Goal: Task Accomplishment & Management: Complete application form

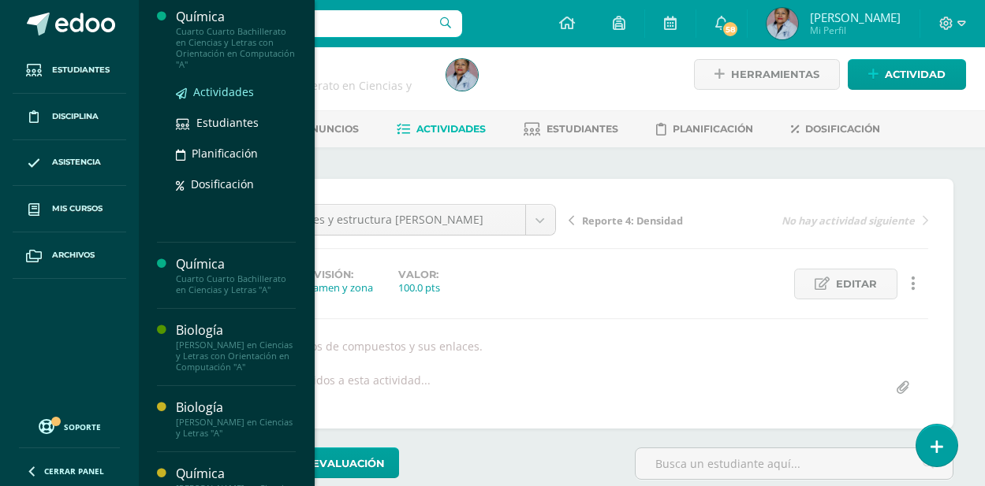
scroll to position [158, 0]
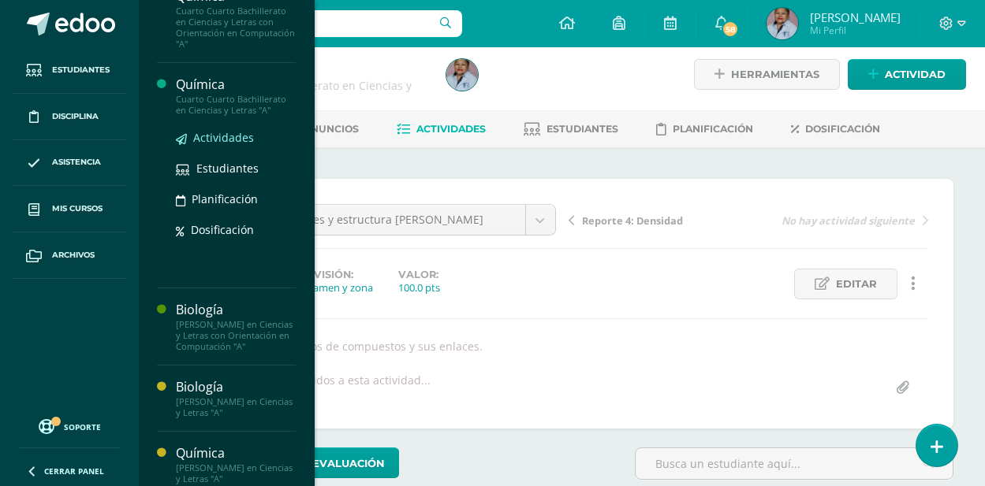
click at [214, 145] on span "Actividades" at bounding box center [223, 137] width 61 height 15
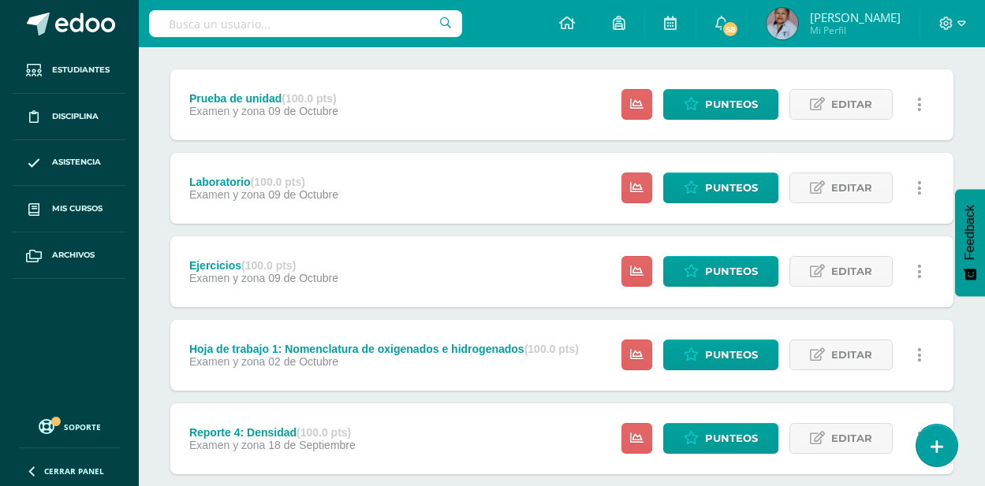
scroll to position [433, 0]
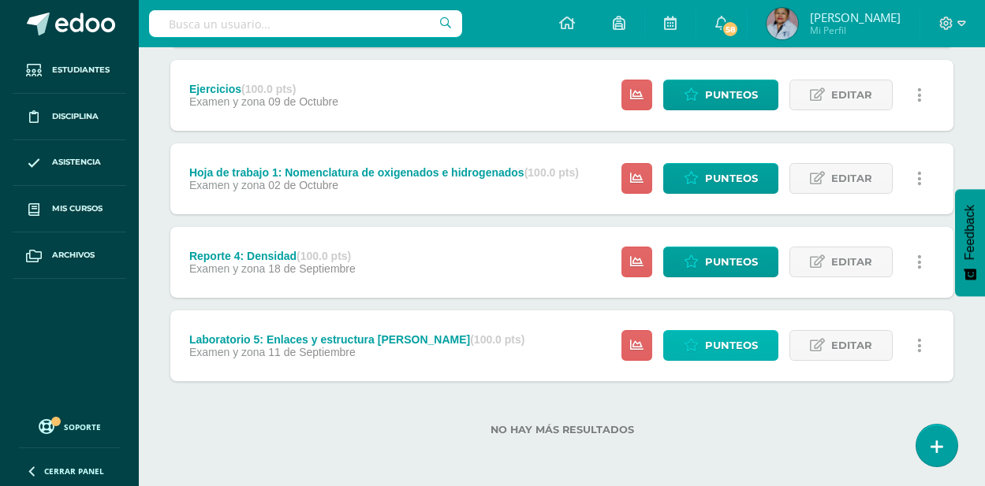
click at [728, 349] on span "Punteos" at bounding box center [731, 345] width 53 height 29
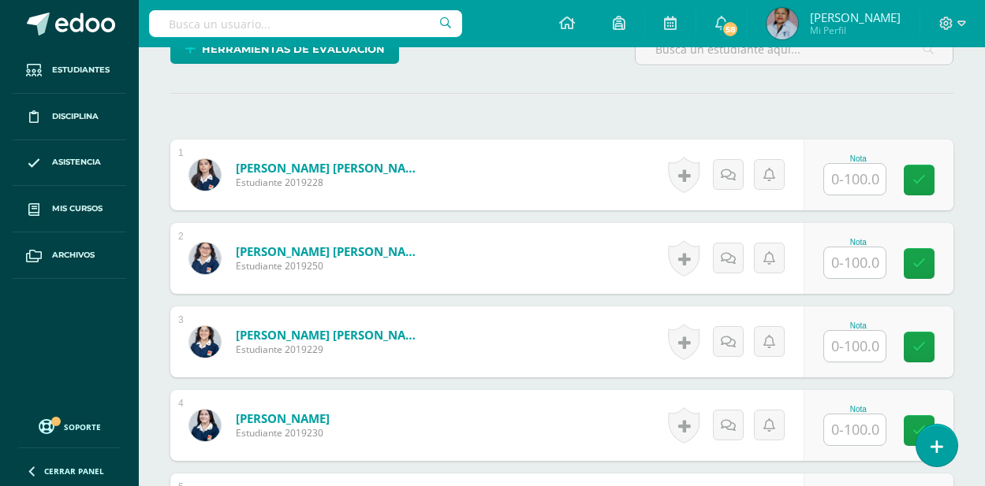
scroll to position [474, 0]
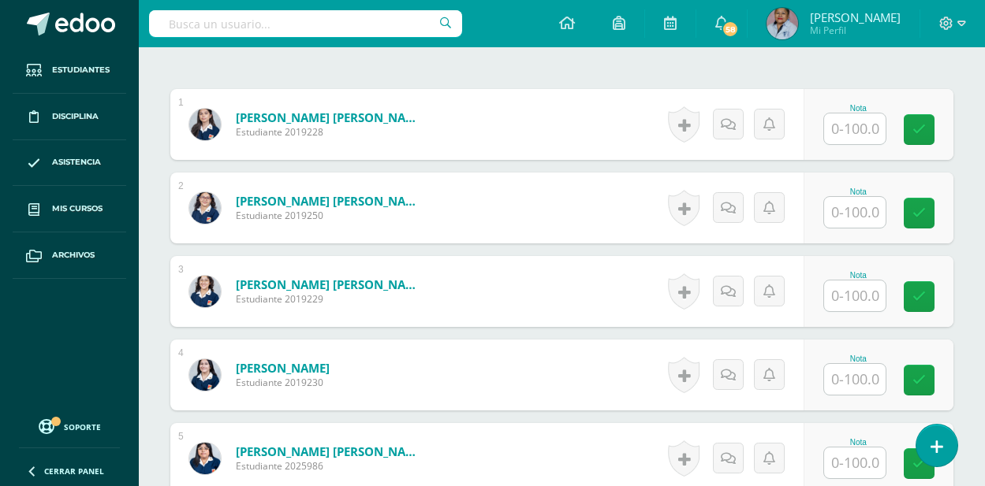
click at [856, 126] on input "text" at bounding box center [854, 129] width 61 height 31
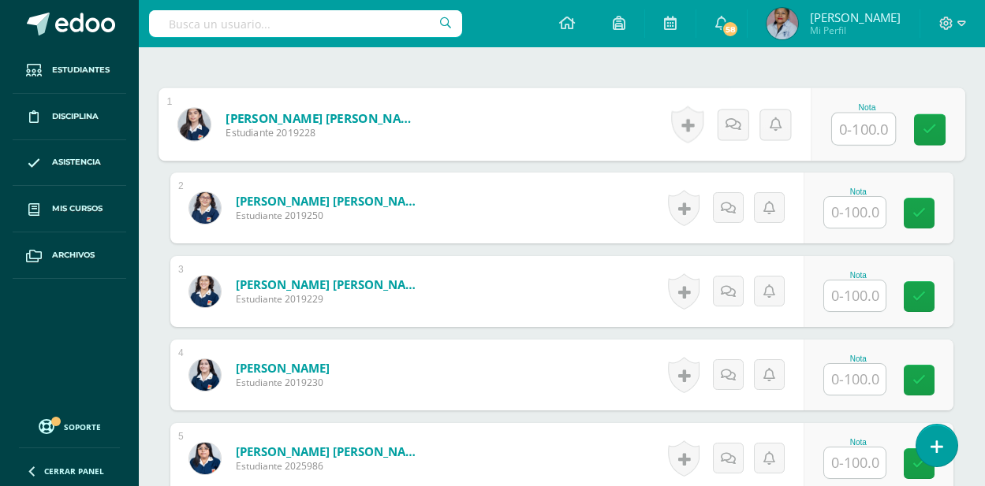
scroll to position [475, 0]
type input "85"
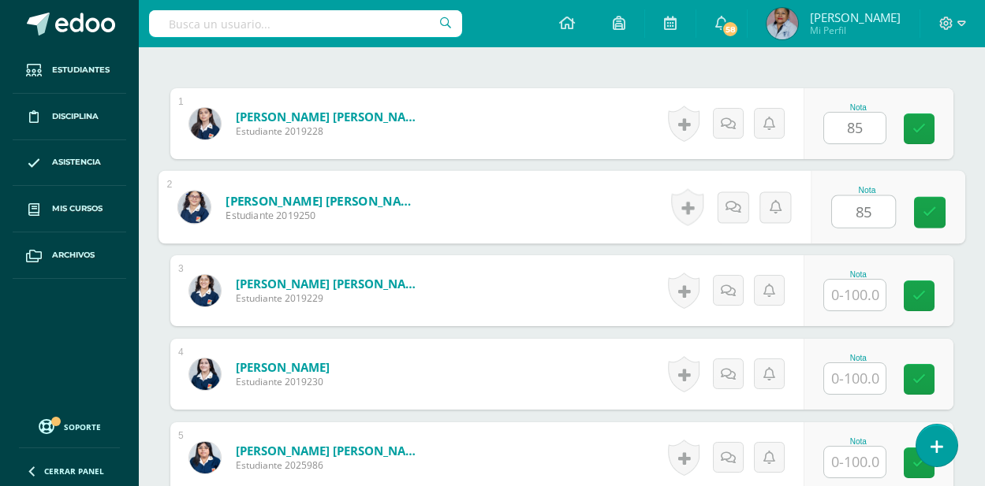
type input "85"
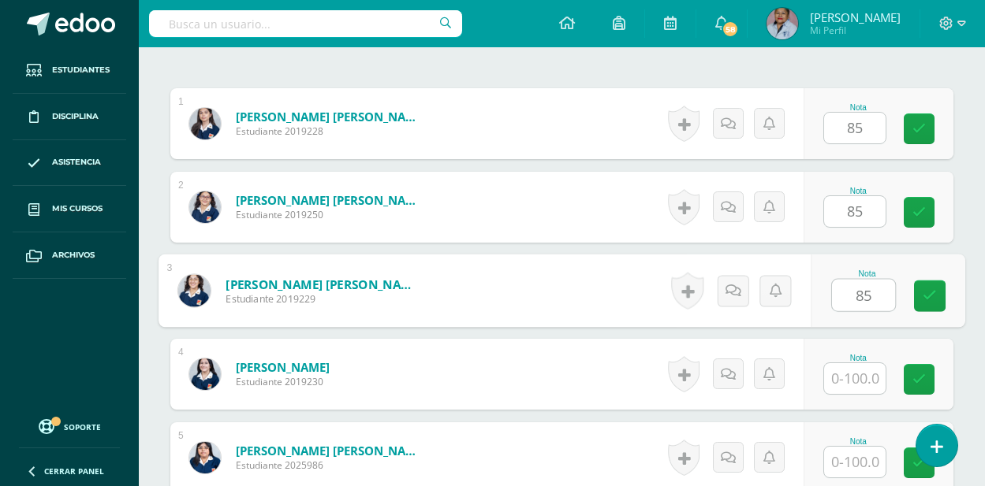
type input "85"
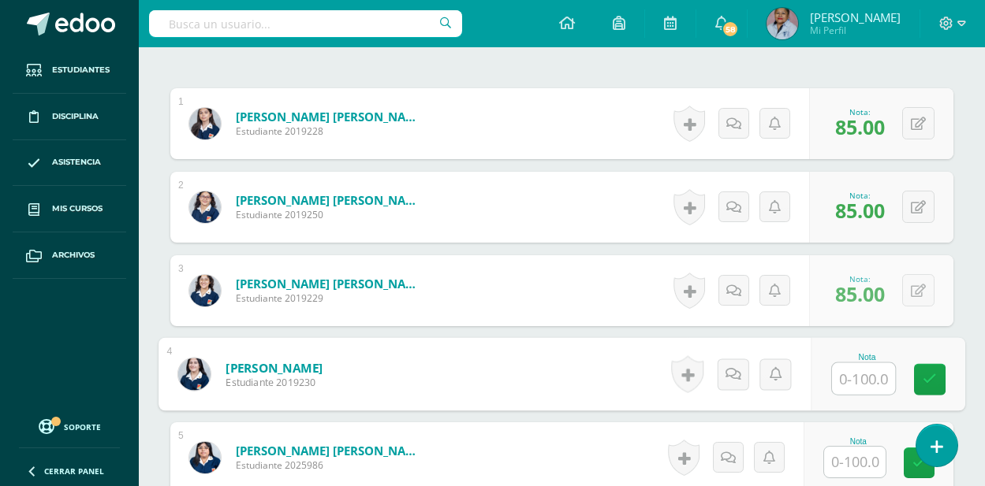
scroll to position [475, 0]
type input "85"
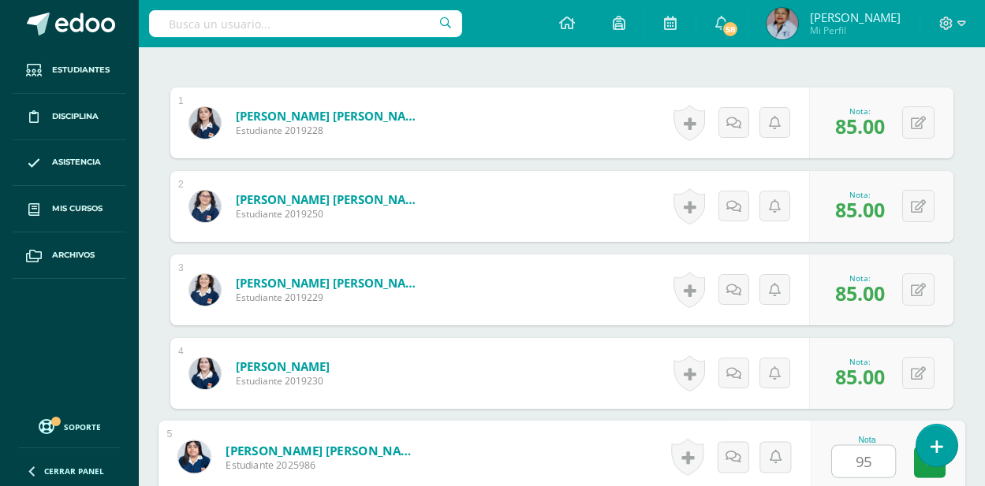
type input "95"
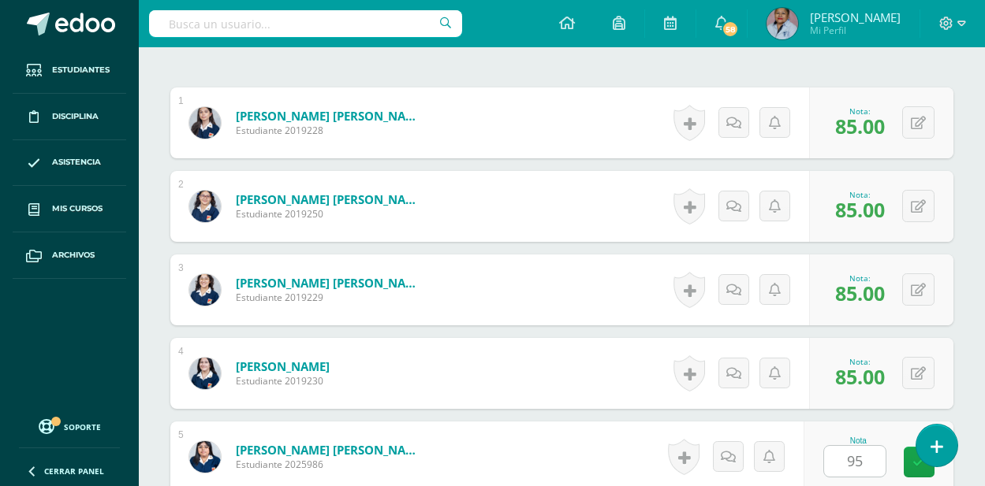
scroll to position [777, 0]
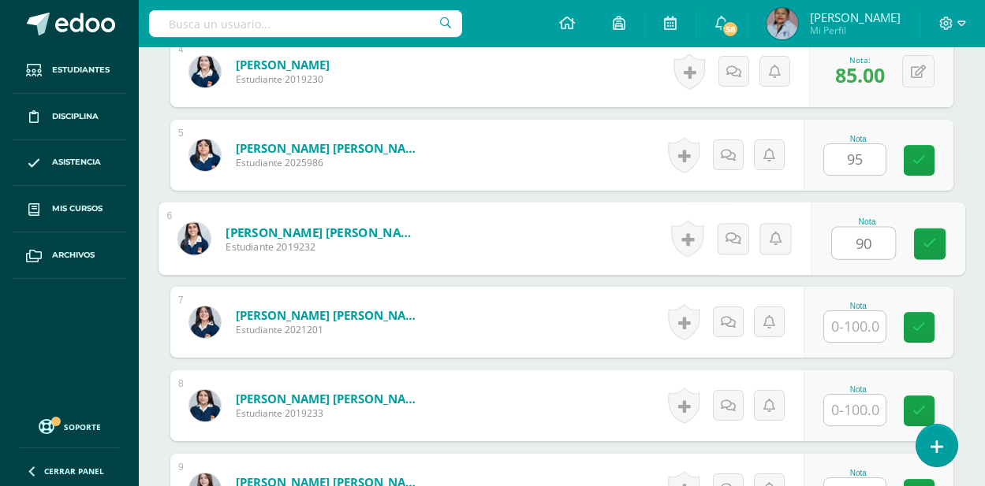
type input "90"
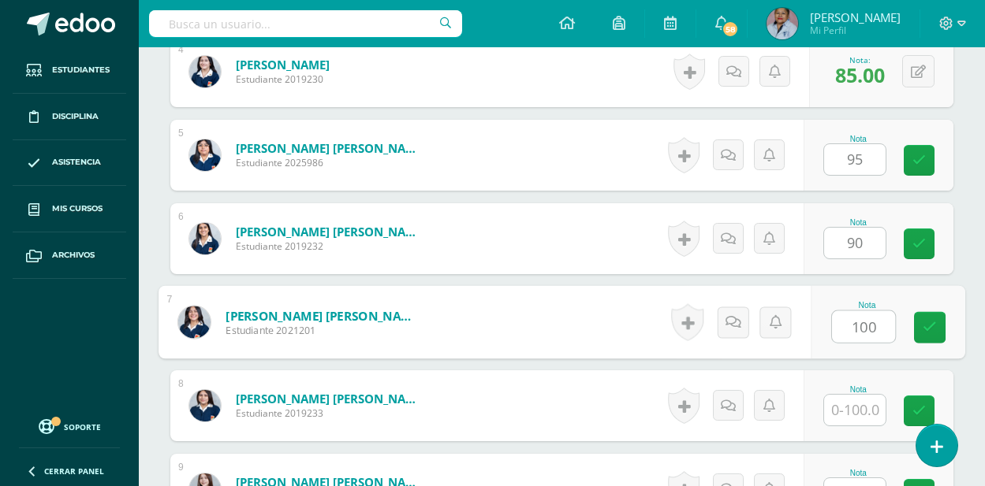
type input "100"
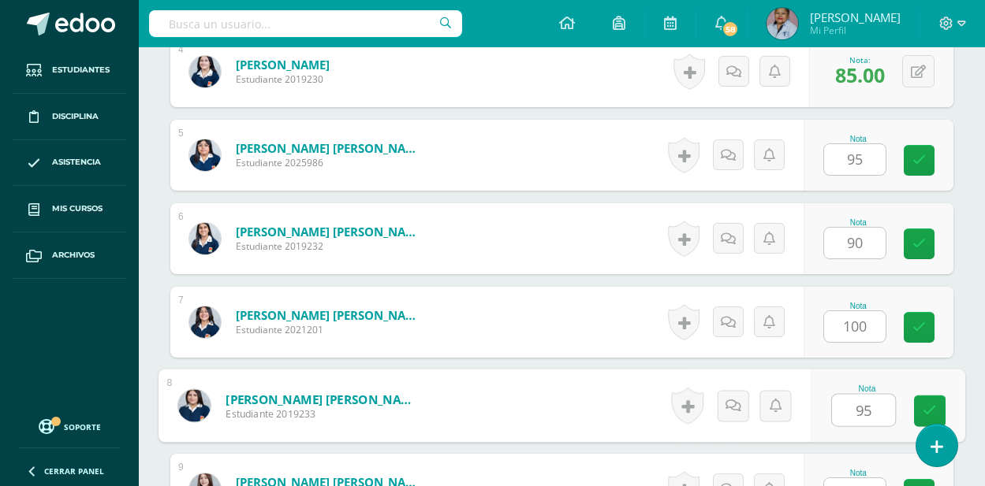
type input "95"
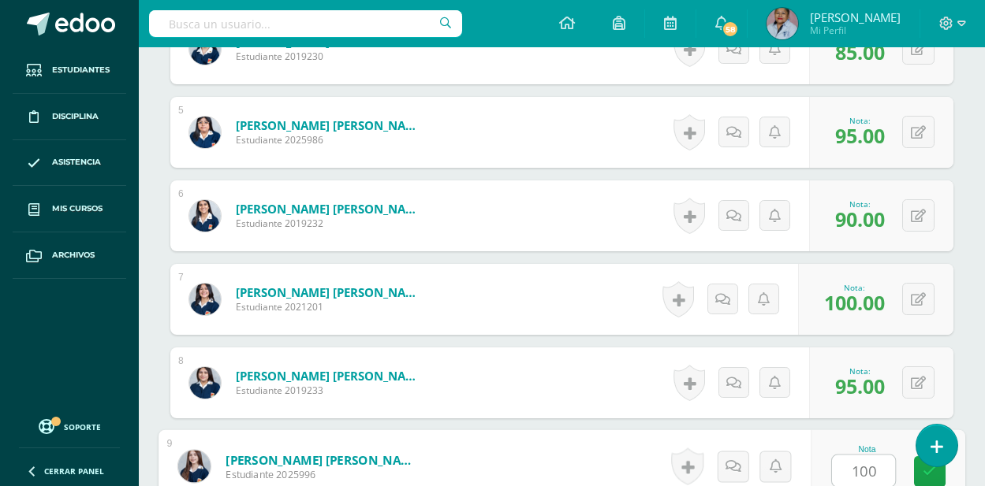
type input "100"
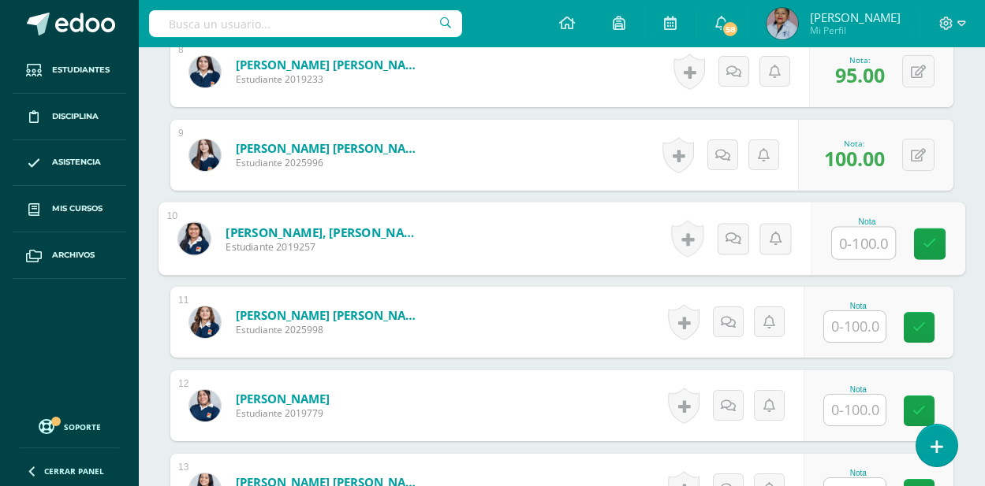
scroll to position [1191, 0]
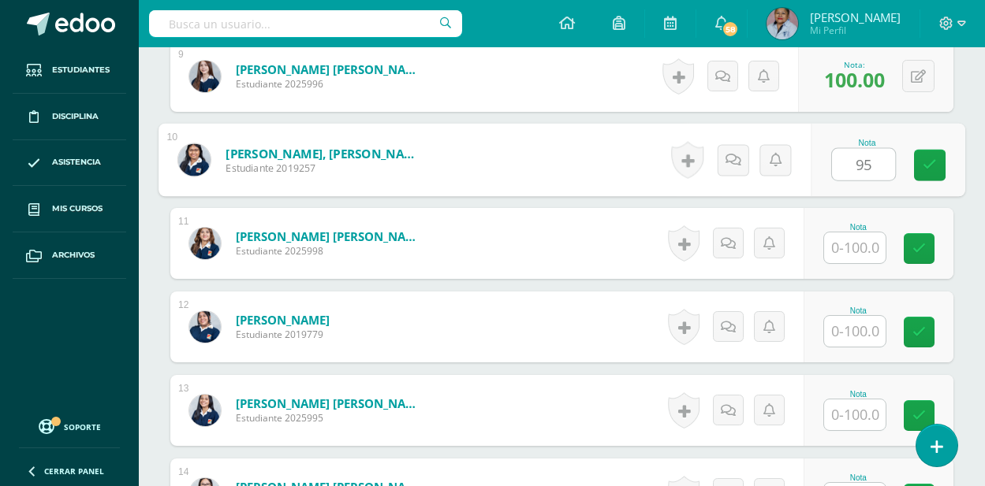
type input "95"
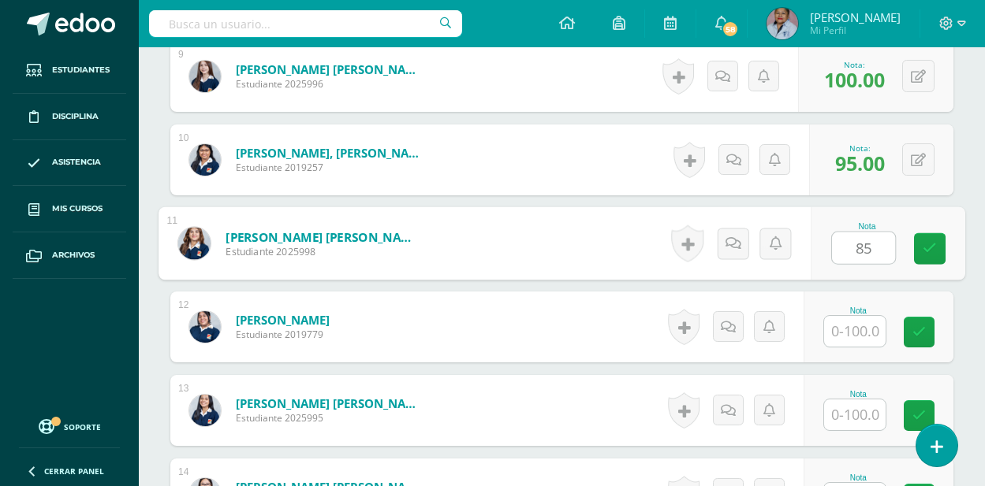
type input "85"
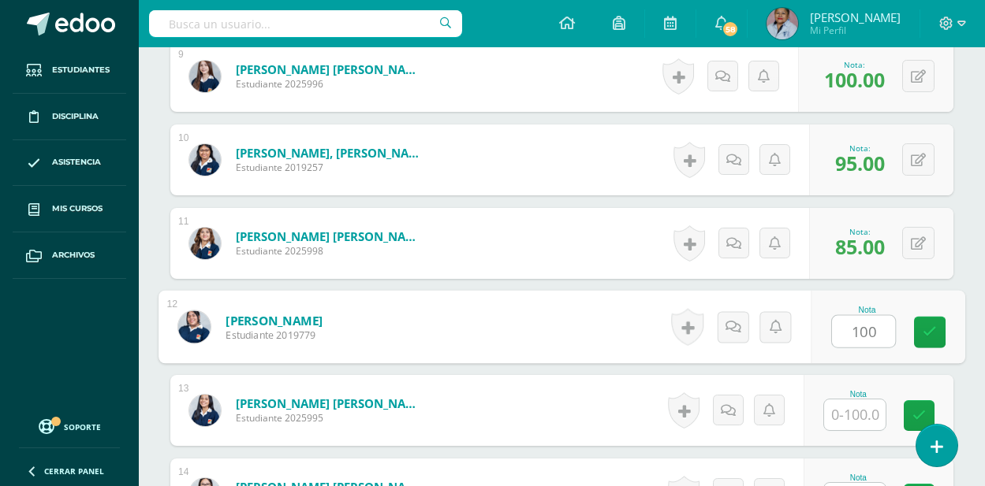
type input "100"
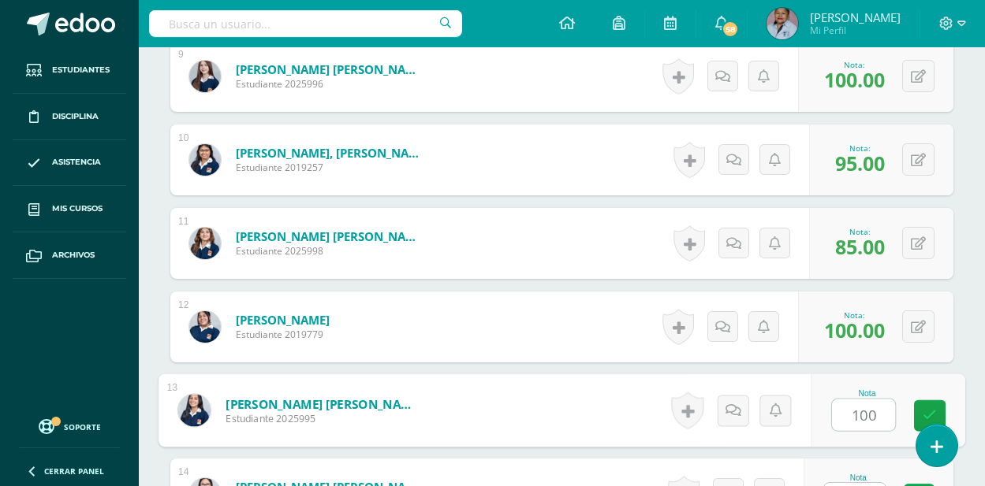
type input "100"
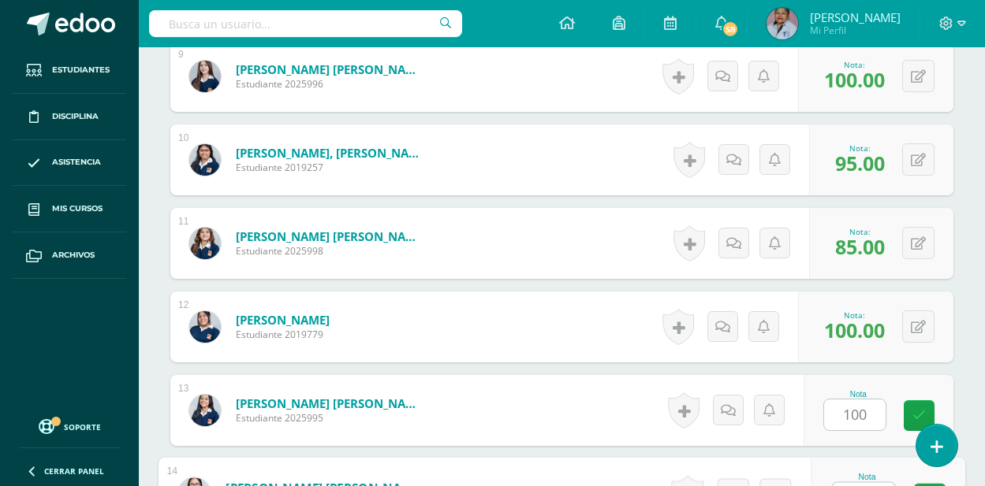
scroll to position [1218, 0]
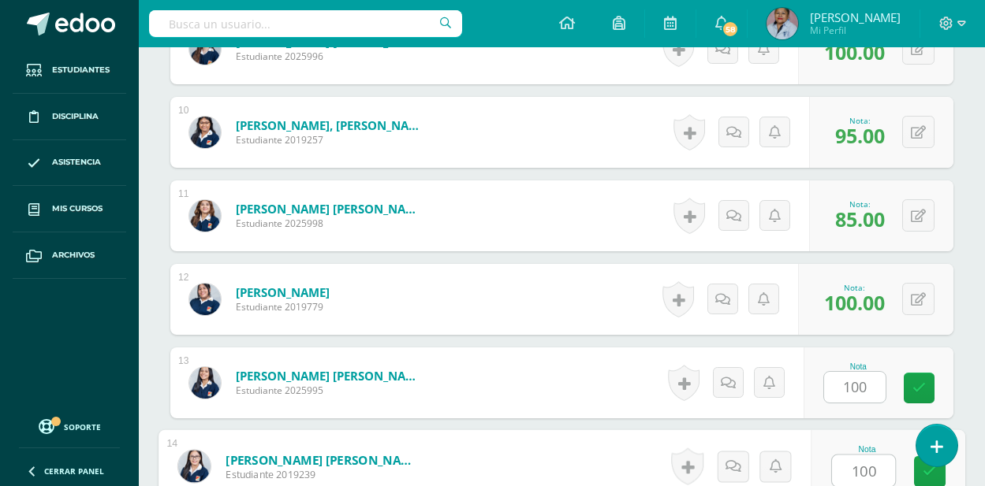
type input "100"
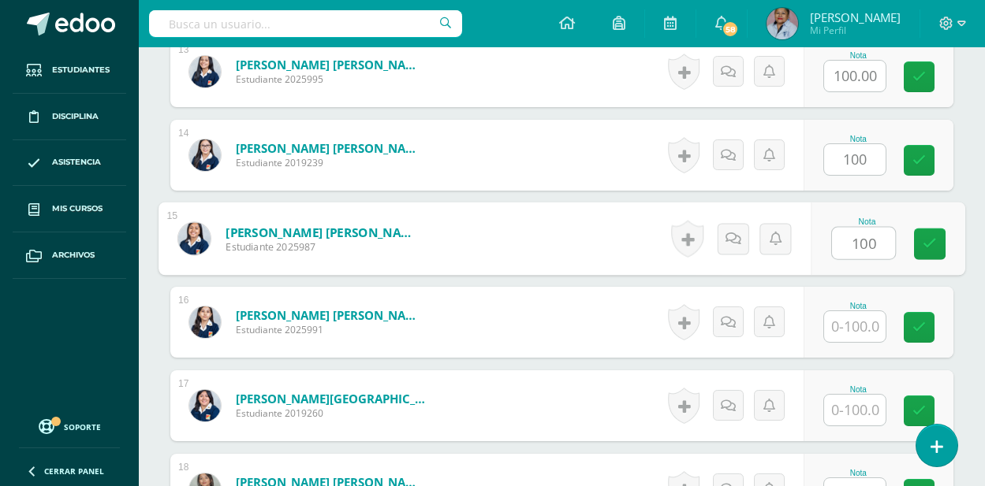
type input "100"
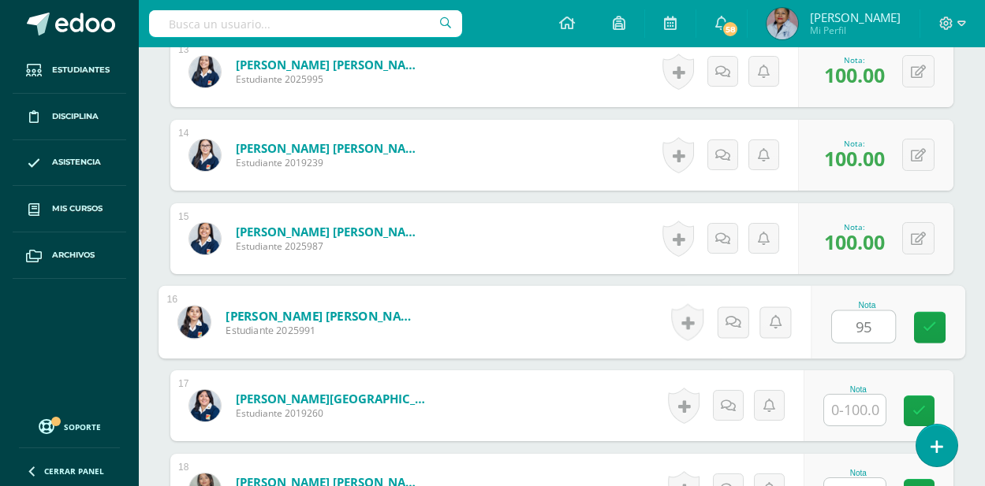
type input "95"
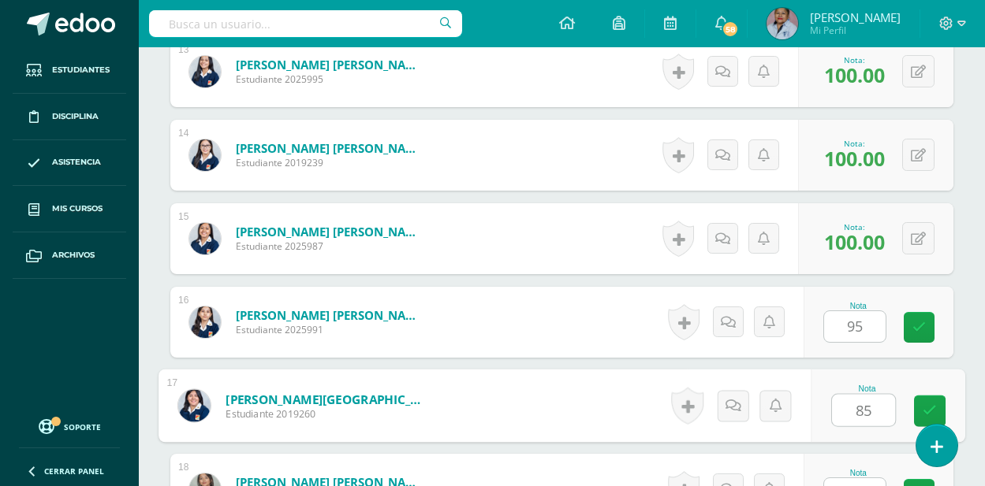
type input "85"
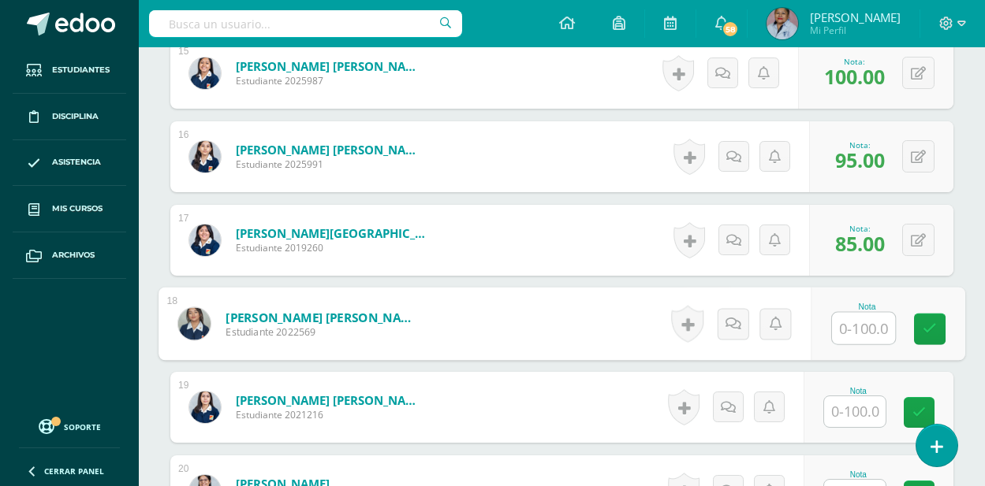
scroll to position [1710, 0]
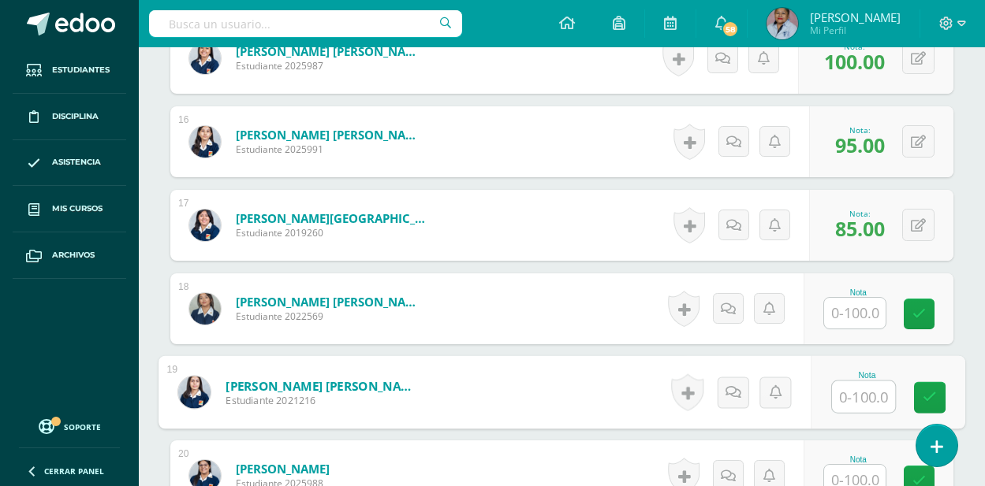
click at [852, 396] on input "text" at bounding box center [863, 398] width 63 height 32
type input "90"
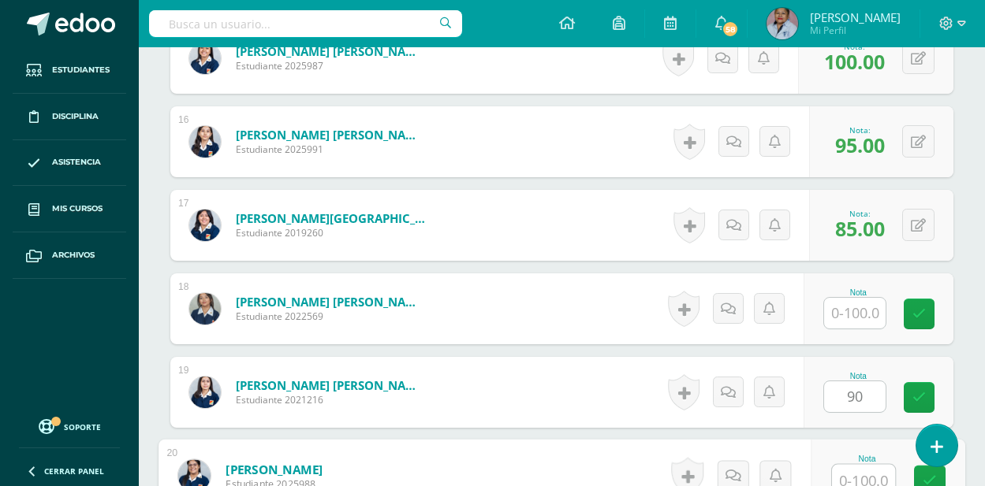
scroll to position [1720, 0]
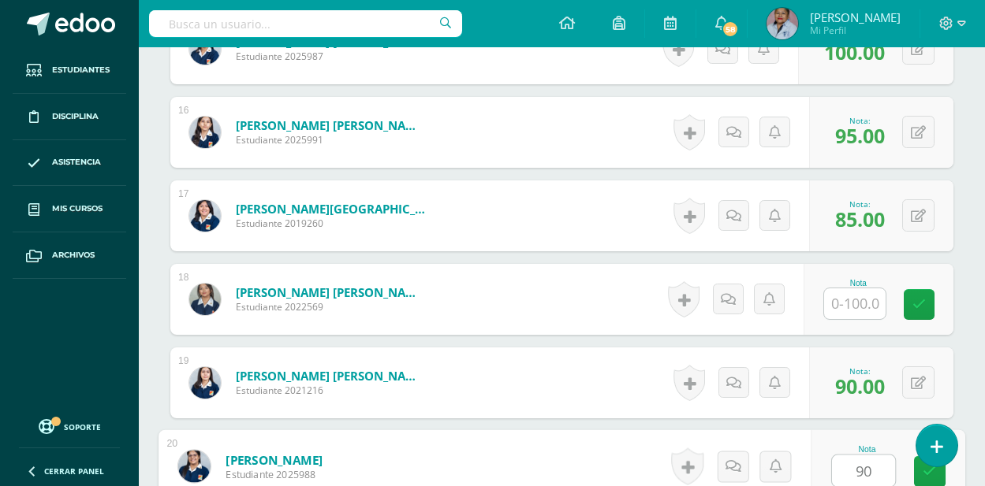
type input "90"
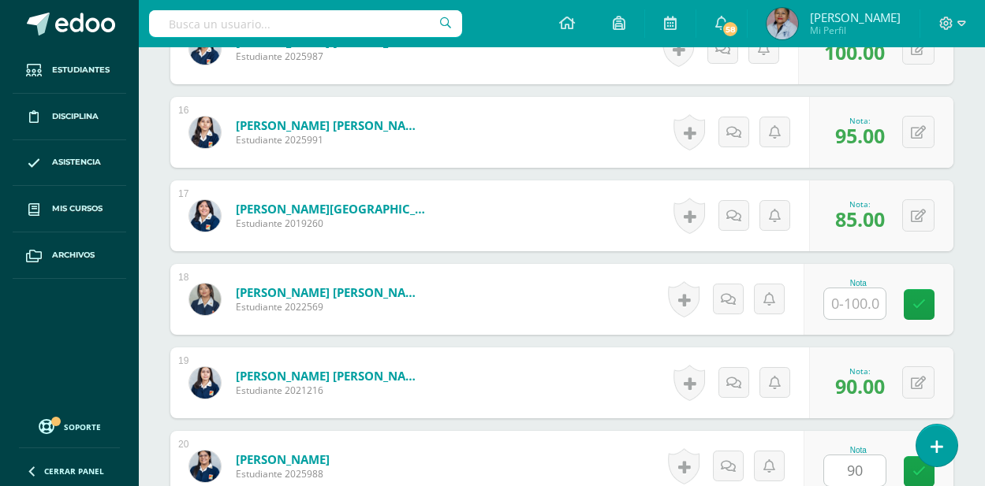
scroll to position [2031, 0]
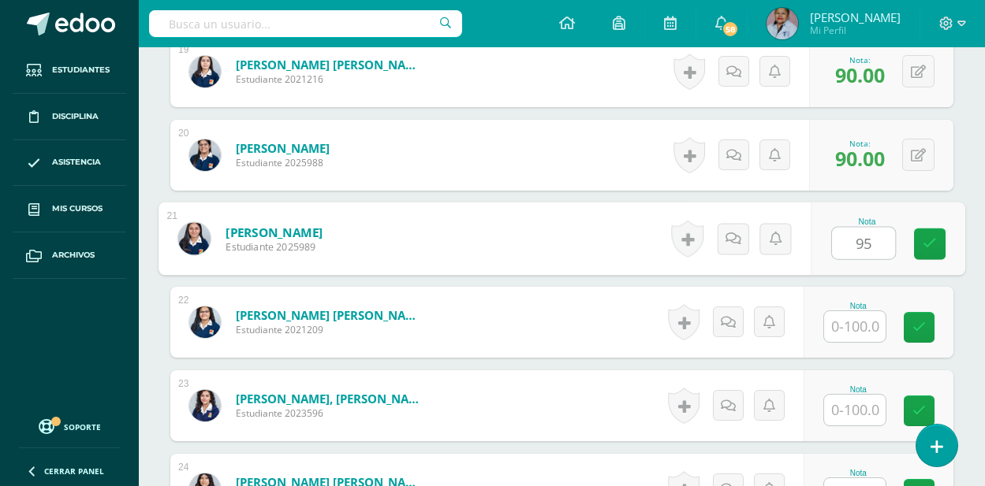
type input "95"
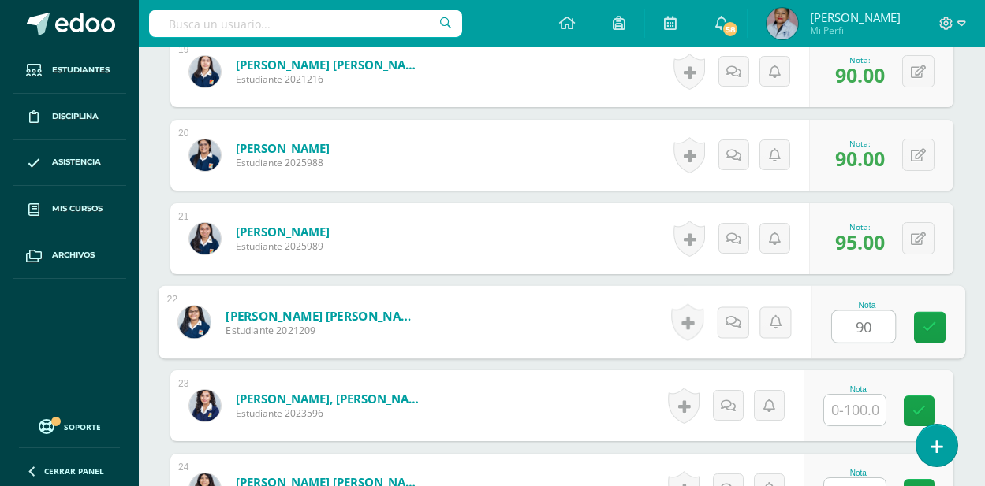
type input "90"
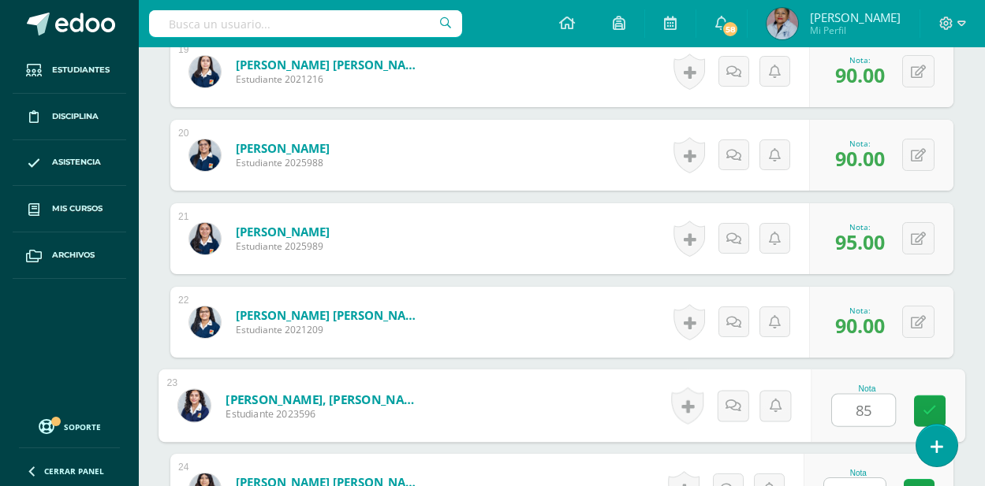
type input "85"
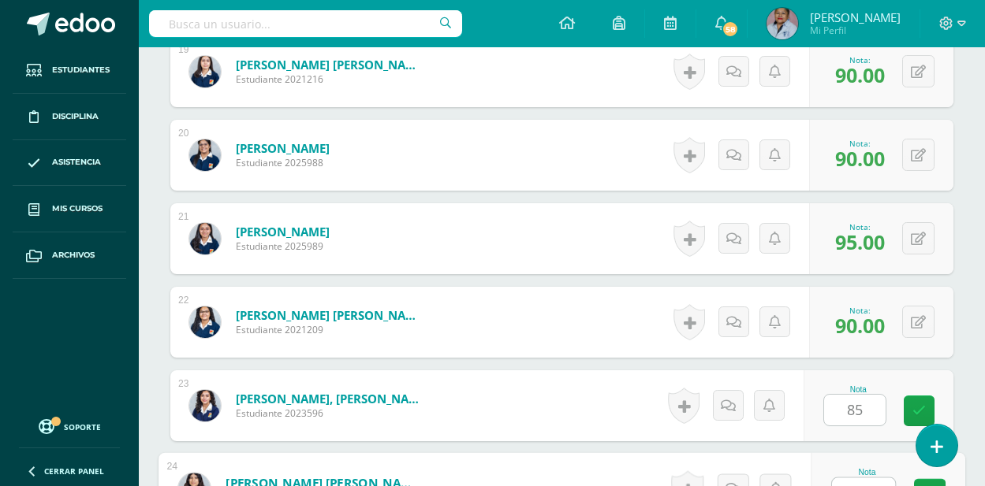
scroll to position [2054, 0]
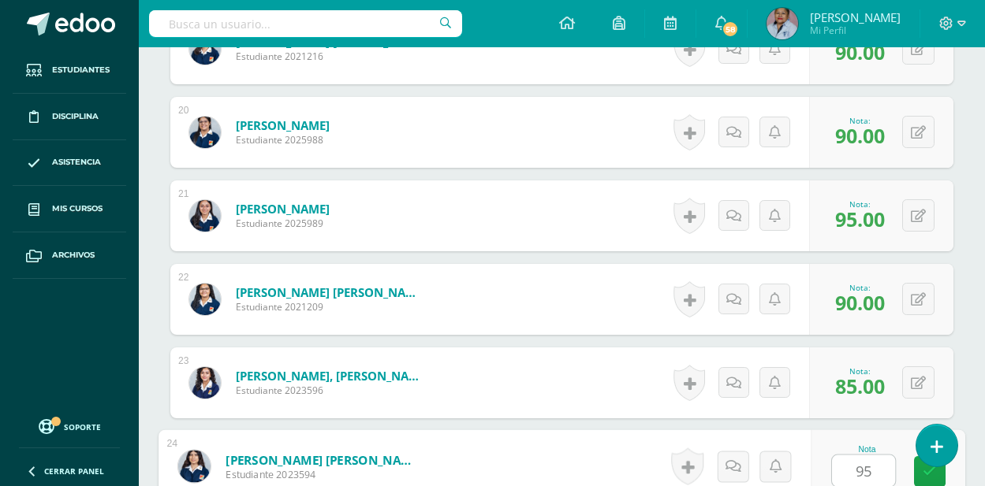
type input "95"
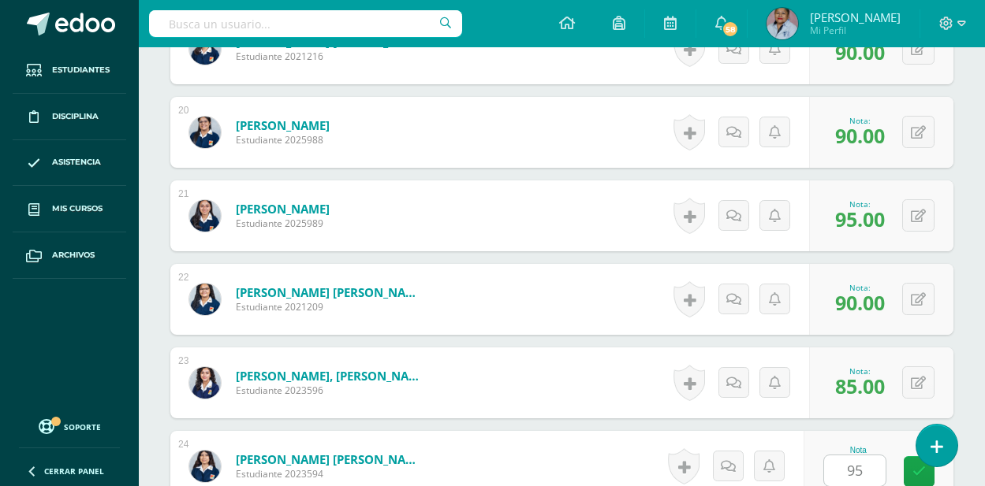
scroll to position [2365, 0]
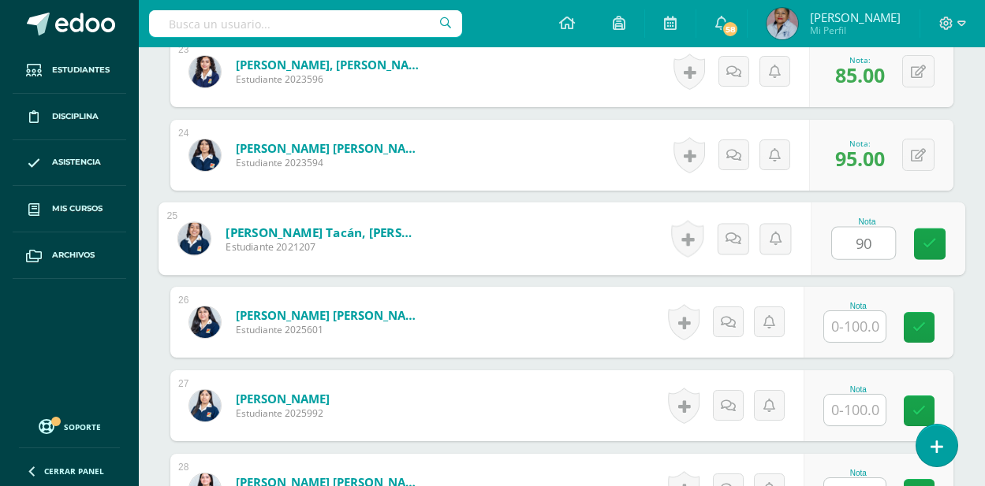
type input "90"
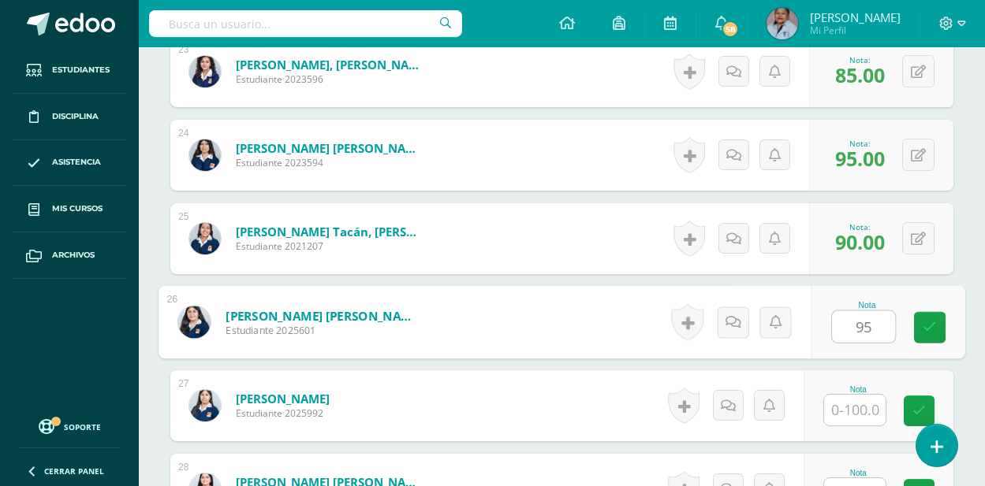
type input "95"
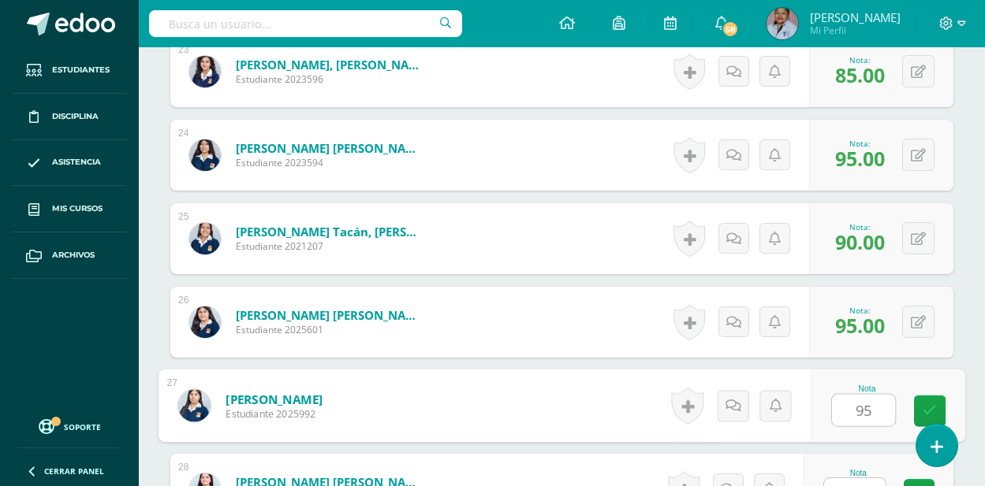
type input "95"
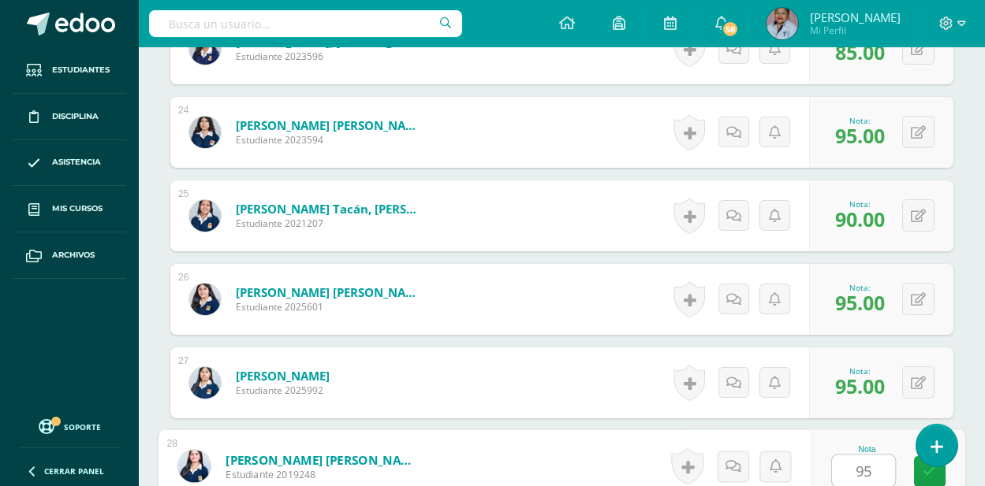
type input "95"
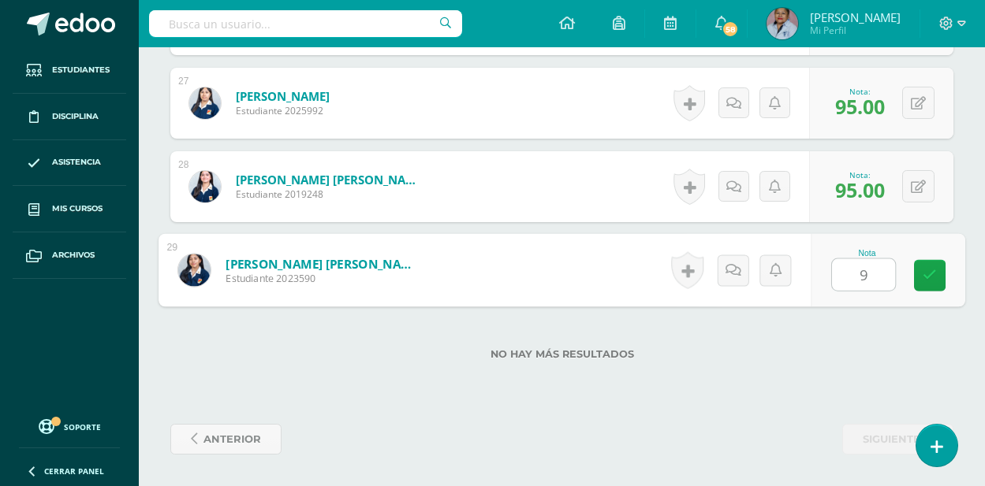
type input "90"
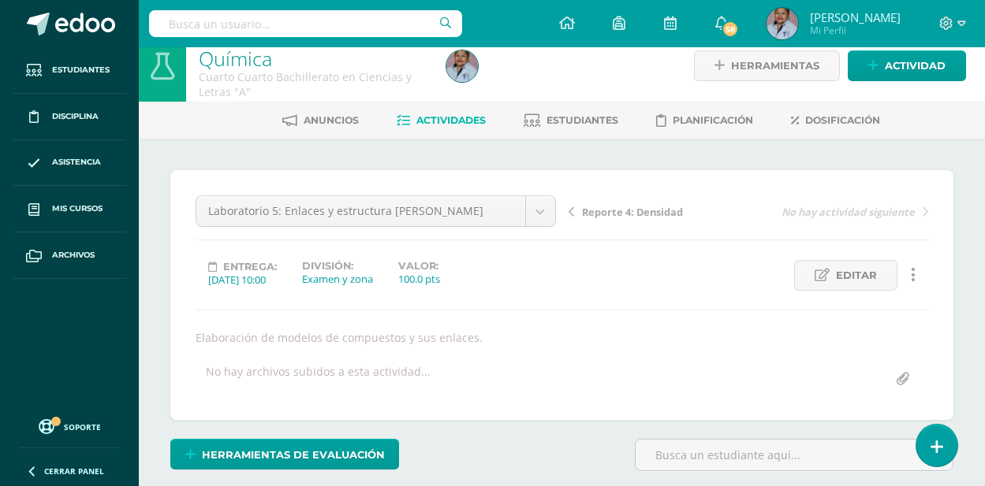
scroll to position [0, 0]
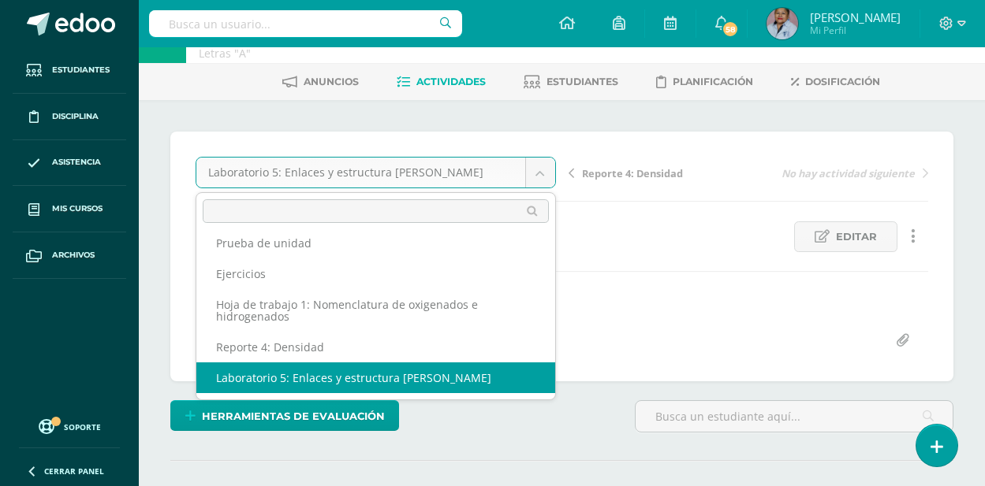
scroll to position [79, 0]
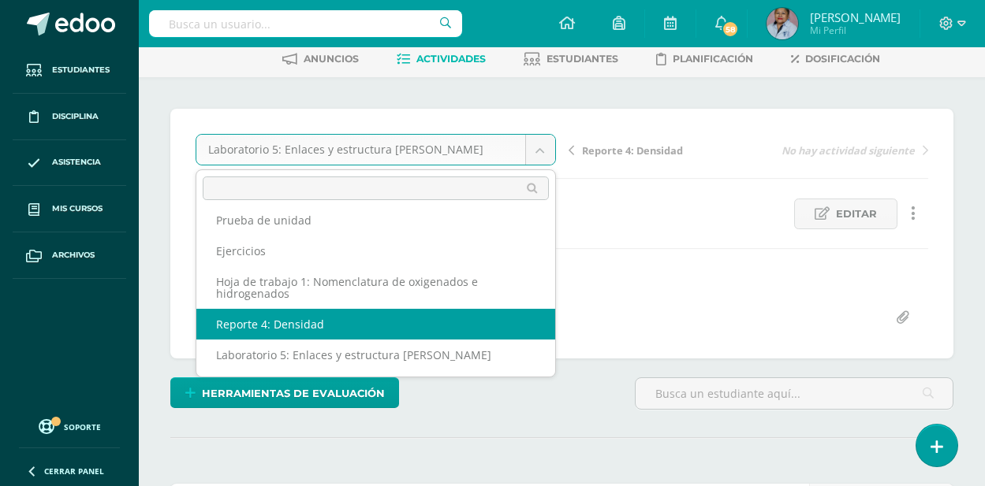
select select "/dashboard/teacher/grade-activity/128809/"
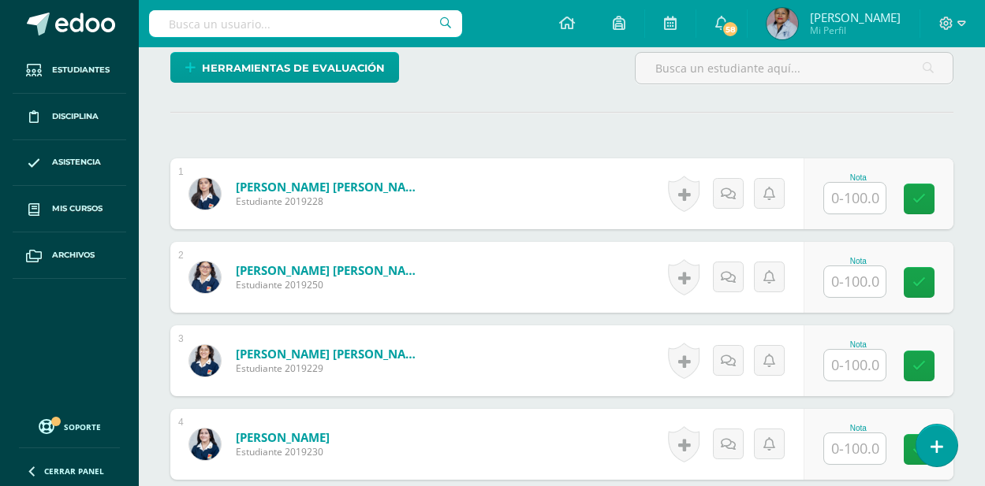
scroll to position [403, 0]
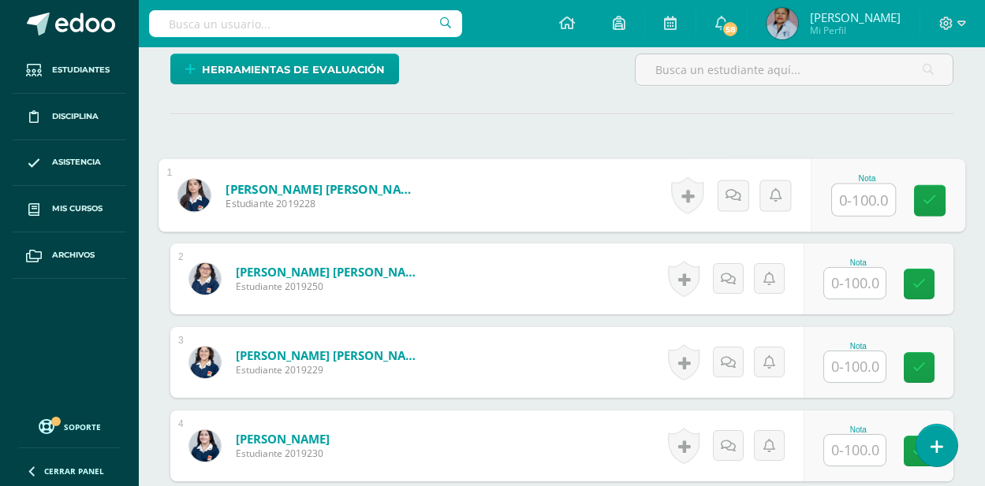
click at [858, 203] on input "text" at bounding box center [863, 200] width 63 height 32
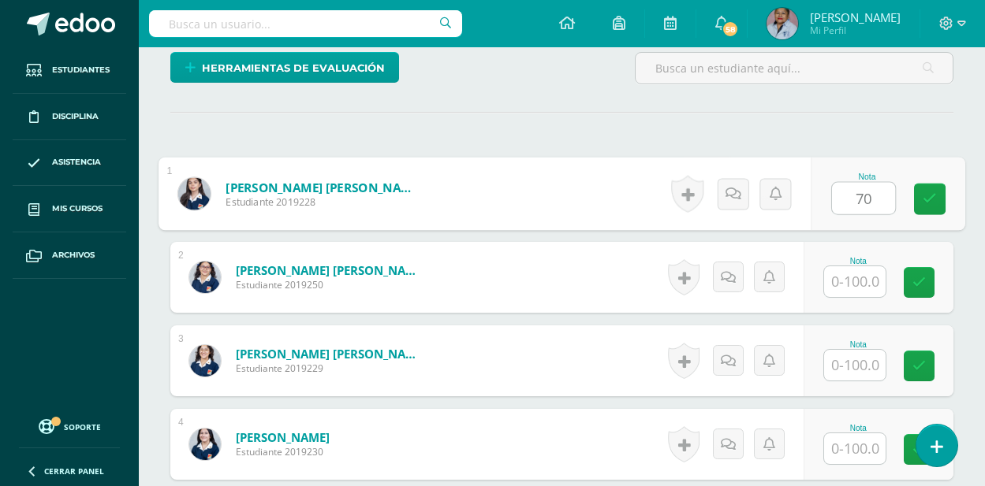
type input "70"
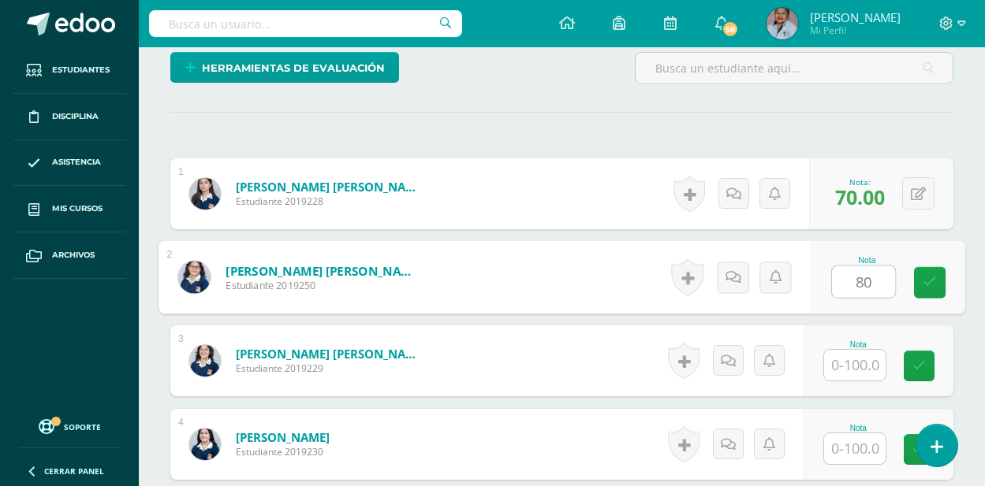
type input "80"
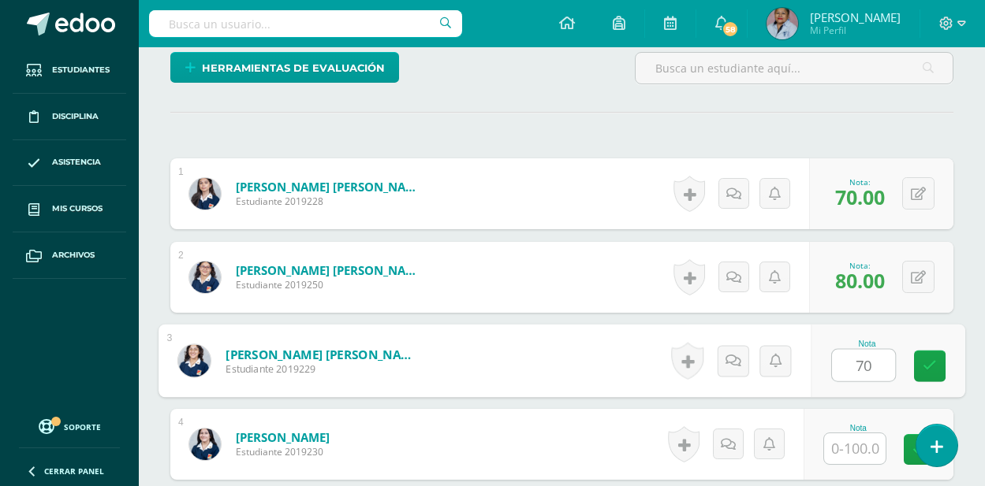
type input "70"
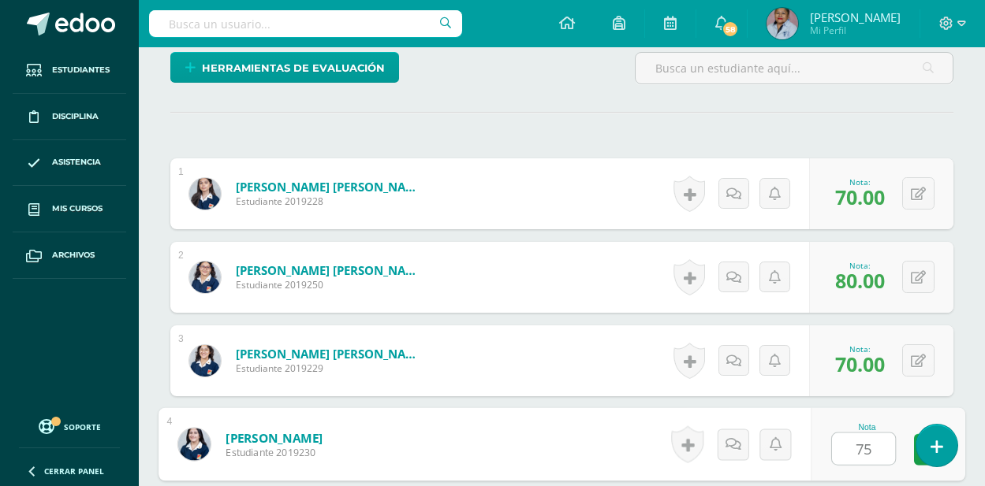
type input "75"
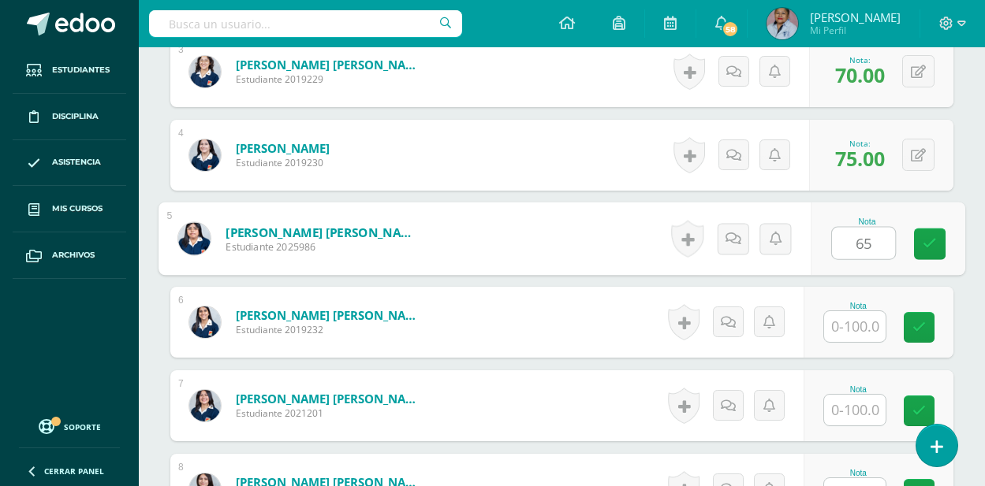
type input "65"
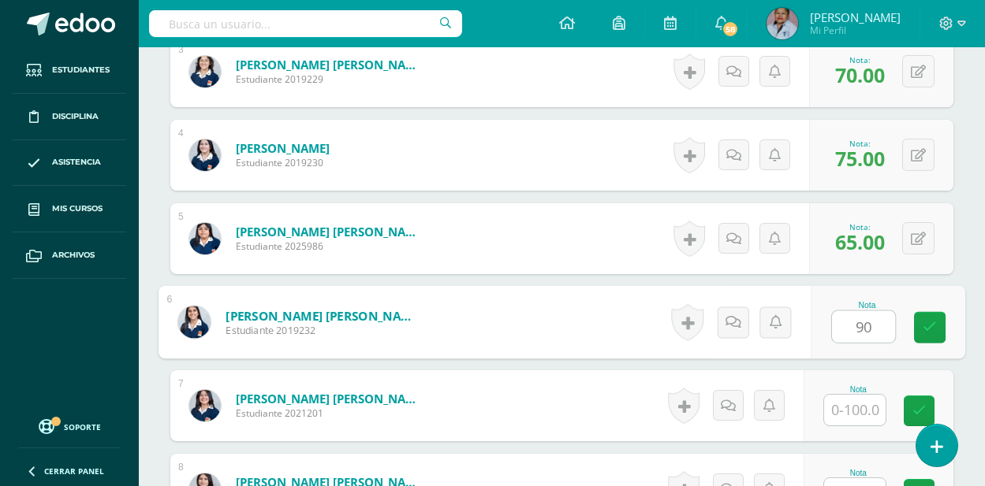
type input "90"
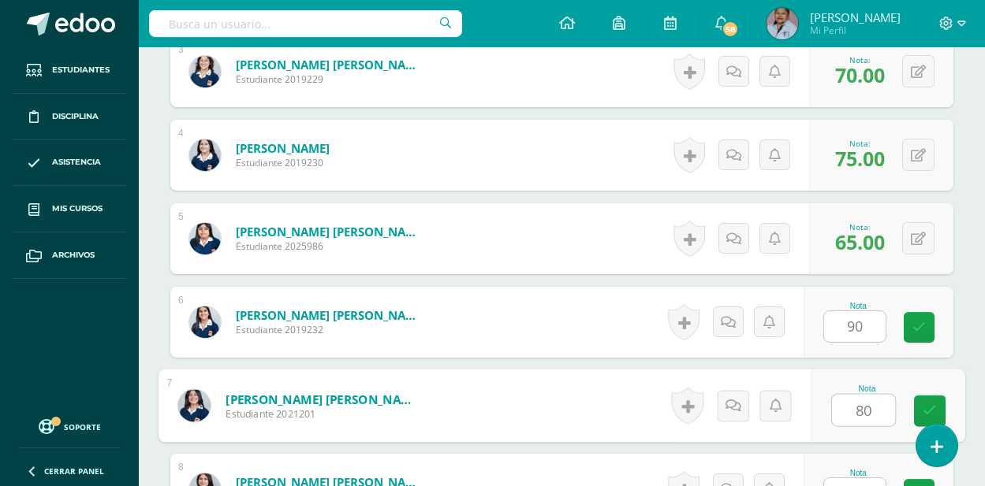
type input "80"
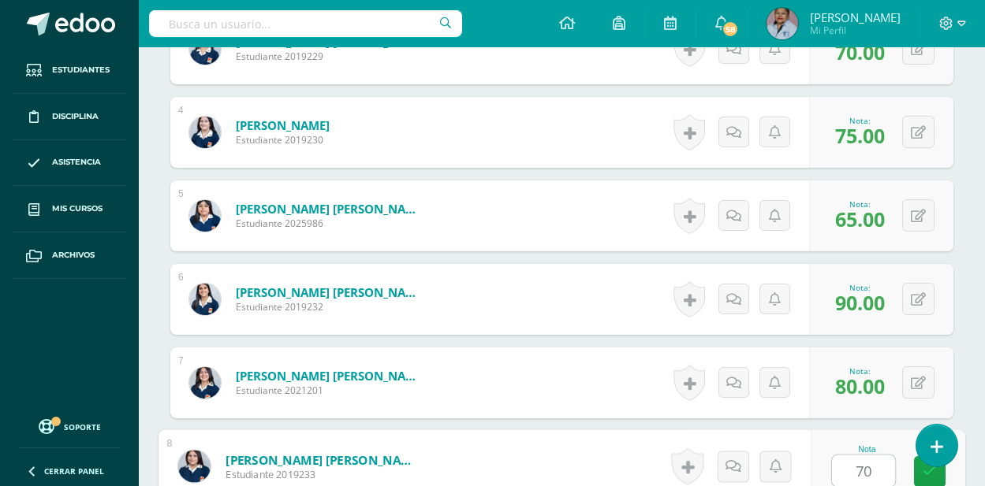
type input "70"
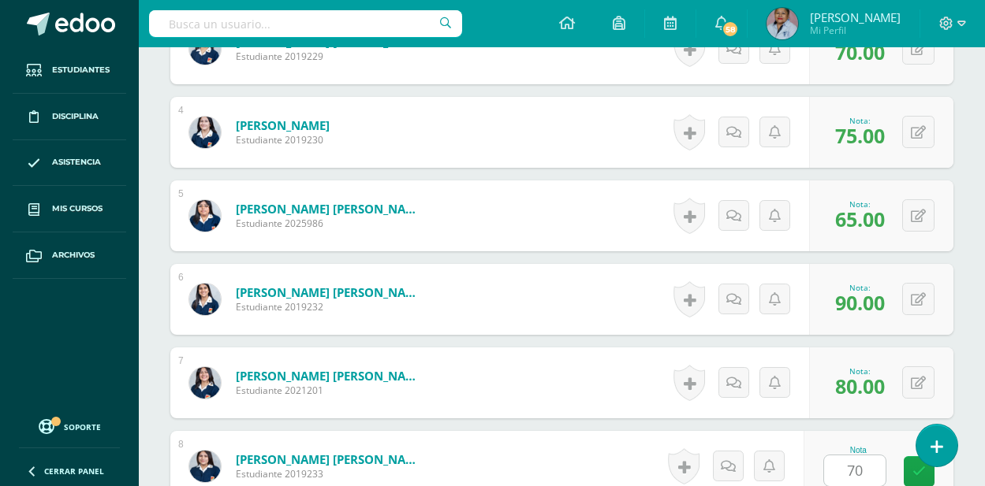
scroll to position [1028, 0]
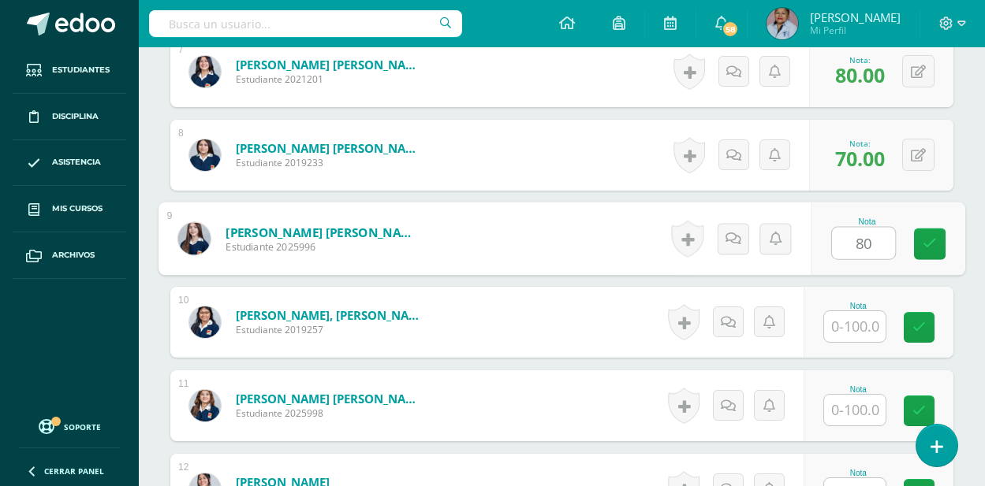
type input "80"
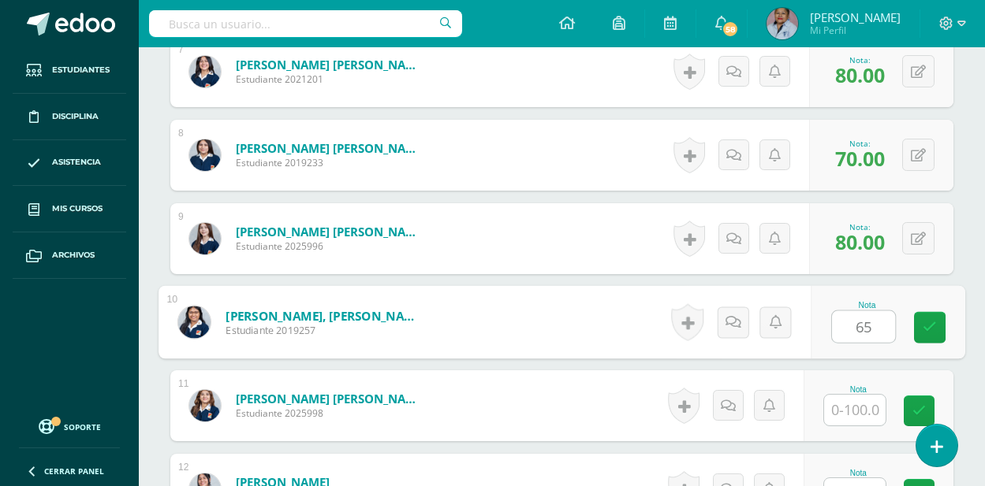
type input "65"
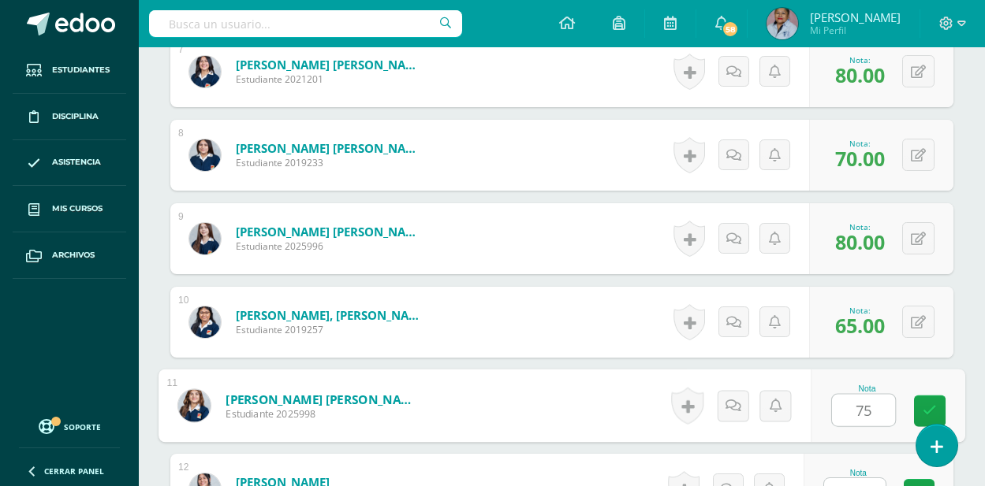
type input "75"
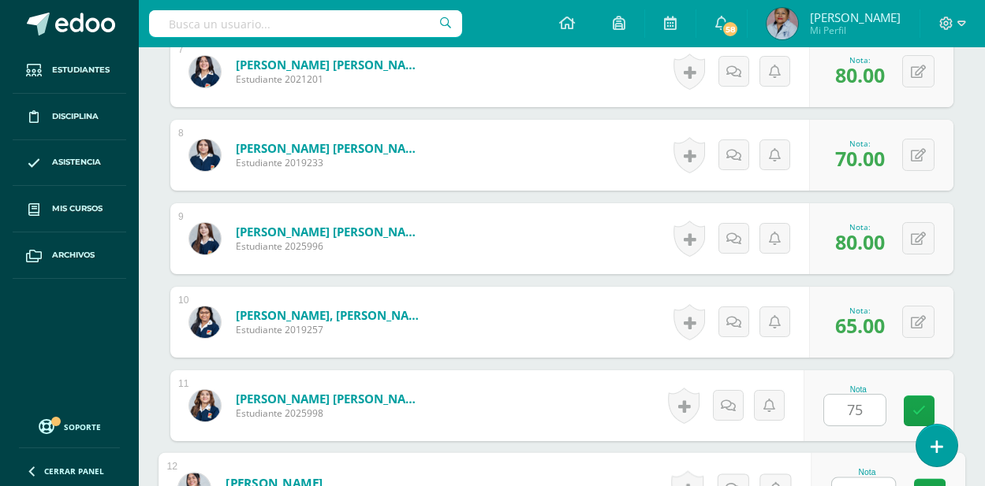
scroll to position [1051, 0]
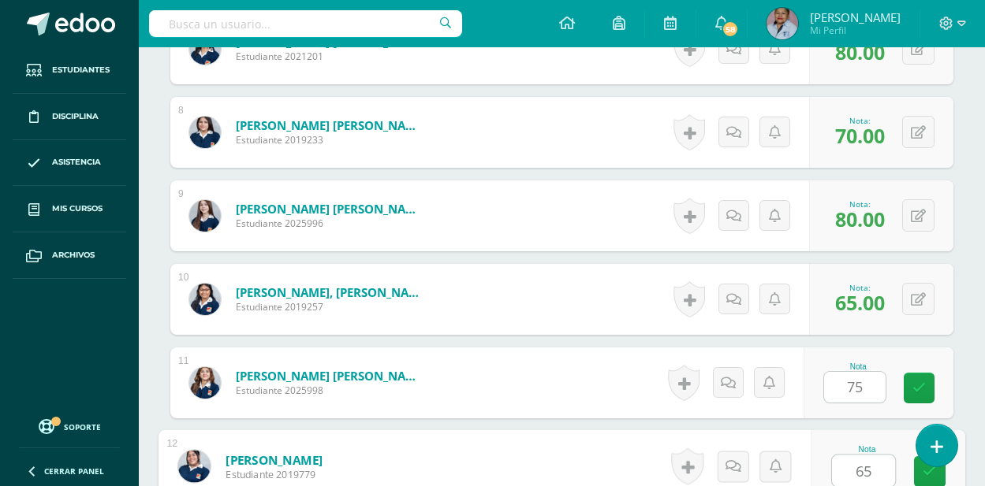
type input "65"
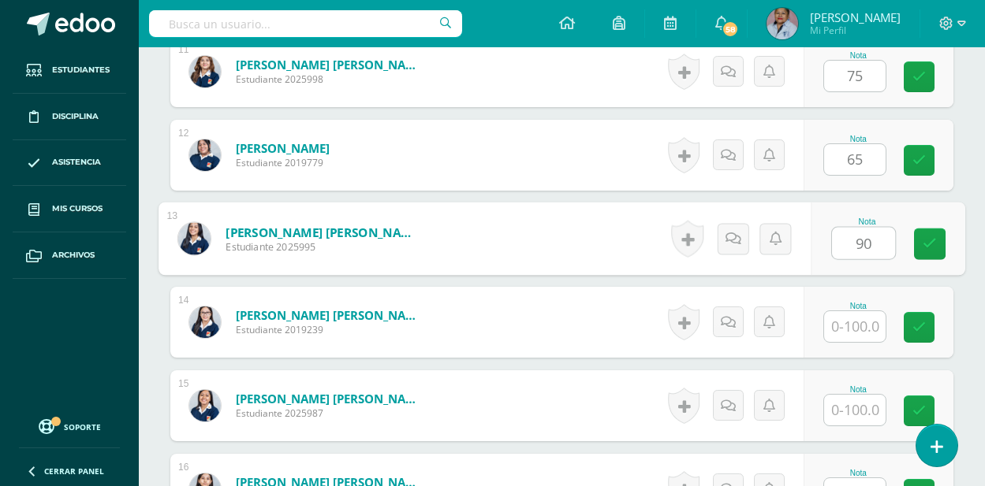
type input "90"
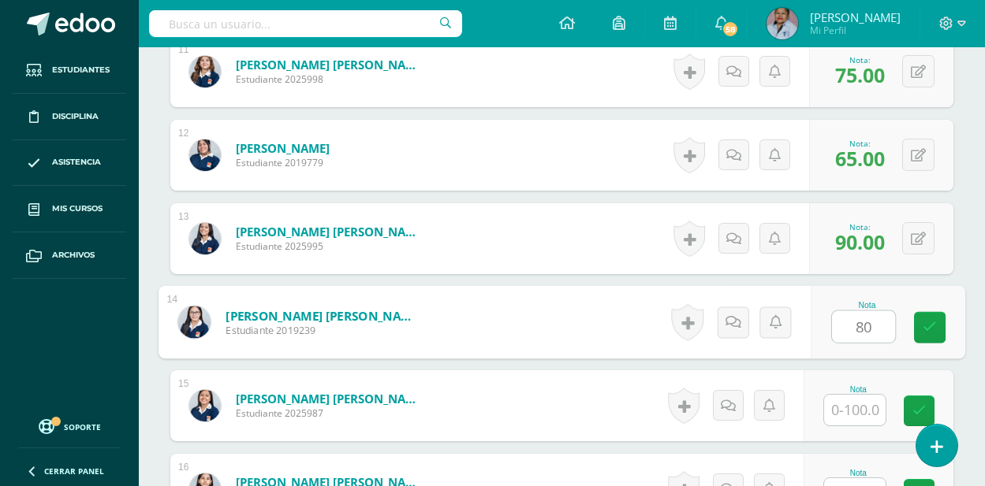
type input "80"
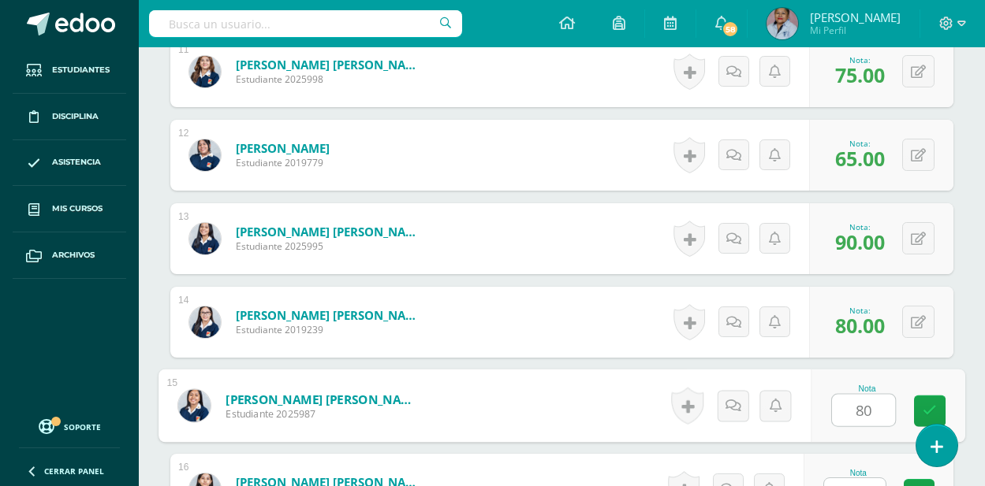
type input "80"
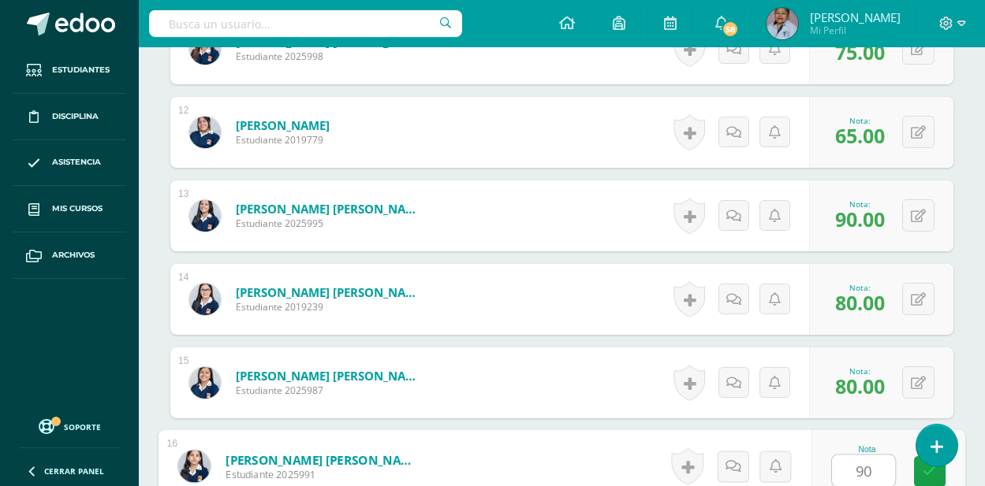
type input "90"
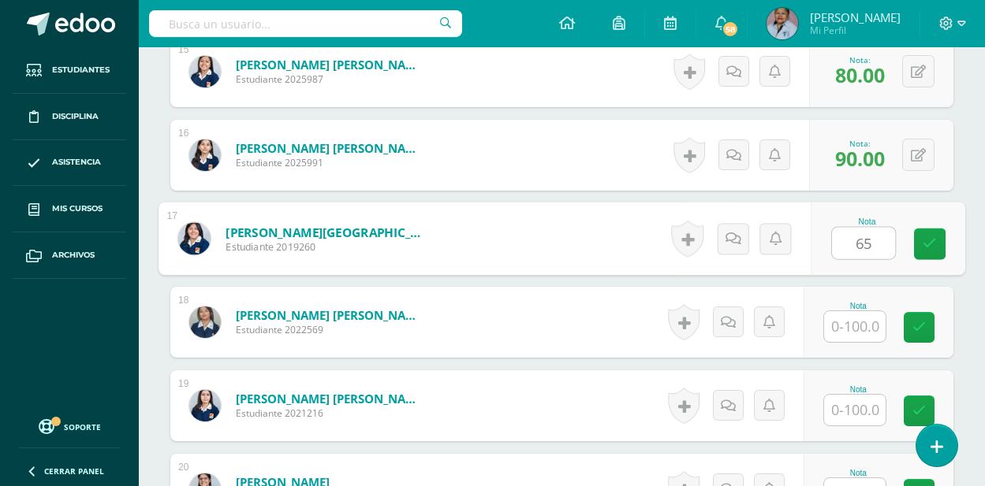
type input "65"
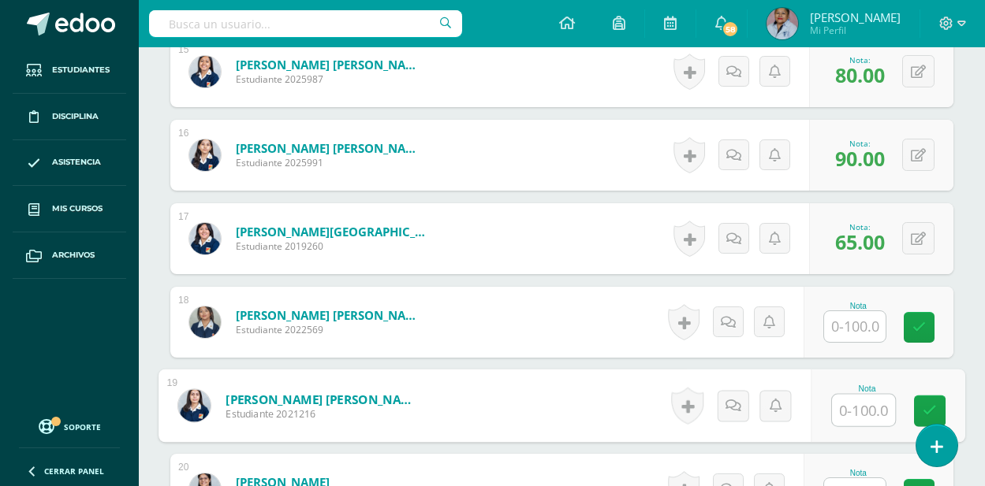
click at [846, 417] on input "text" at bounding box center [863, 411] width 63 height 32
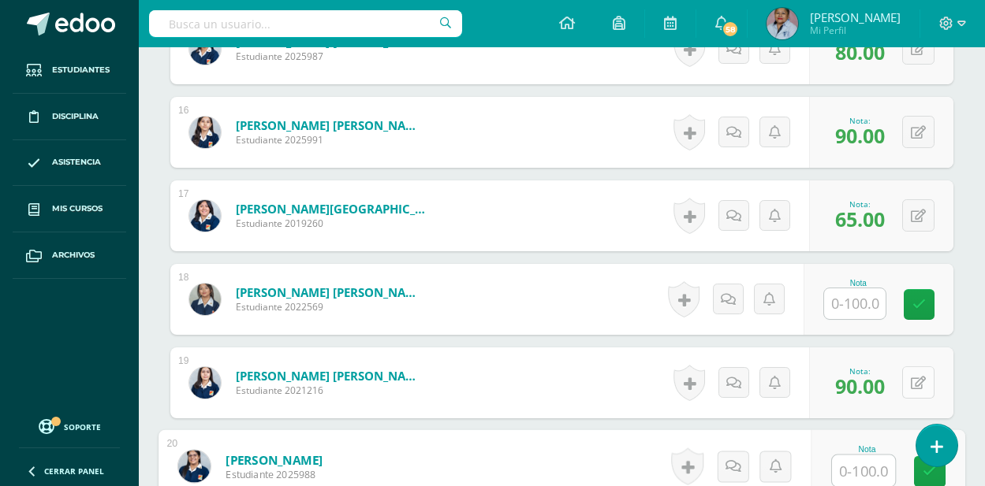
click at [917, 379] on button at bounding box center [918, 383] width 32 height 32
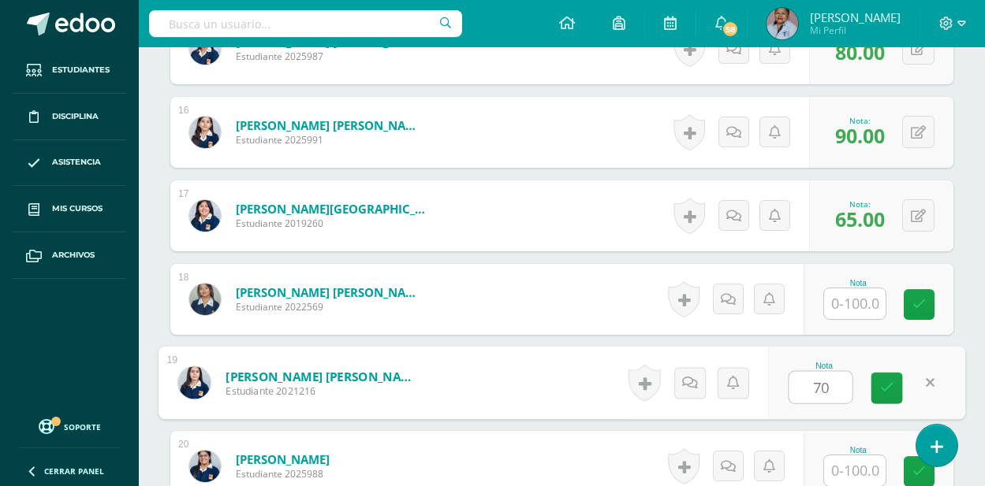
type input "70"
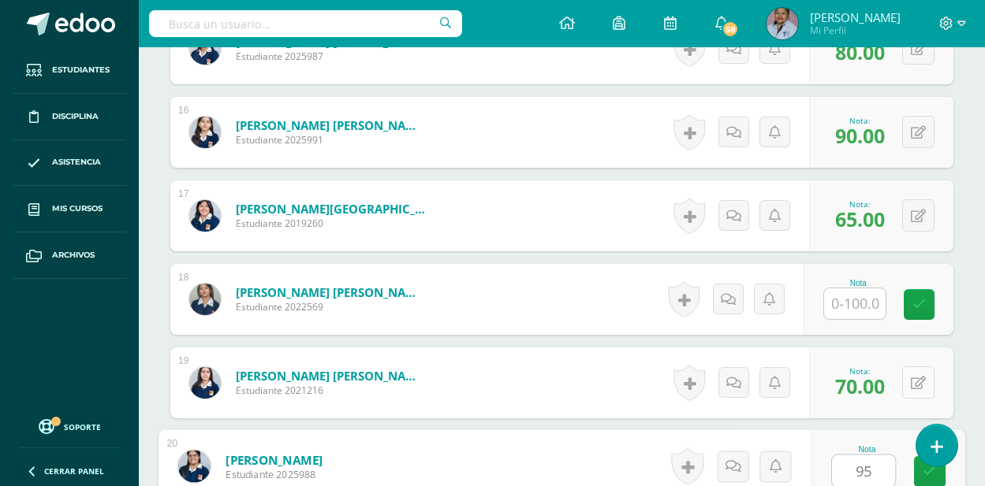
type input "95"
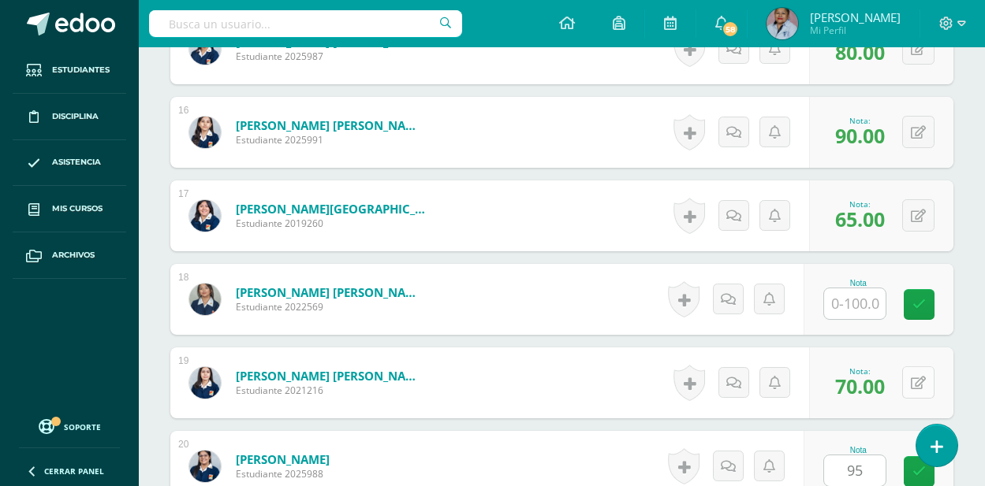
scroll to position [2031, 0]
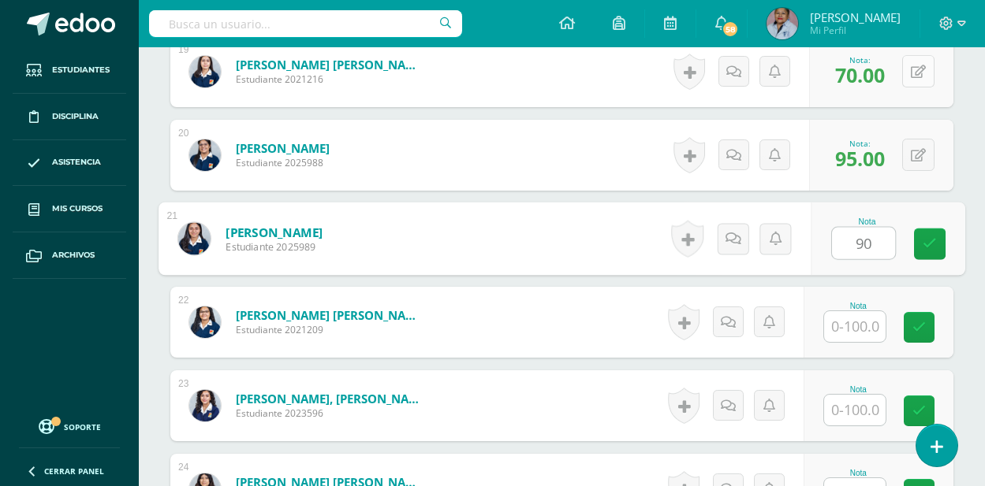
type input "90"
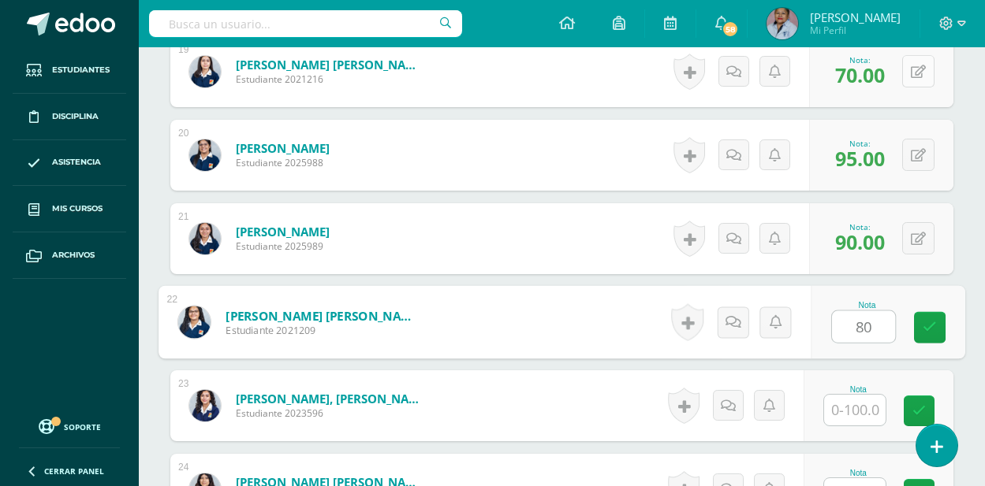
type input "80"
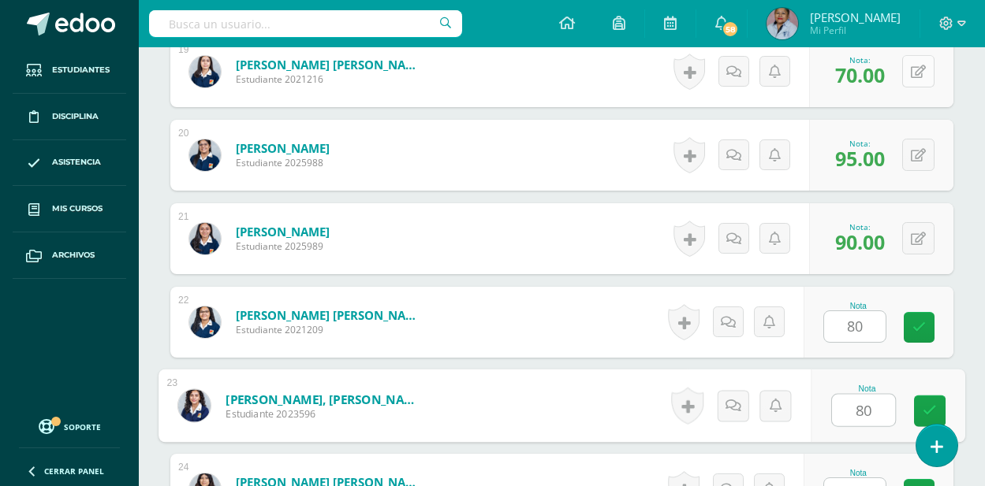
type input "80"
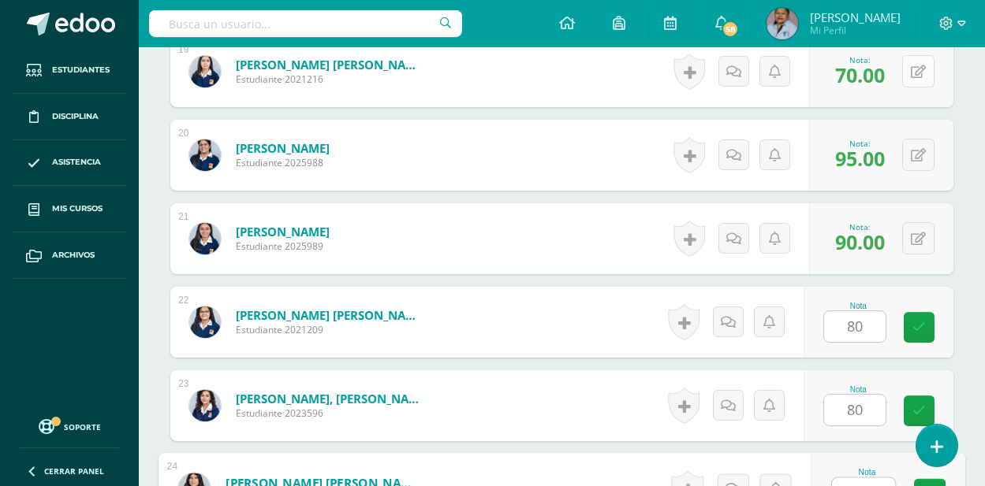
scroll to position [2054, 0]
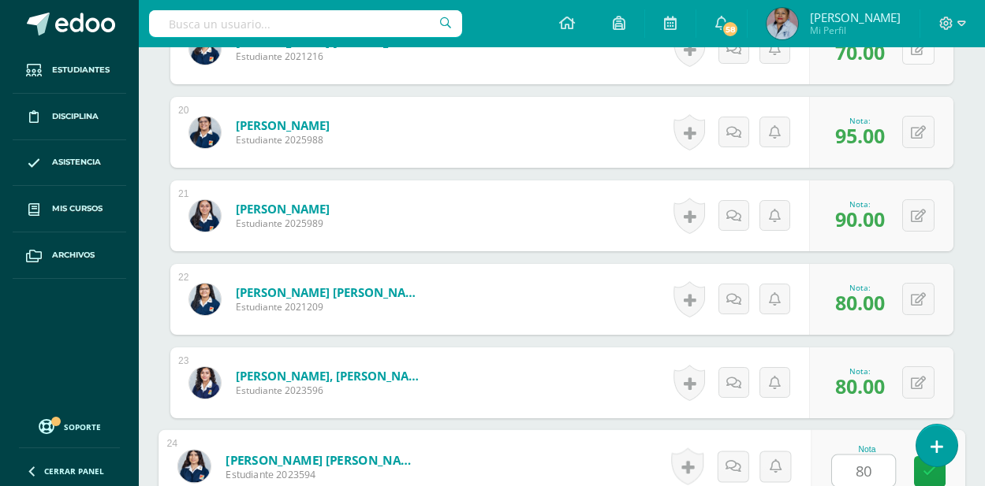
type input "80"
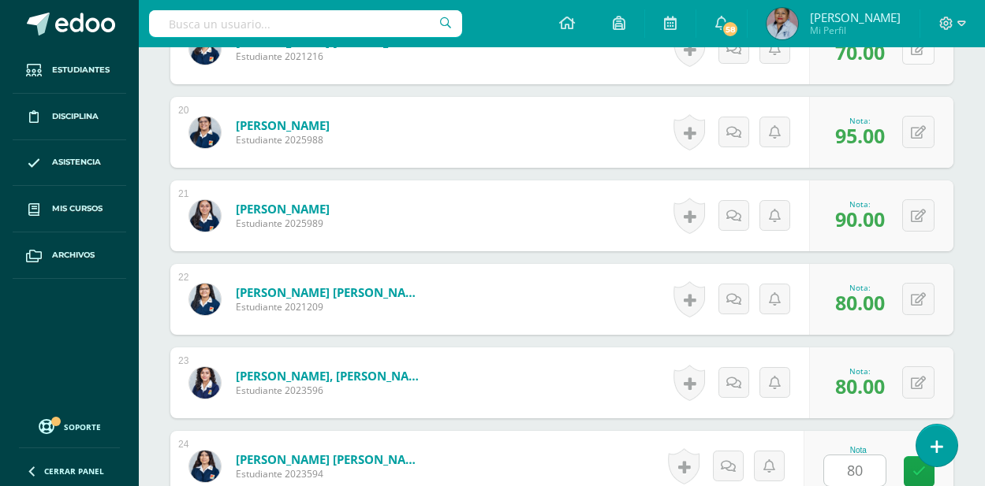
scroll to position [2365, 0]
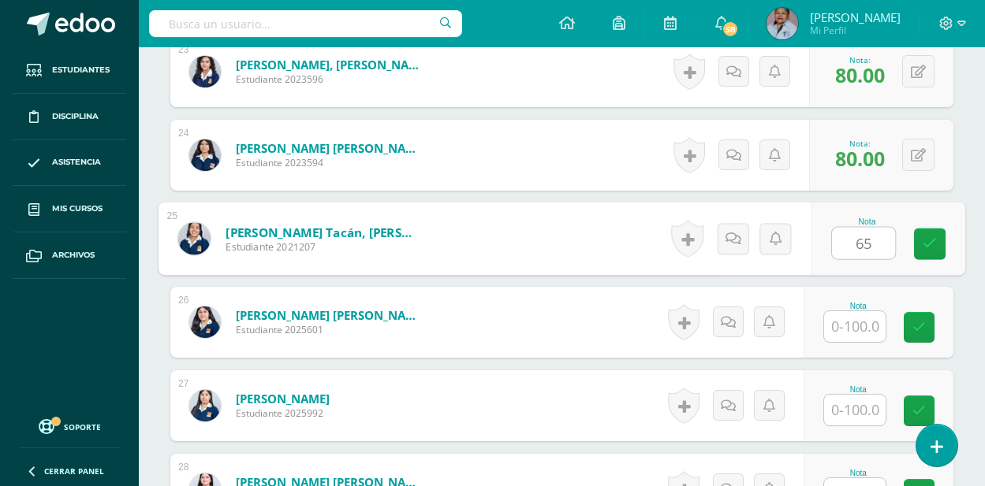
type input "65"
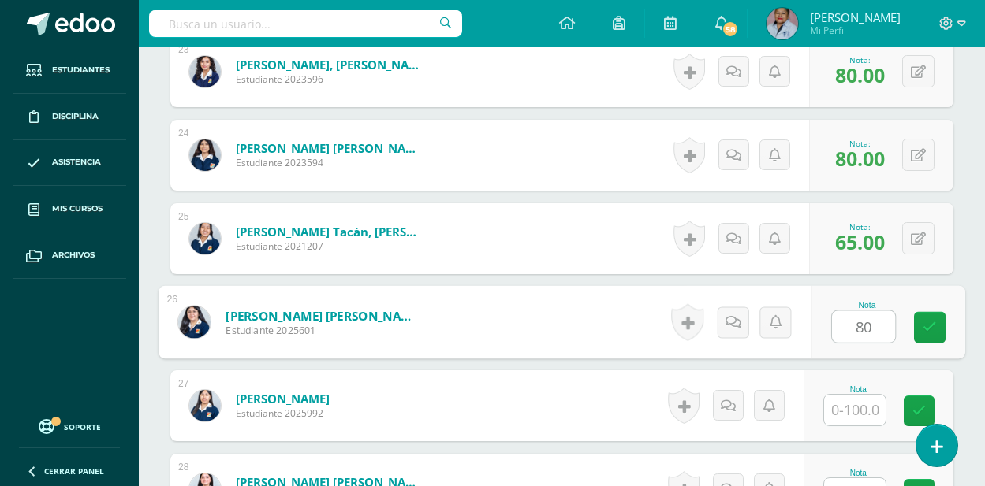
type input "80"
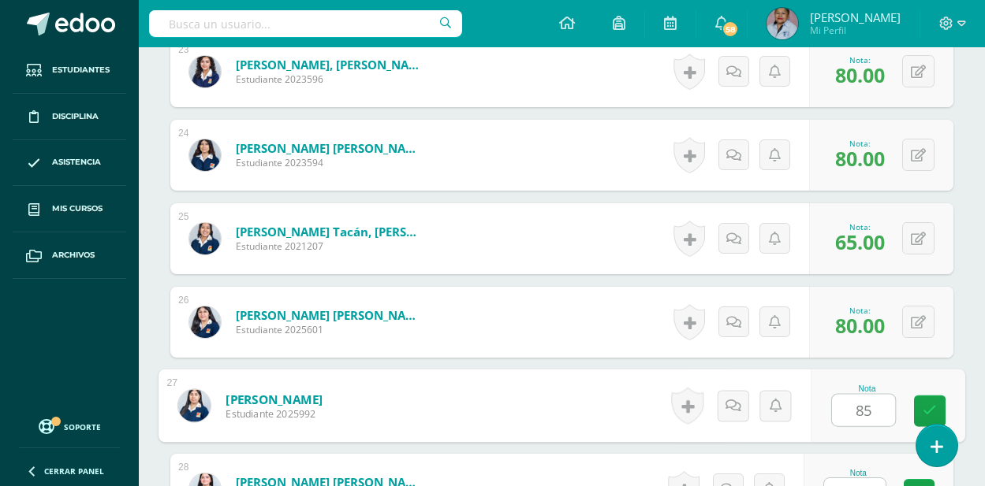
type input "85"
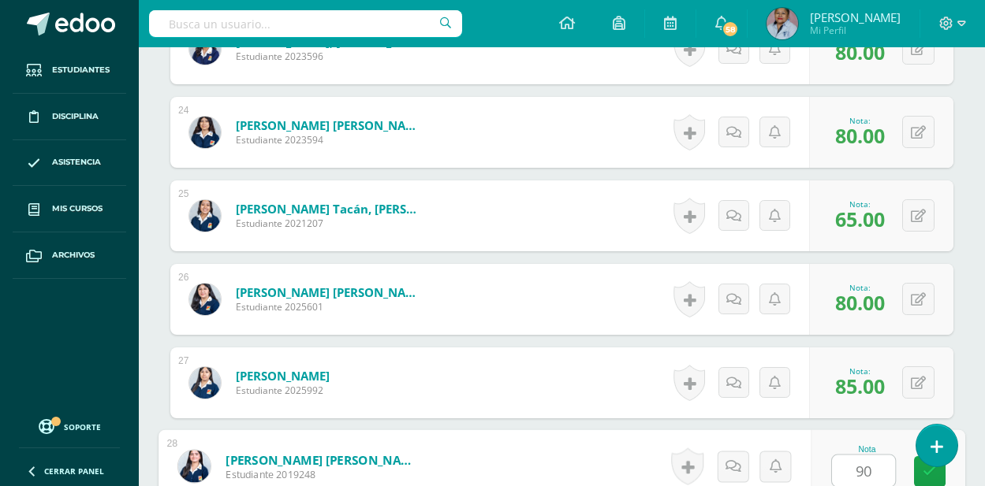
type input "90"
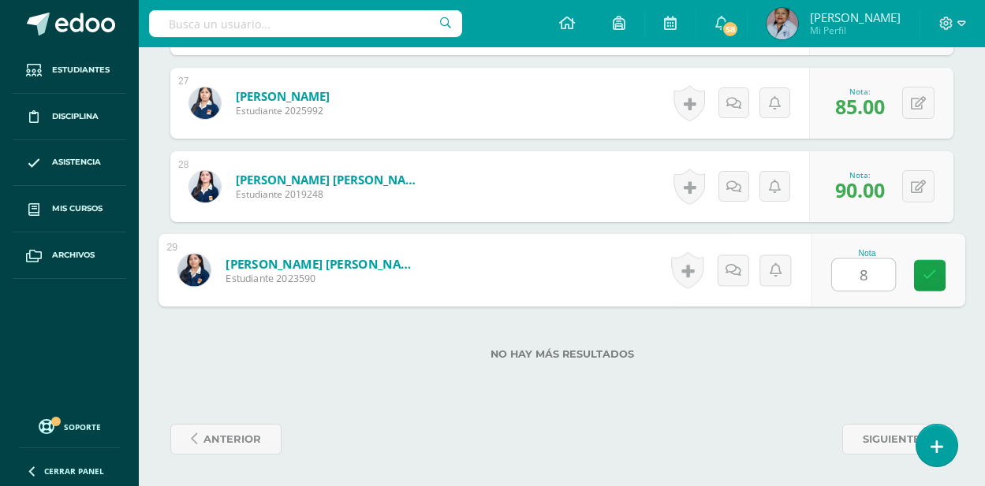
type input "80"
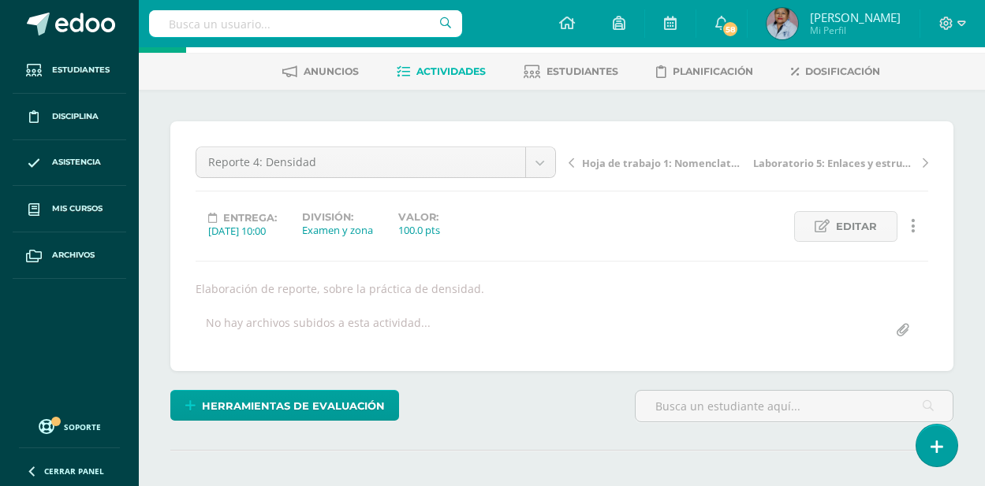
scroll to position [0, 0]
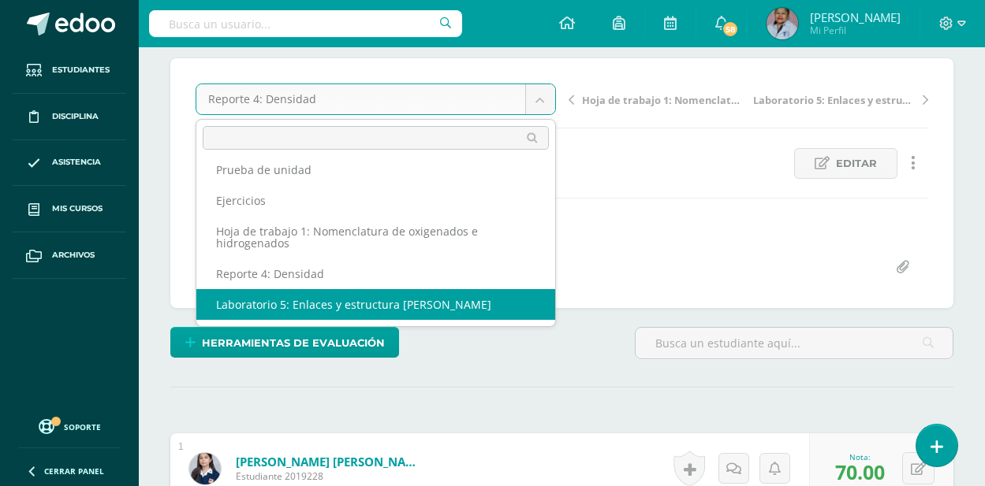
scroll to position [158, 0]
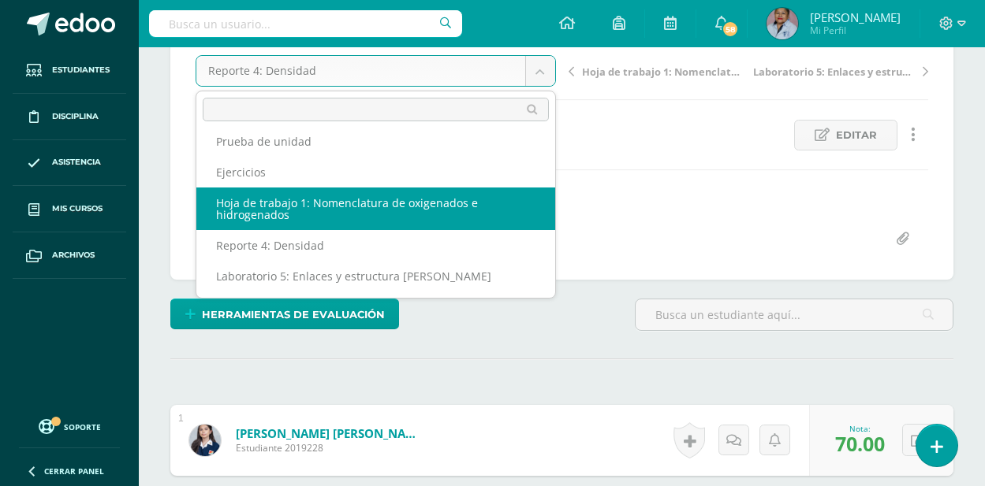
select select "/dashboard/teacher/grade-activity/128827/"
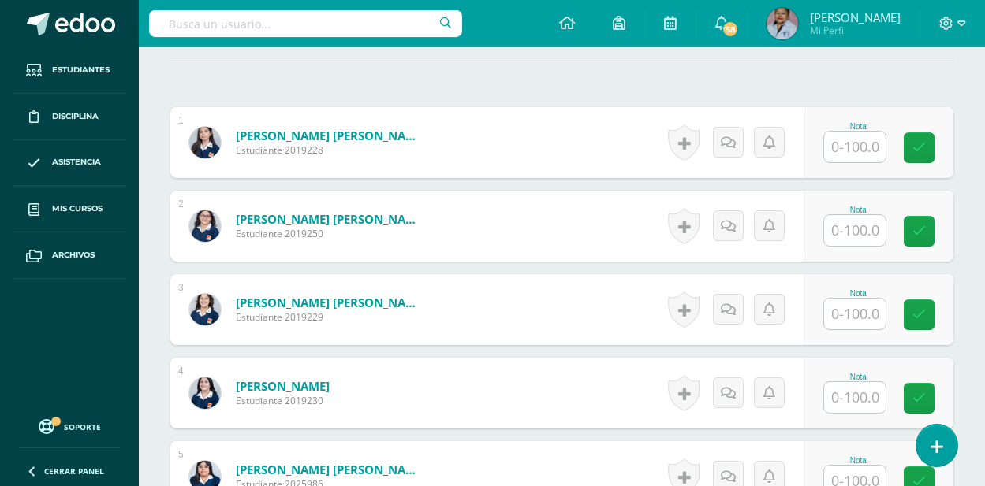
scroll to position [483, 0]
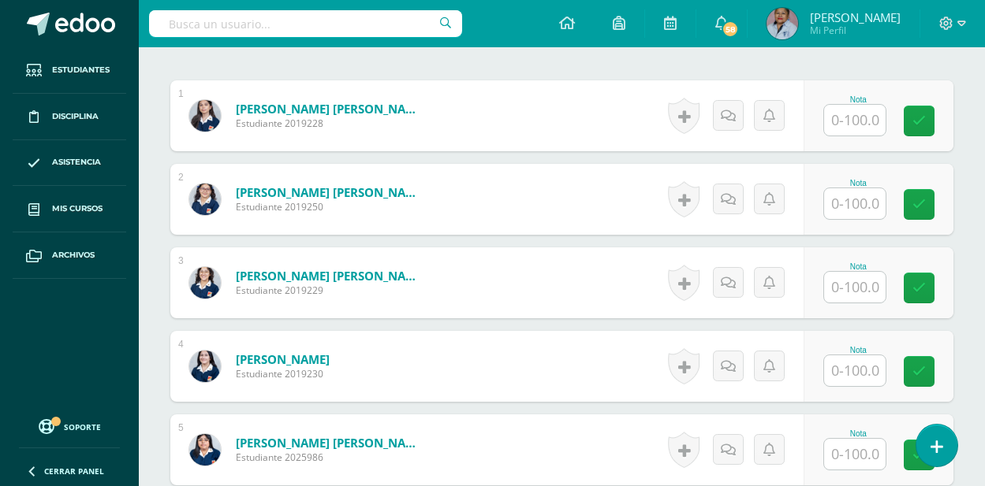
click at [862, 121] on input "text" at bounding box center [854, 120] width 61 height 31
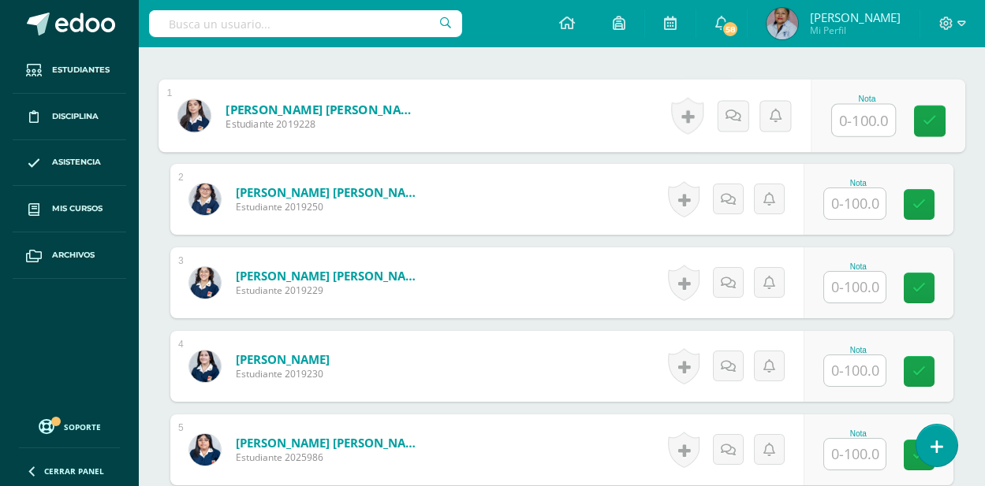
scroll to position [483, 0]
type input "76"
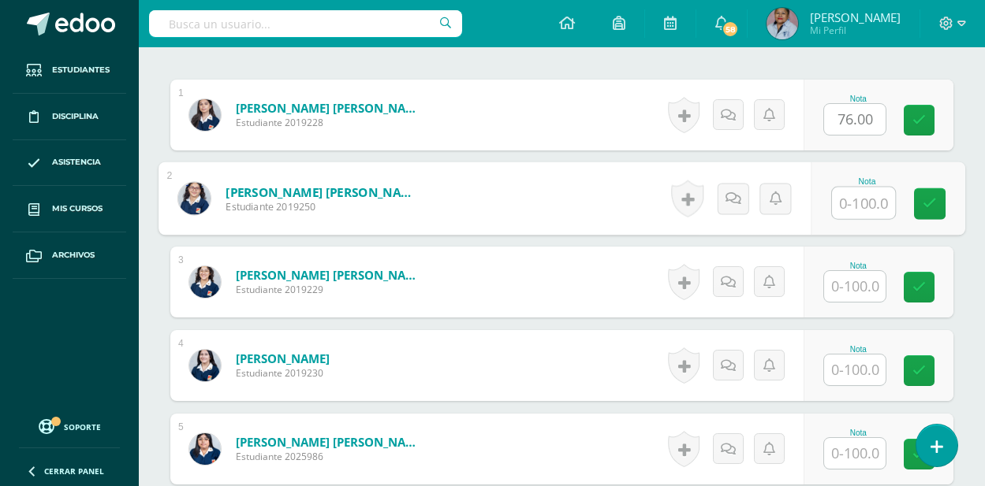
scroll to position [484, 0]
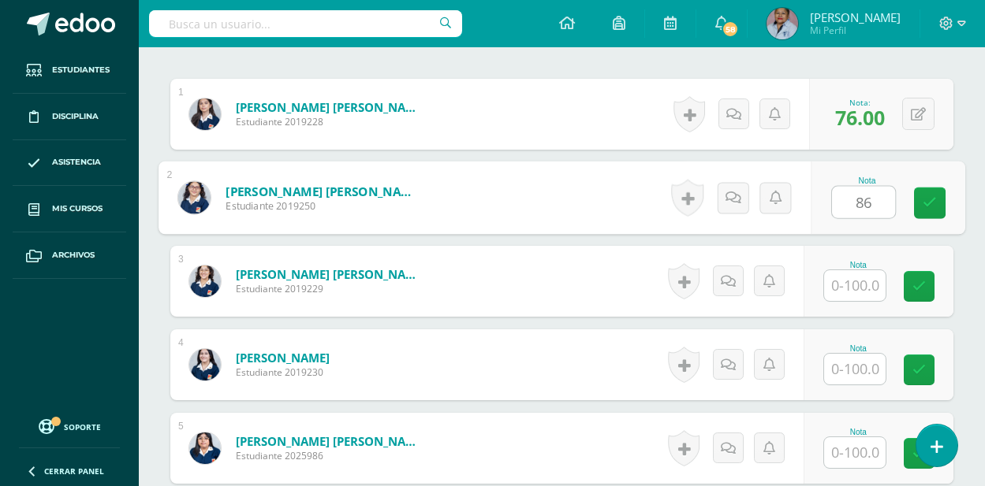
type input "86"
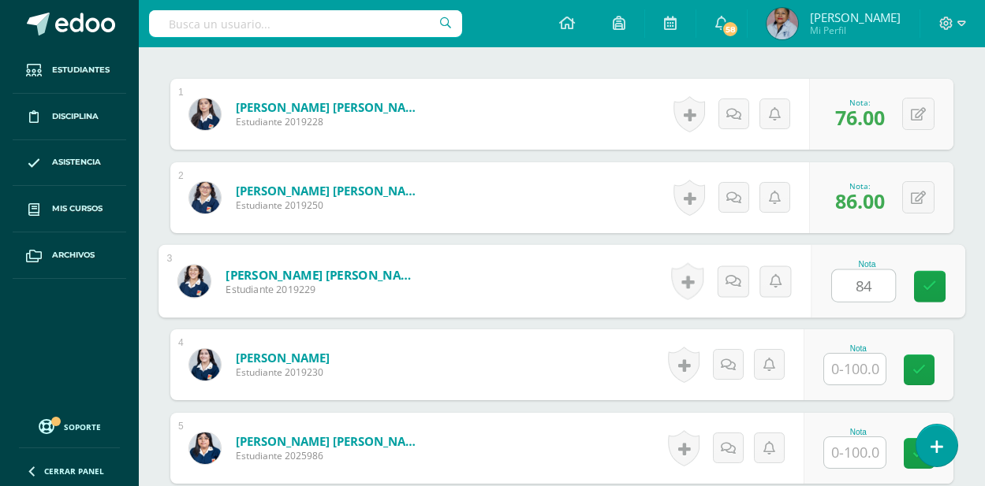
type input "84"
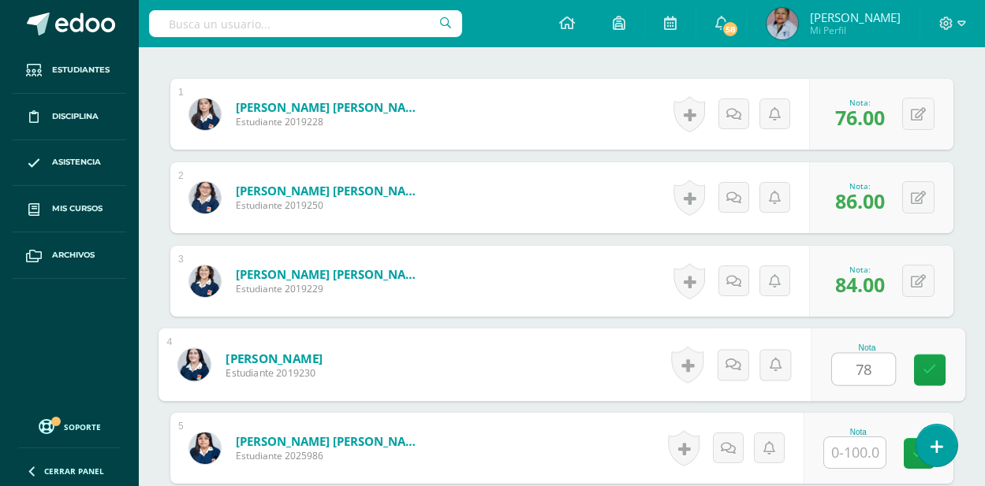
type input "78"
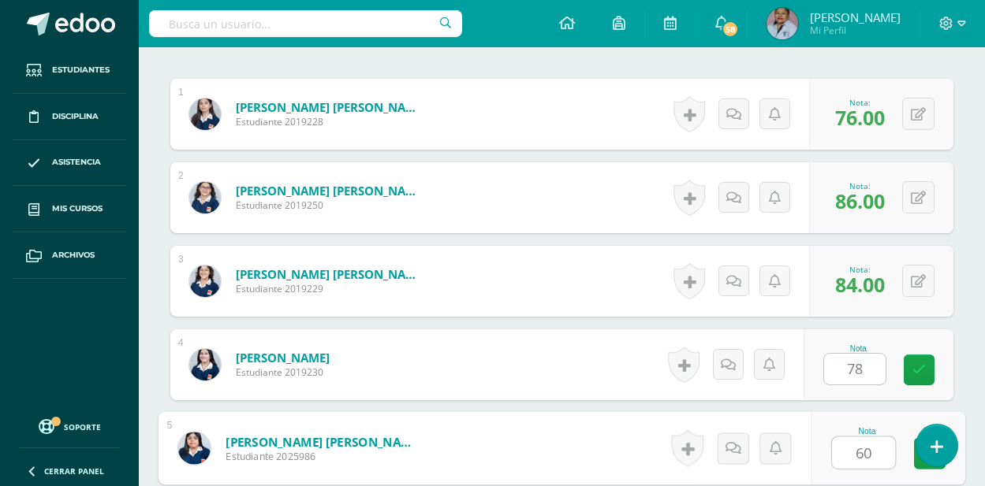
type input "60"
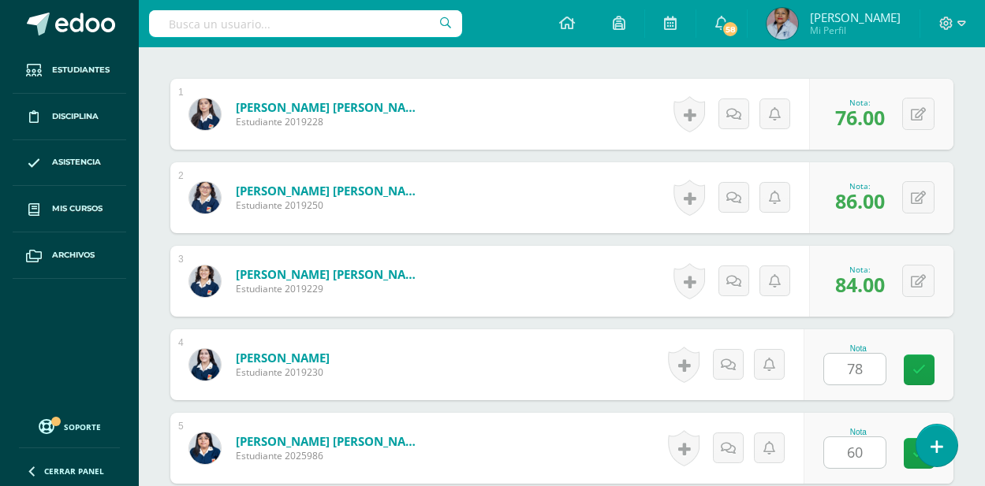
scroll to position [777, 0]
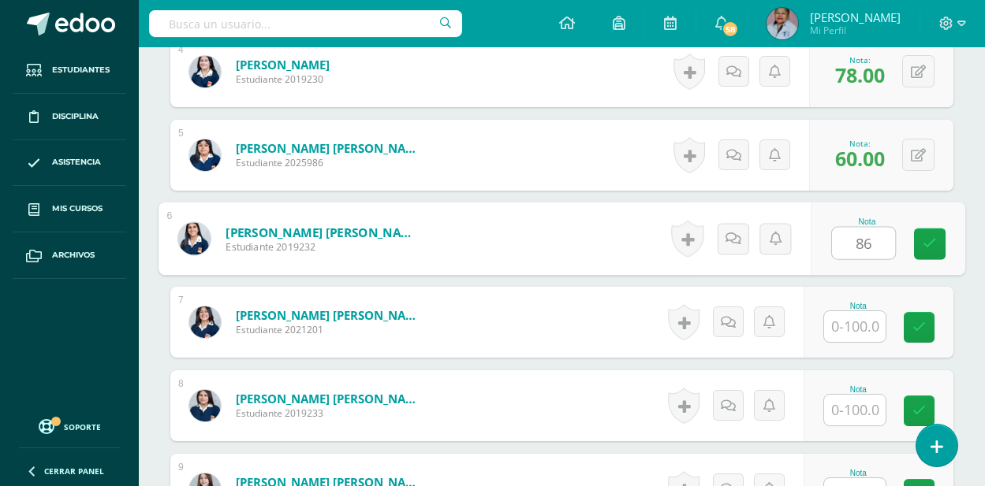
type input "86"
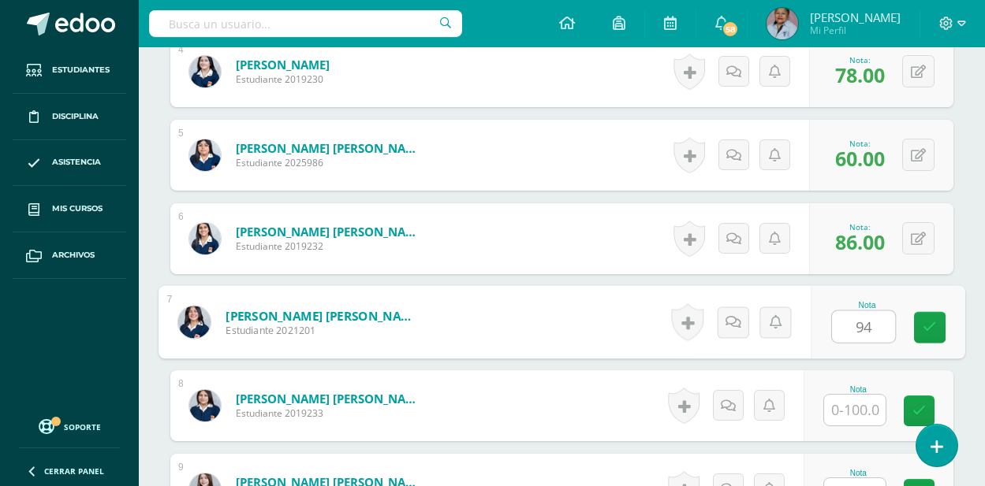
type input "94"
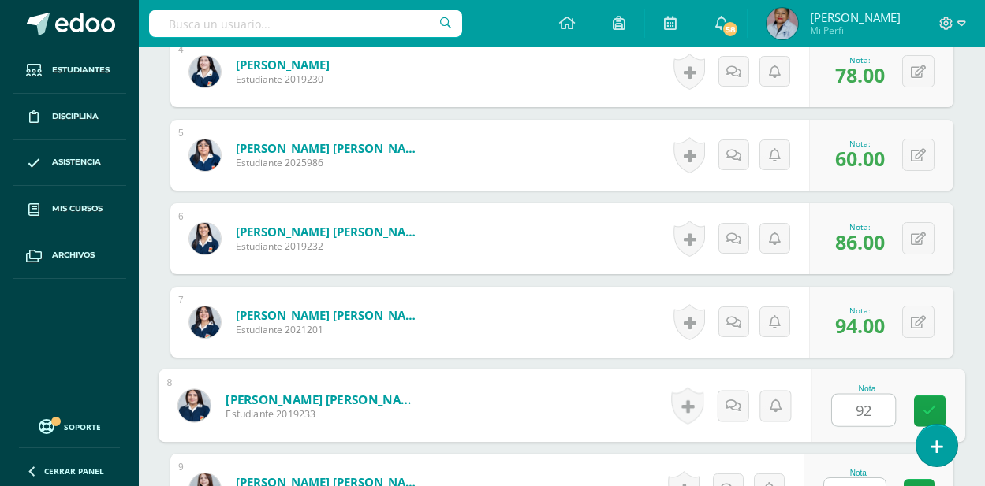
type input "92"
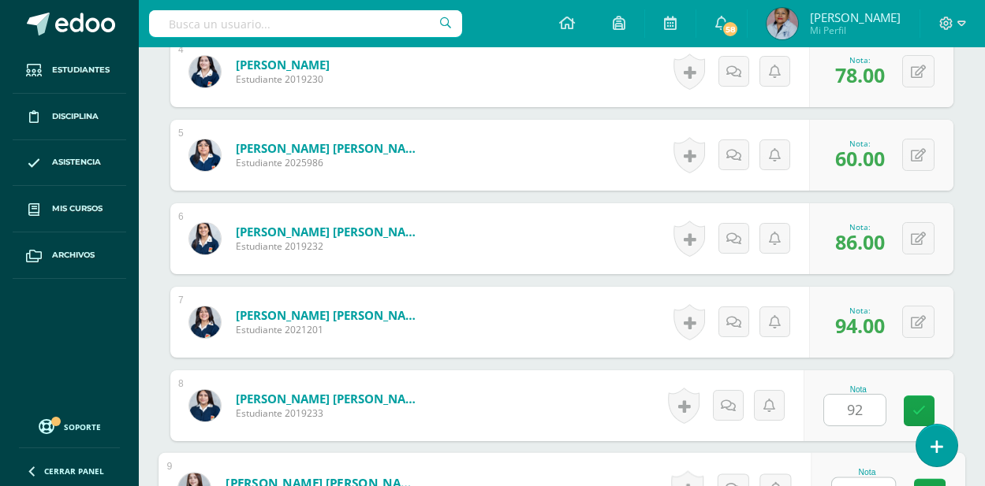
scroll to position [800, 0]
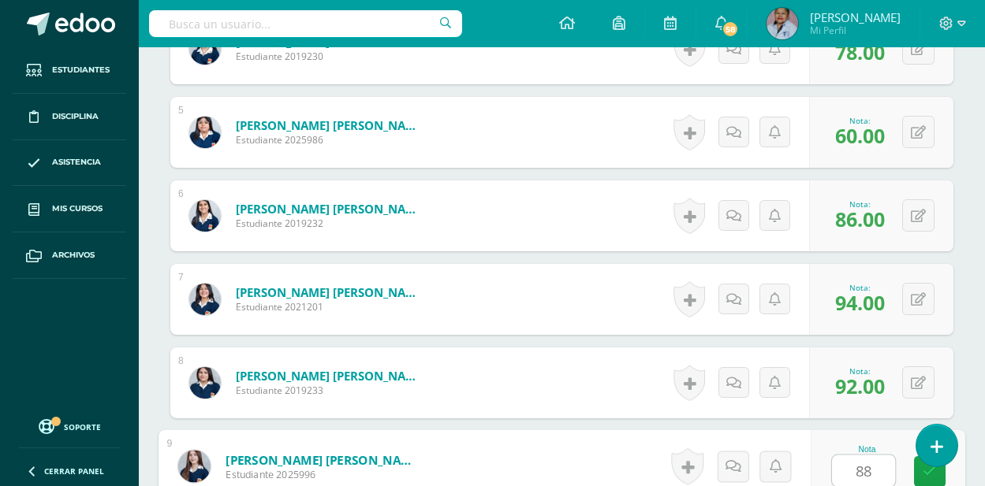
type input "88"
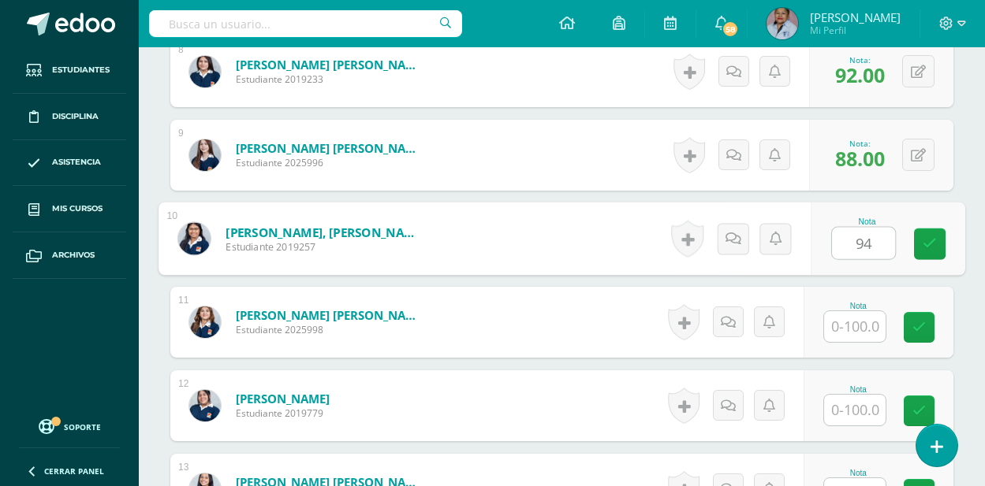
type input "94"
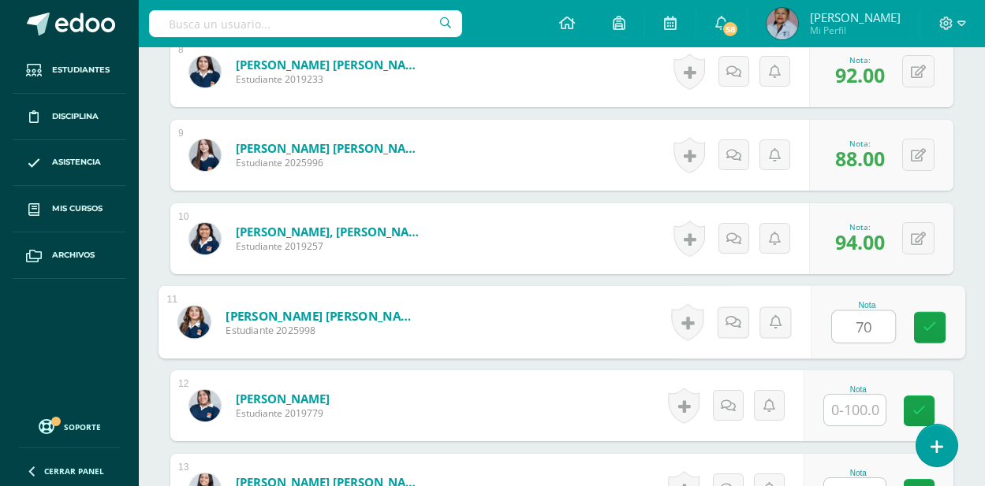
type input "70"
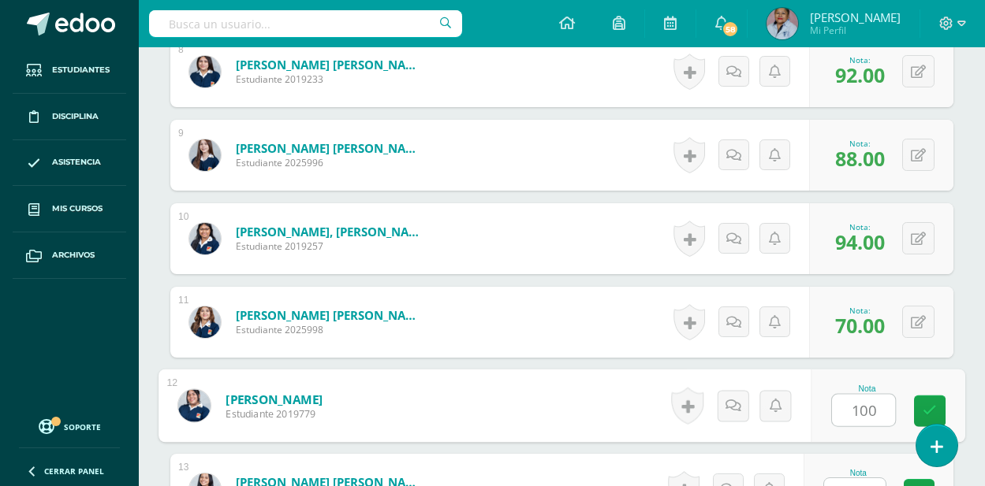
type input "100"
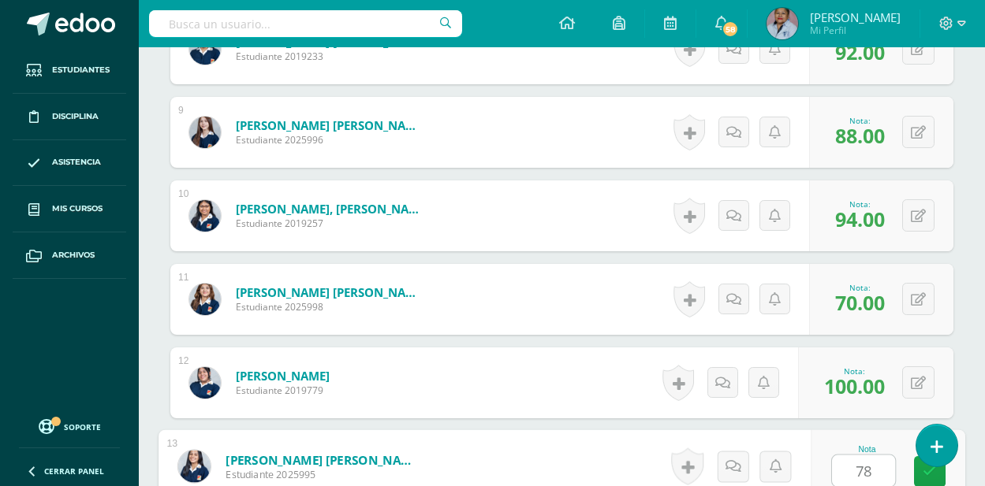
type input "78"
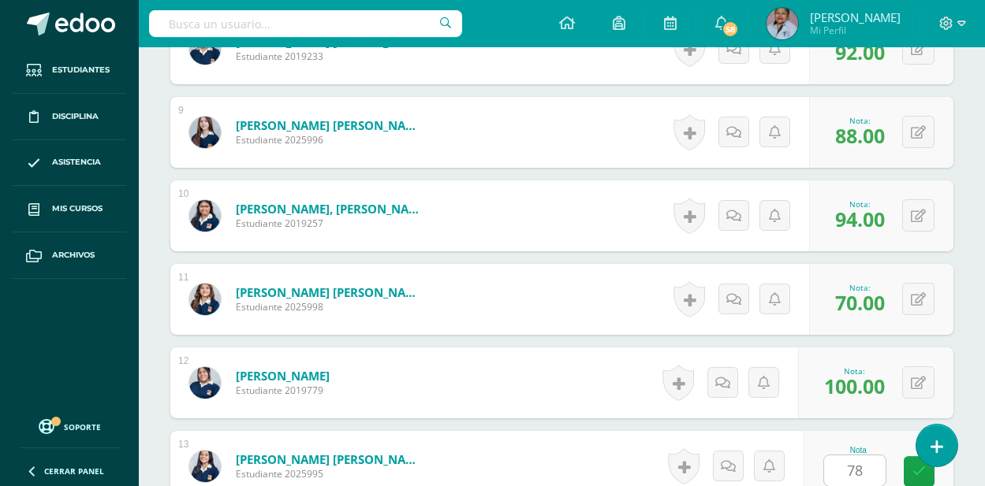
scroll to position [1446, 0]
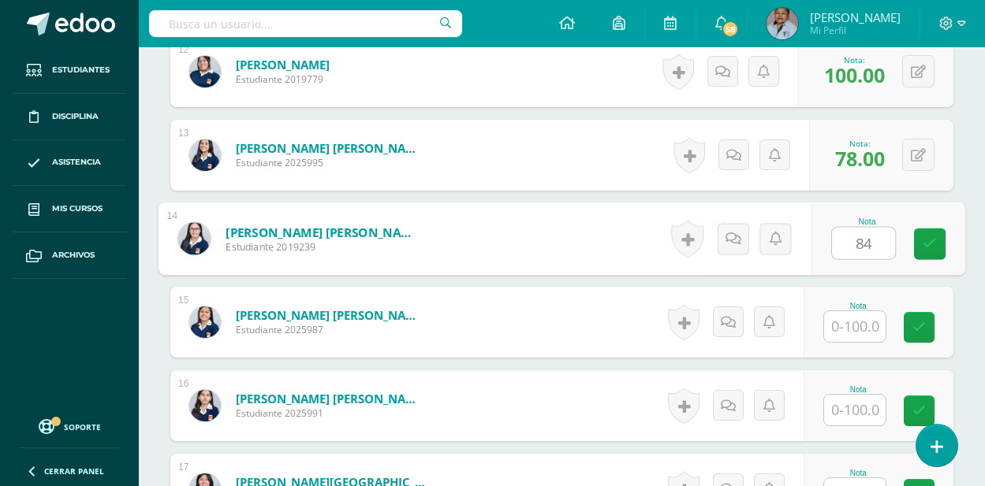
type input "84"
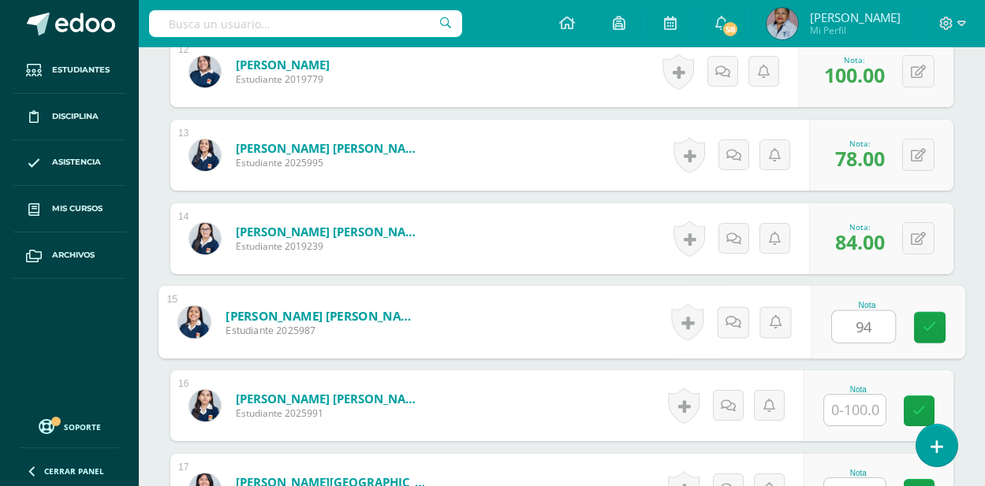
type input "94"
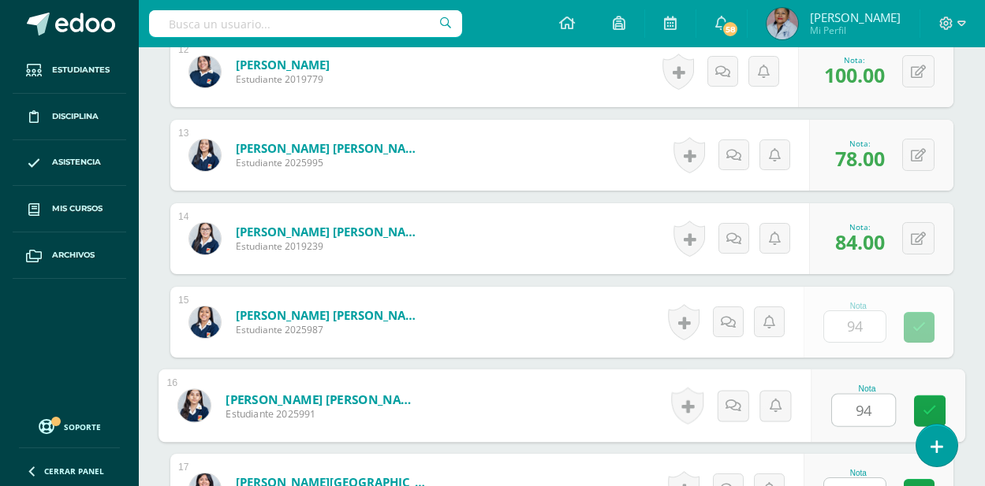
type input "94"
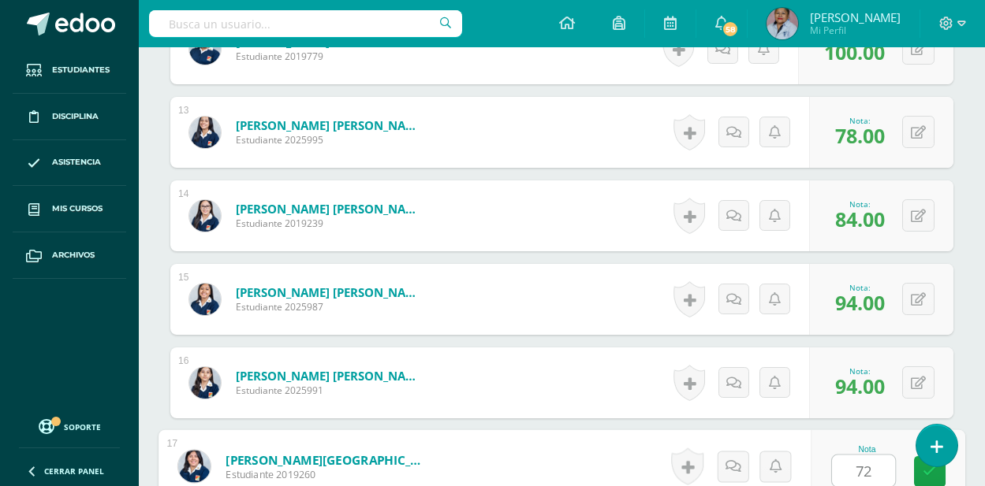
type input "72"
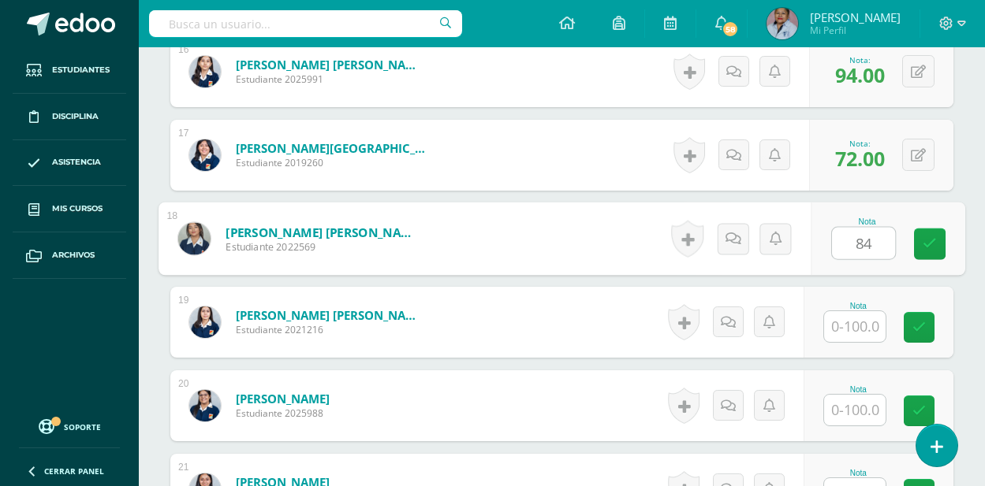
type input "84"
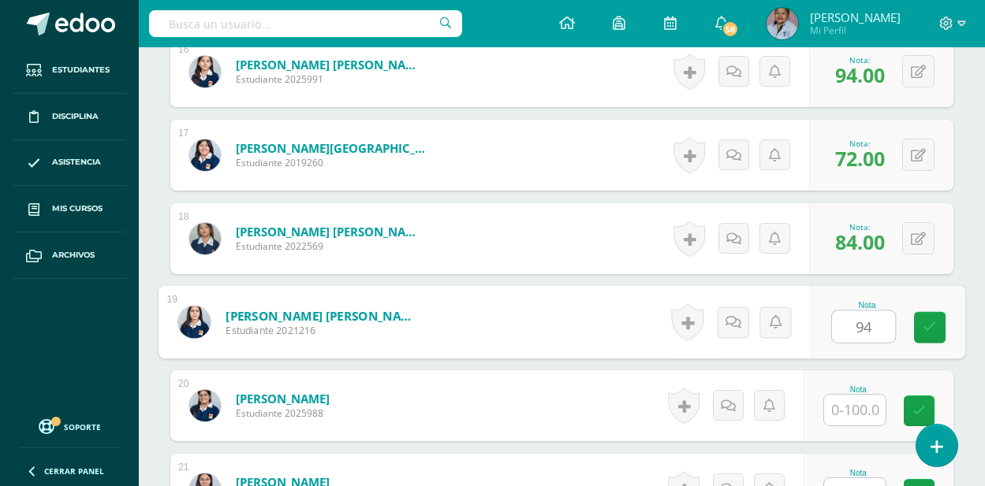
type input "94"
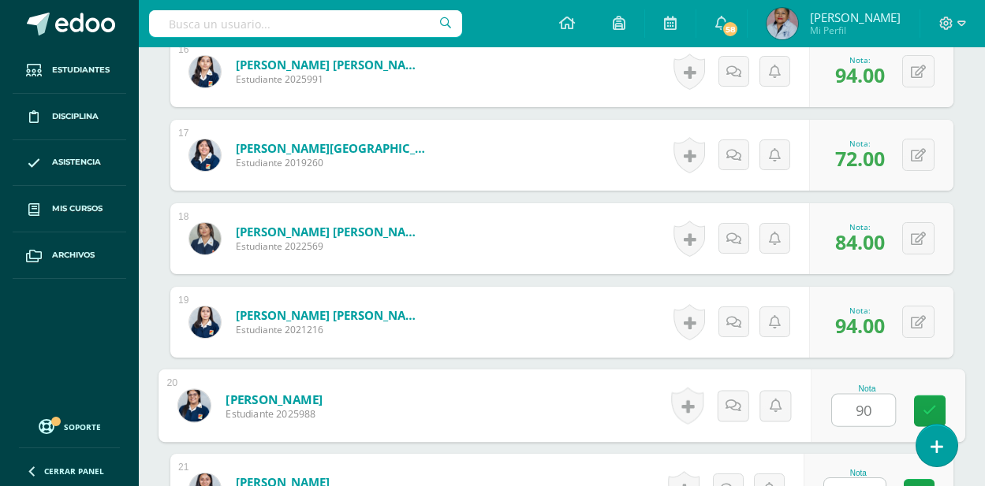
type input "90"
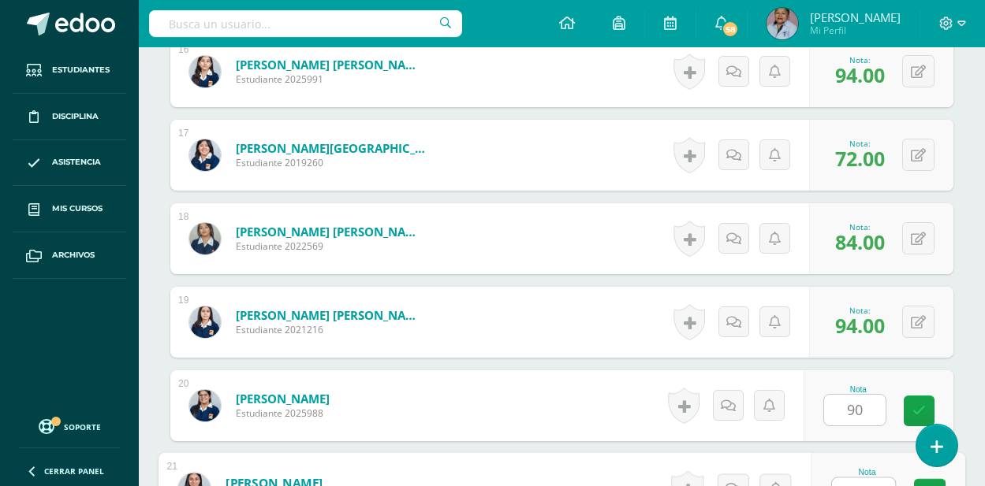
scroll to position [1803, 0]
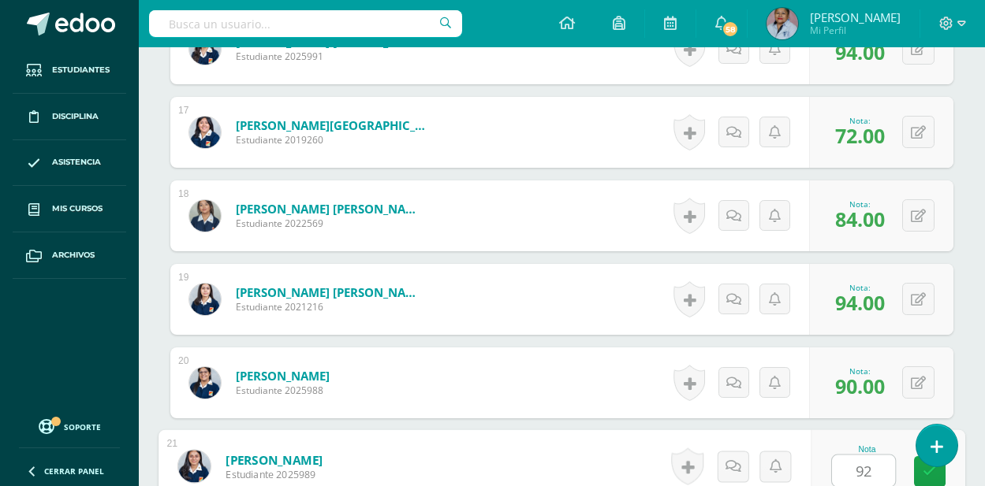
type input "92"
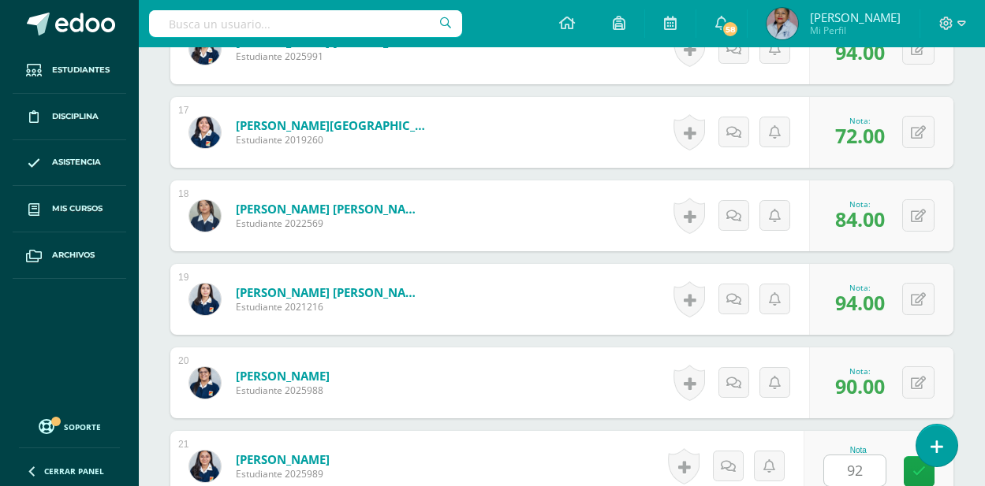
scroll to position [2115, 0]
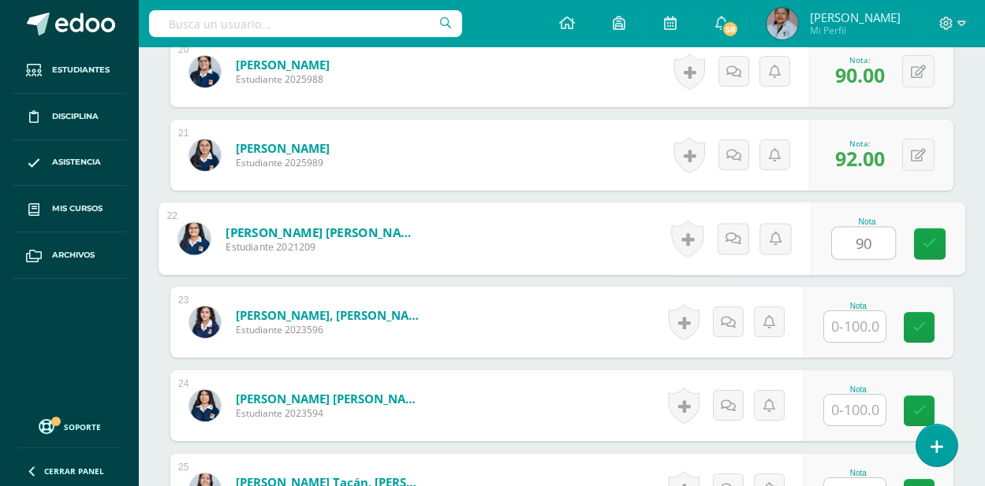
type input "90"
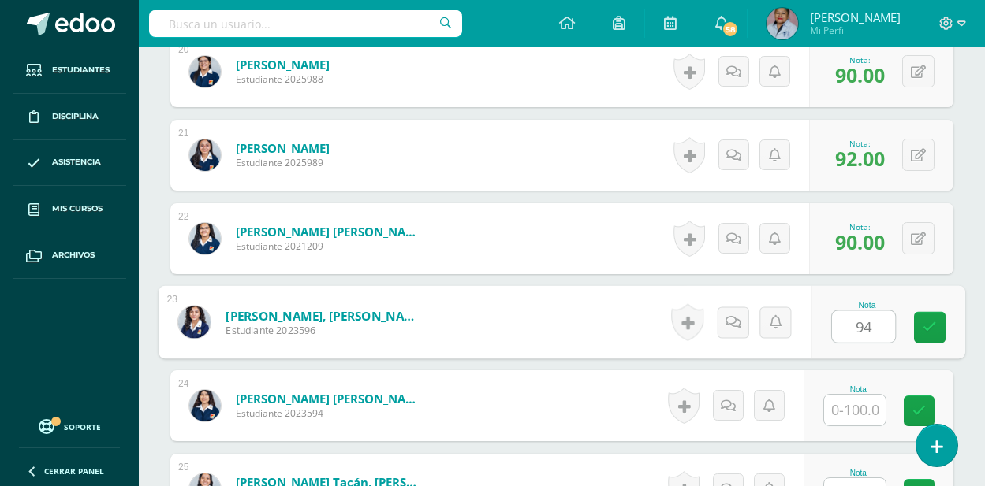
type input "94"
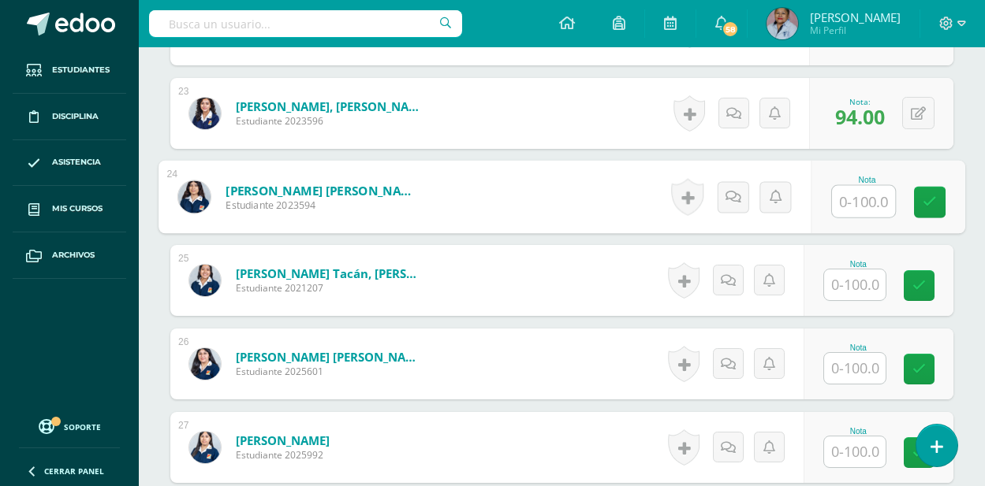
scroll to position [2351, 0]
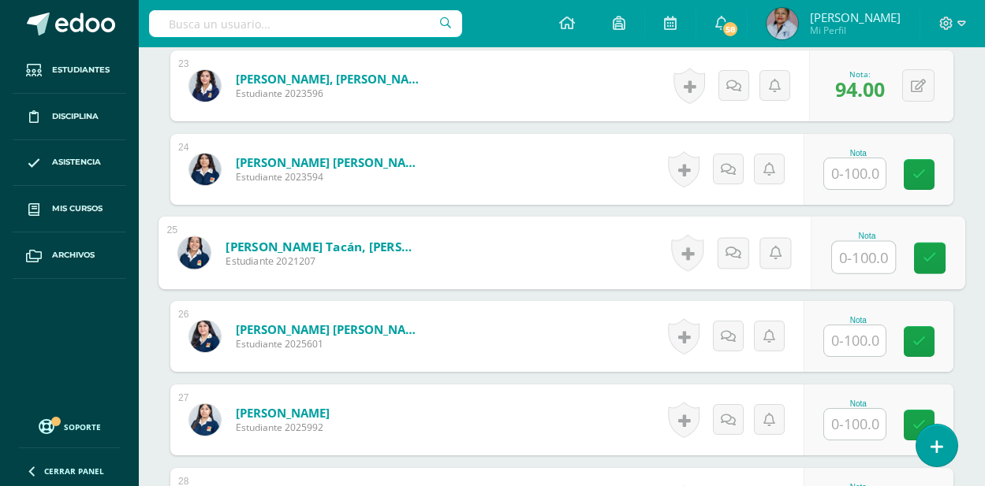
click at [863, 257] on input "text" at bounding box center [863, 258] width 63 height 32
type input "75"
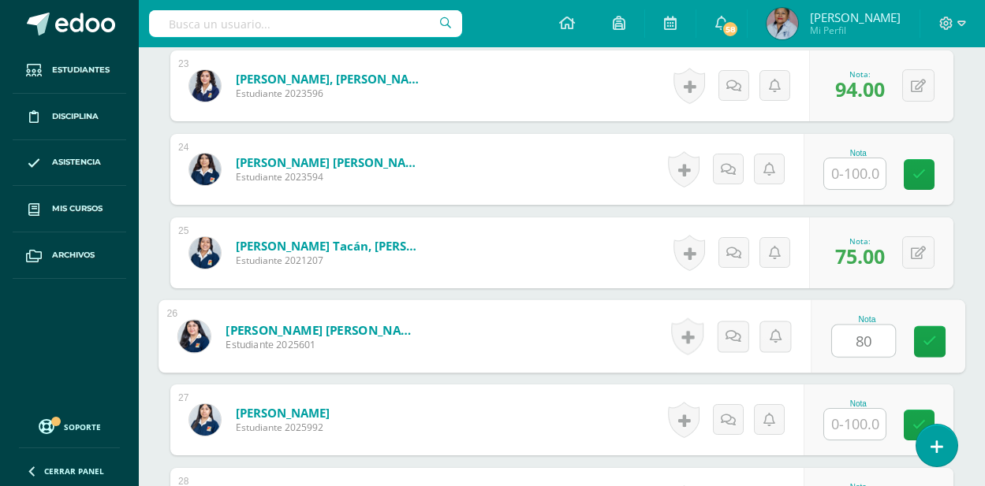
type input "80"
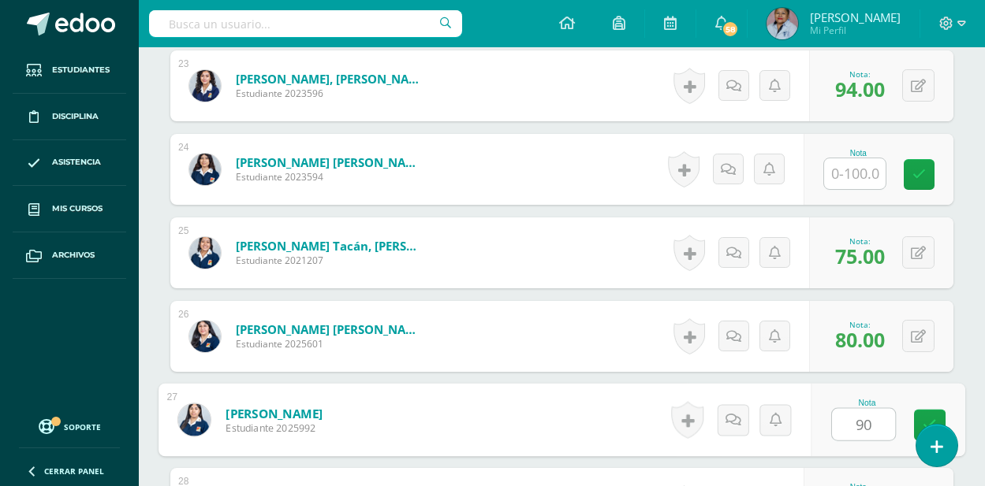
type input "90"
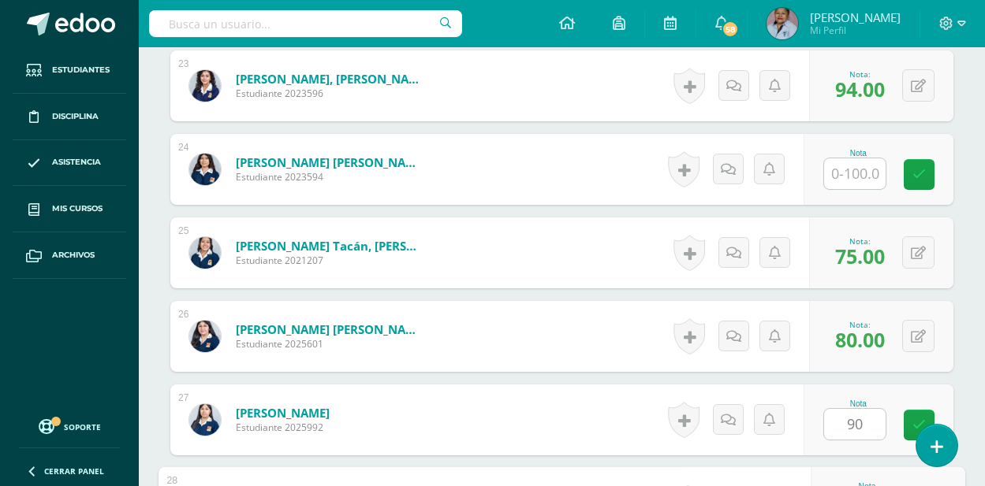
scroll to position [2616, 0]
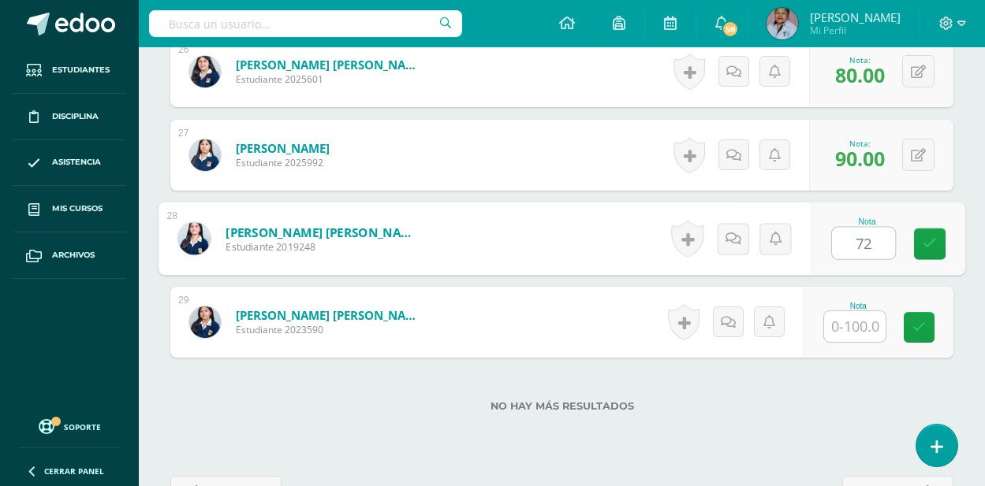
type input "72"
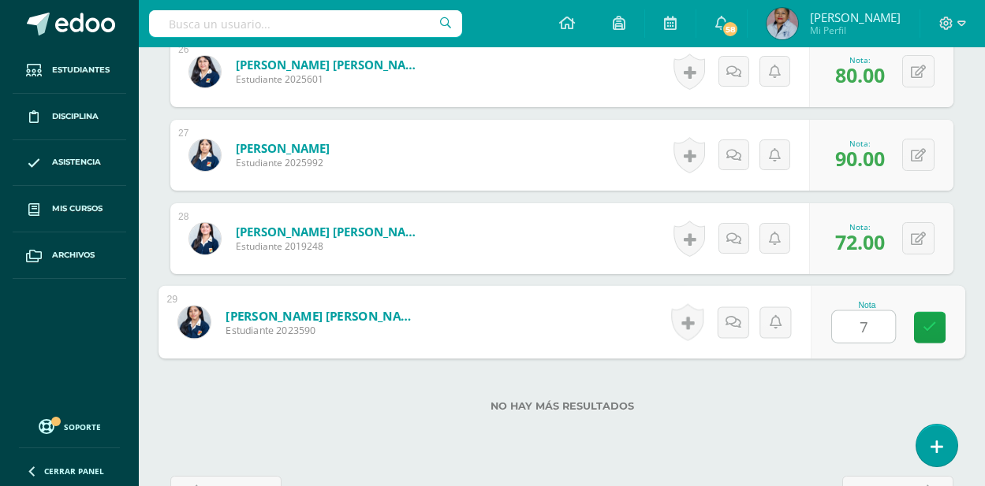
type input "78"
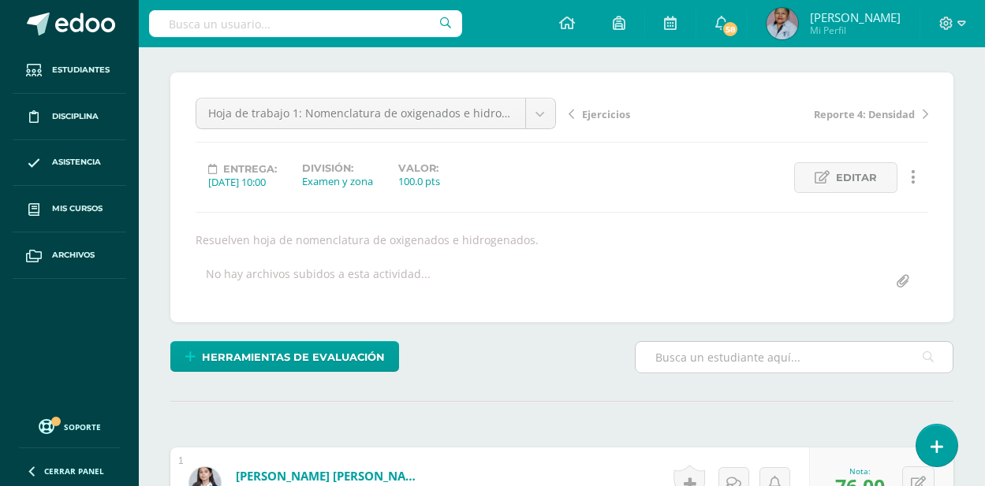
scroll to position [93, 0]
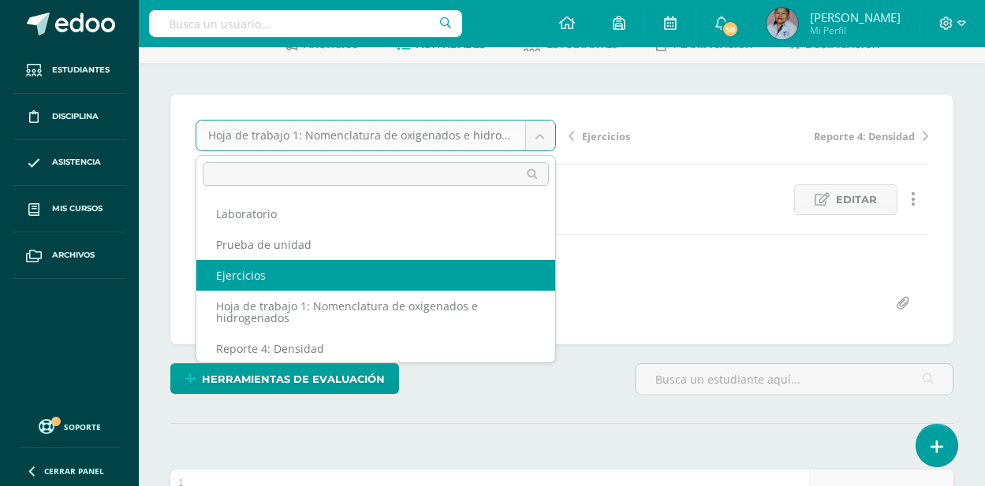
select select "/dashboard/teacher/grade-activity/128828/"
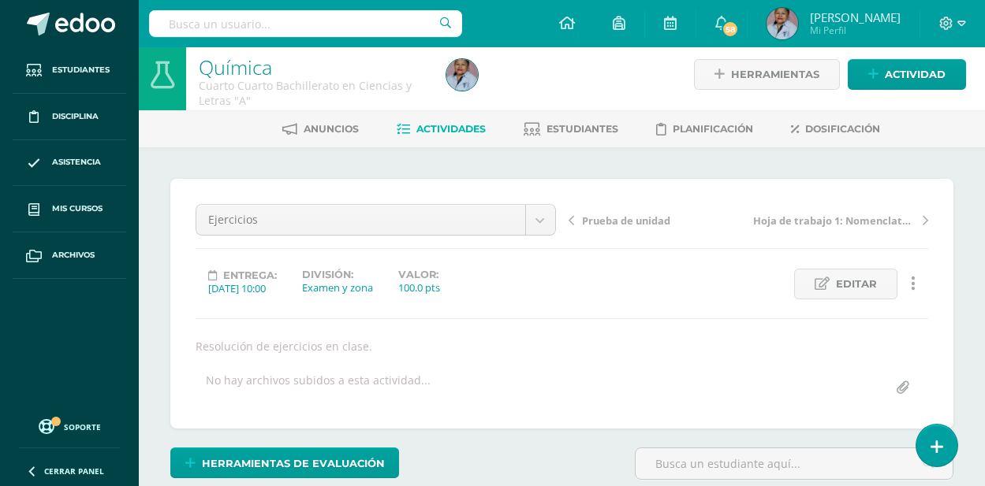
click at [914, 284] on icon at bounding box center [913, 283] width 5 height 17
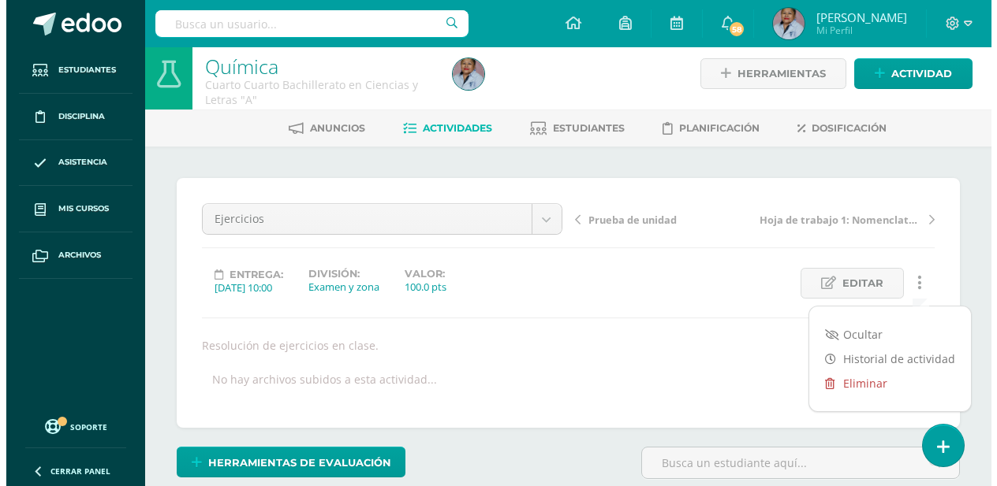
scroll to position [10, 0]
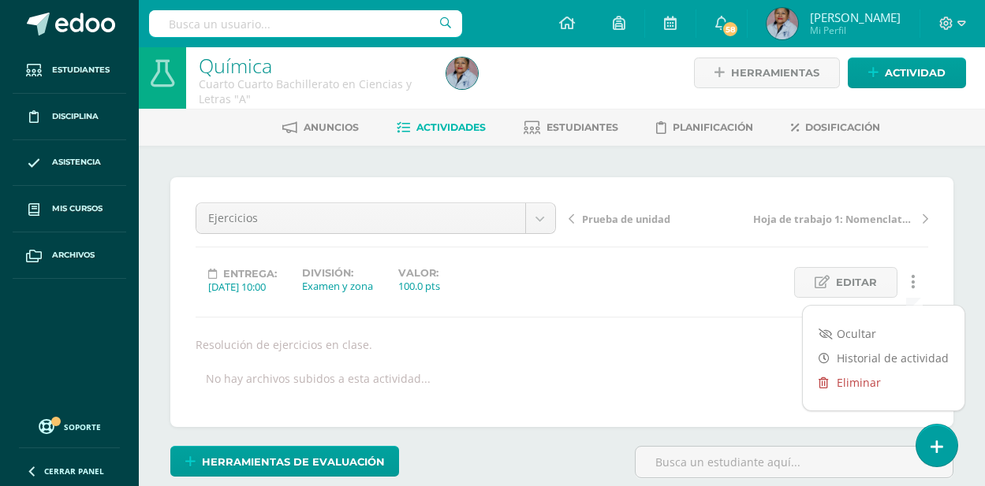
click at [844, 382] on link "Eliminar" at bounding box center [884, 383] width 162 height 24
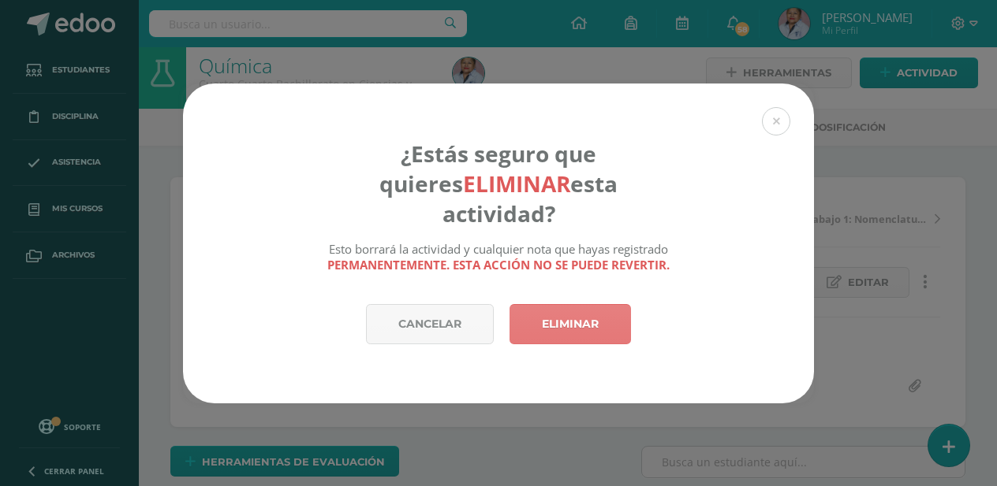
click at [593, 307] on link "Eliminar" at bounding box center [569, 324] width 121 height 40
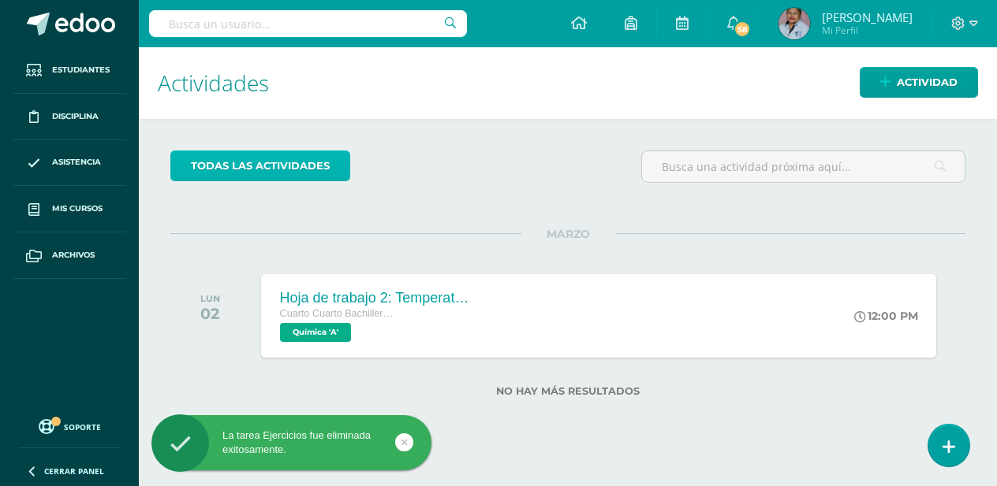
click at [285, 167] on link "todas las Actividades" at bounding box center [260, 166] width 180 height 31
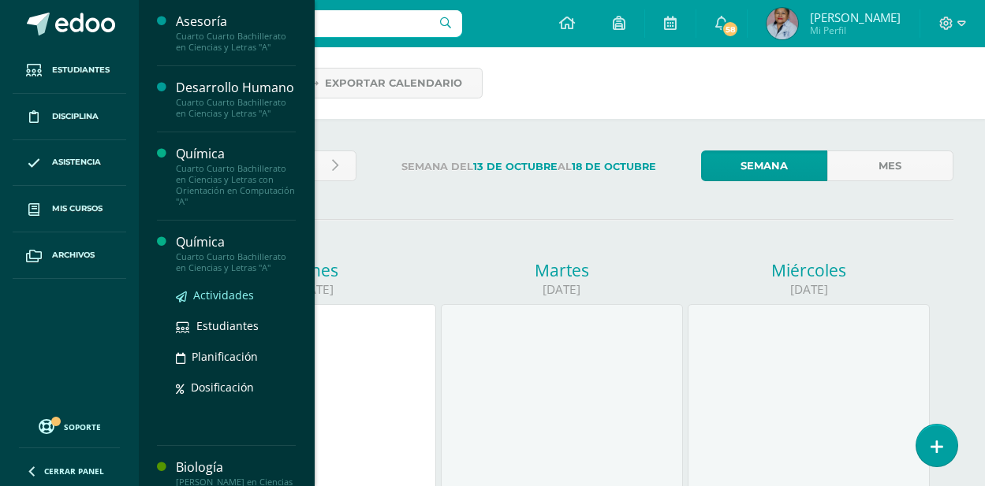
click at [220, 303] on span "Actividades" at bounding box center [223, 295] width 61 height 15
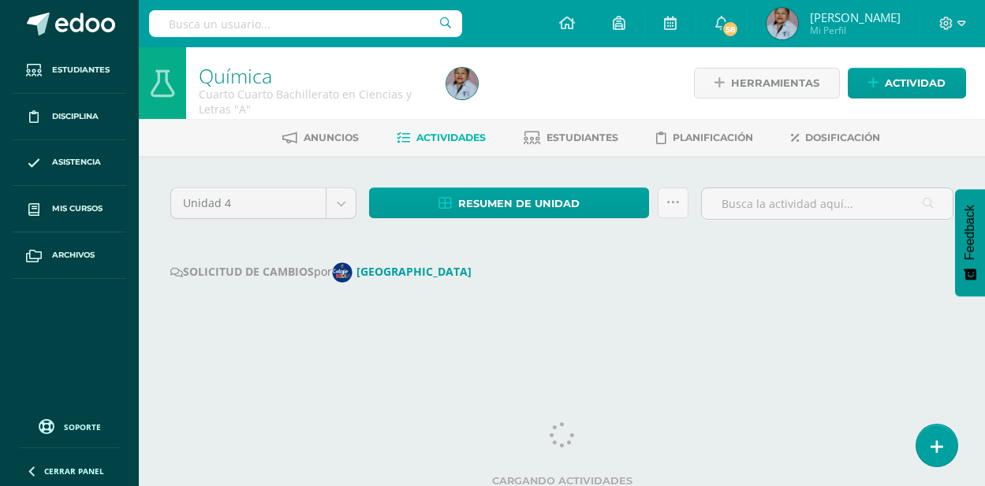
click at [445, 143] on span "Actividades" at bounding box center [450, 138] width 69 height 12
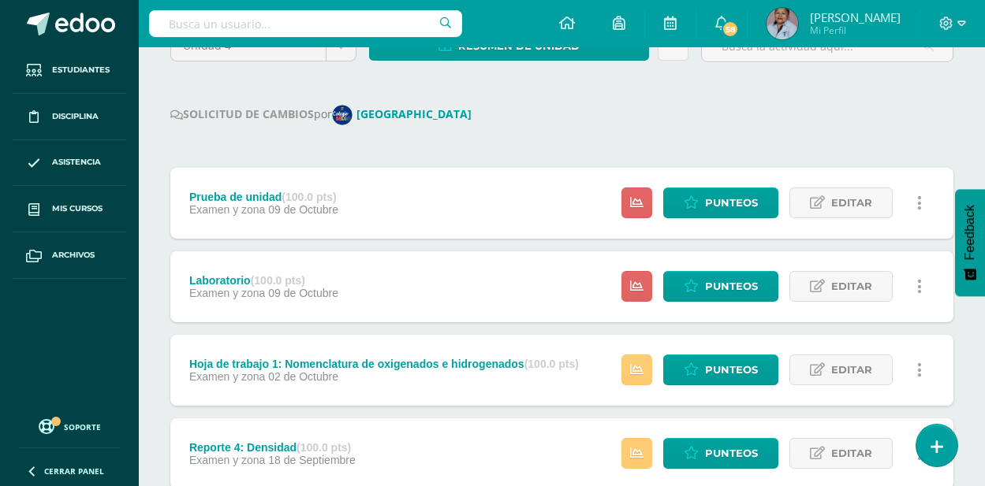
scroll to position [187, 0]
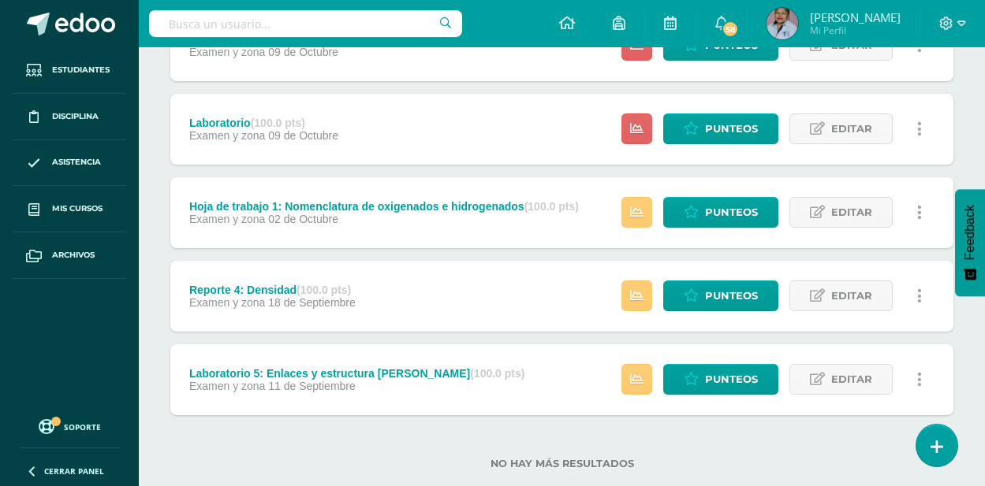
scroll to position [237, 0]
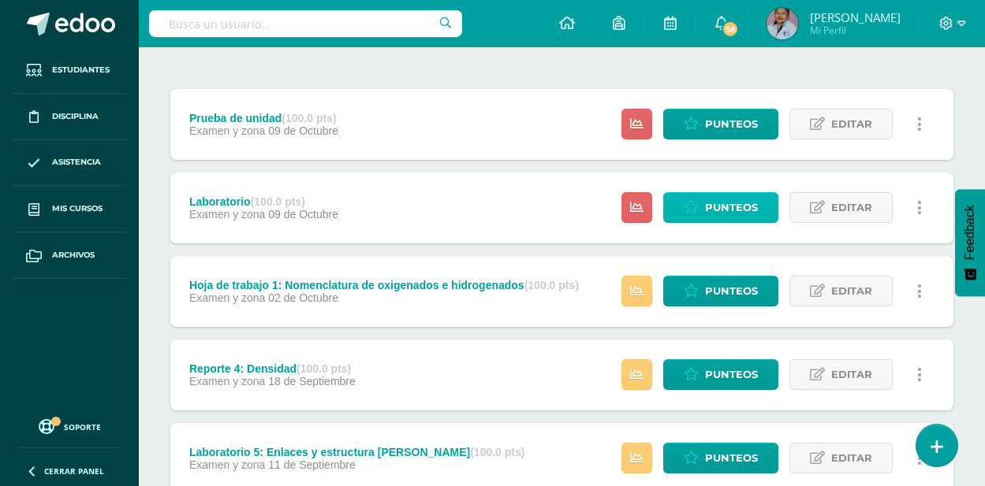
click at [703, 207] on link "Punteos" at bounding box center [720, 207] width 115 height 31
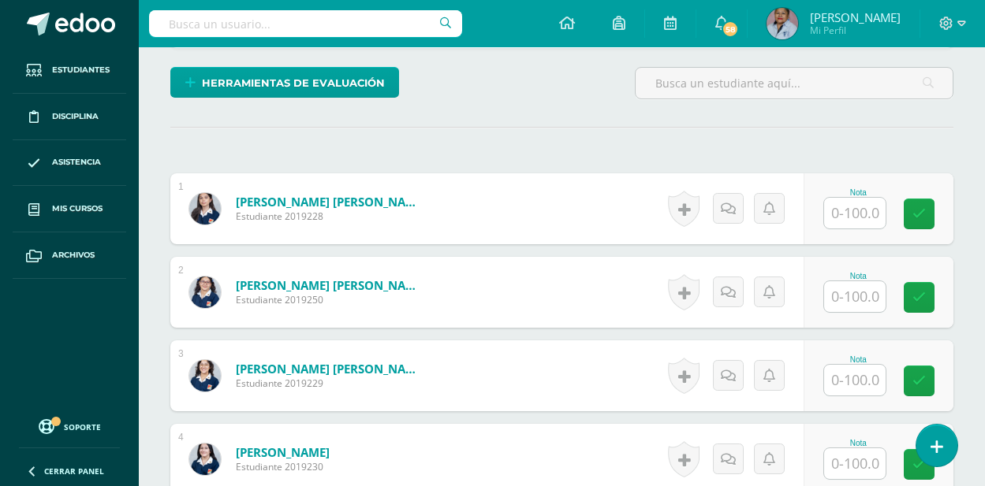
scroll to position [482, 0]
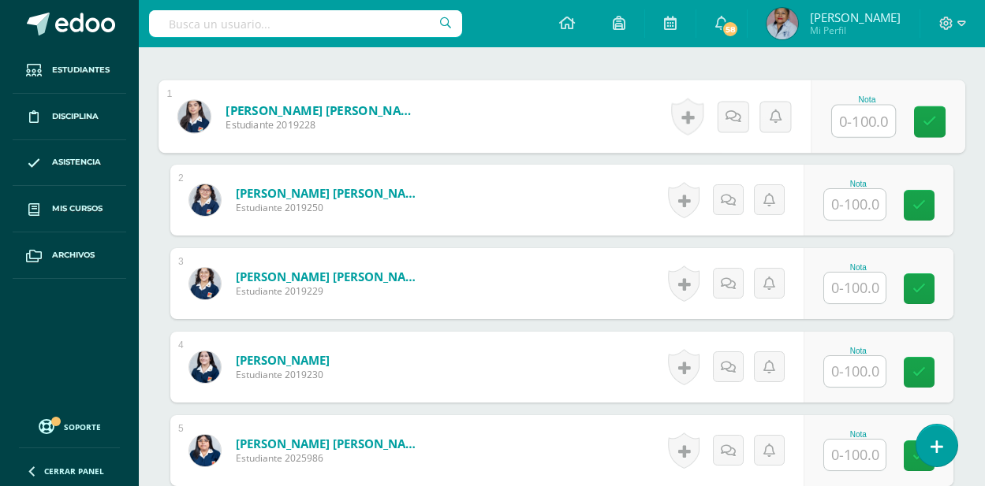
click at [868, 122] on input "text" at bounding box center [863, 122] width 63 height 32
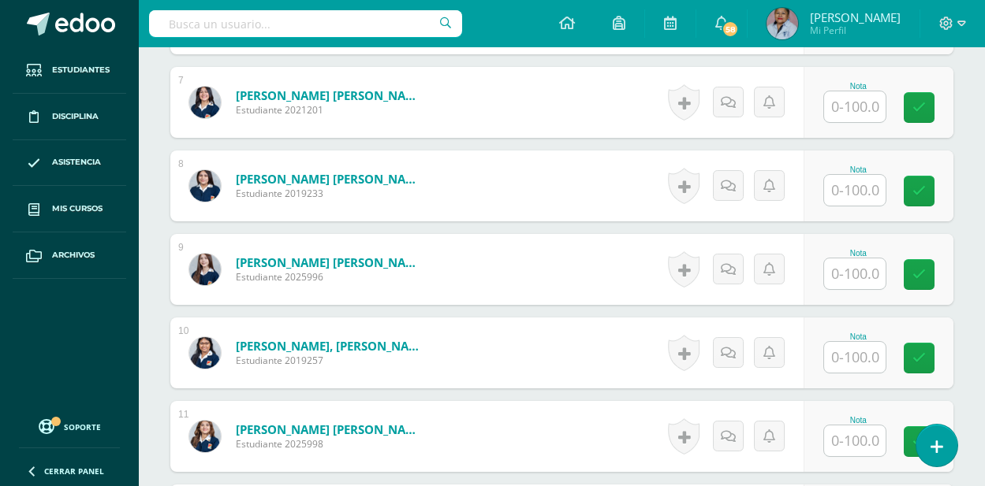
scroll to position [1035, 0]
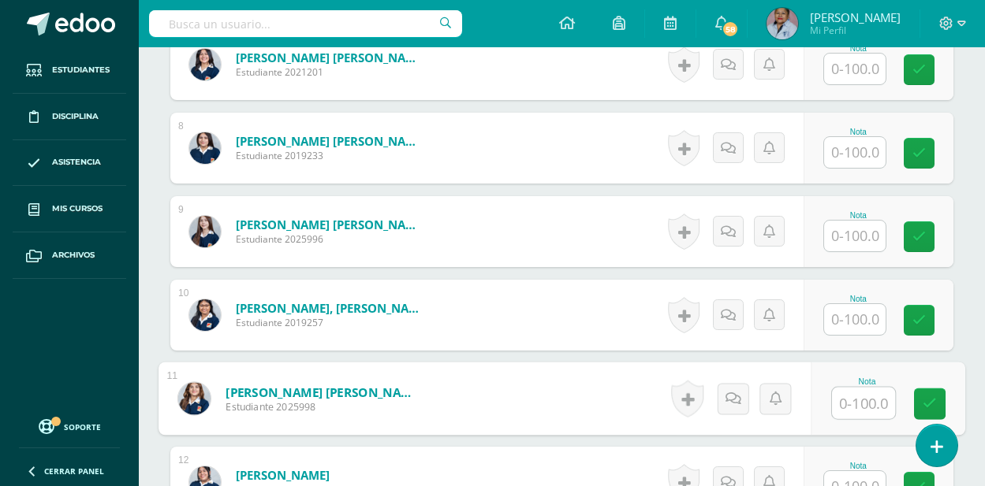
click at [850, 402] on input "text" at bounding box center [863, 404] width 63 height 32
type input "100"
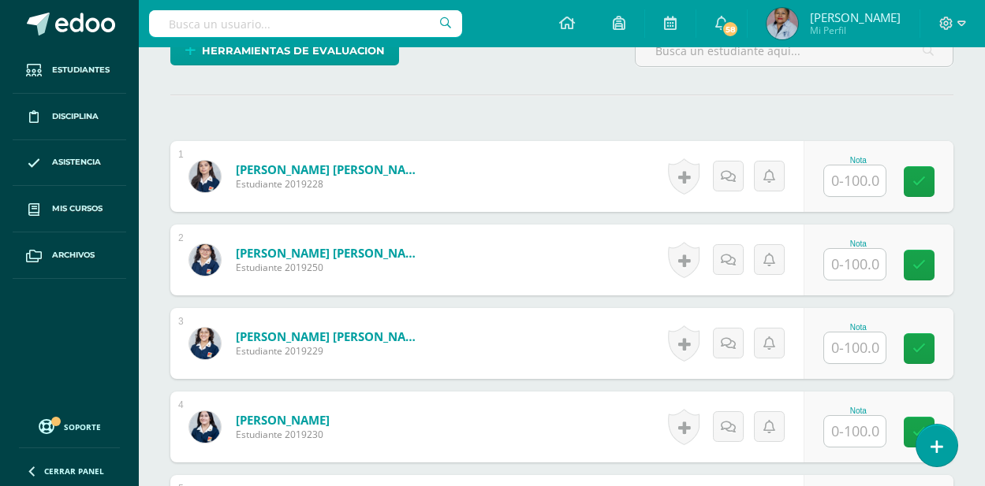
scroll to position [420, 0]
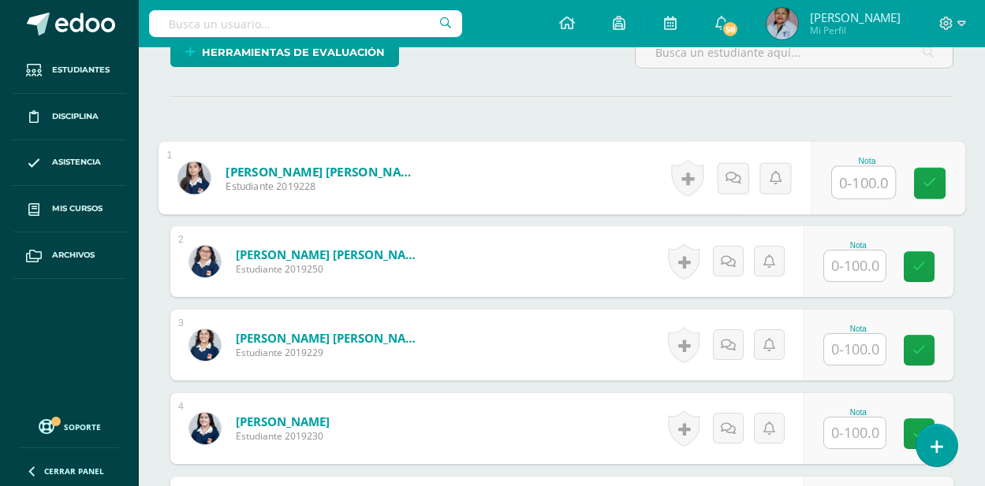
click at [857, 187] on input "text" at bounding box center [863, 183] width 63 height 32
type input "100"
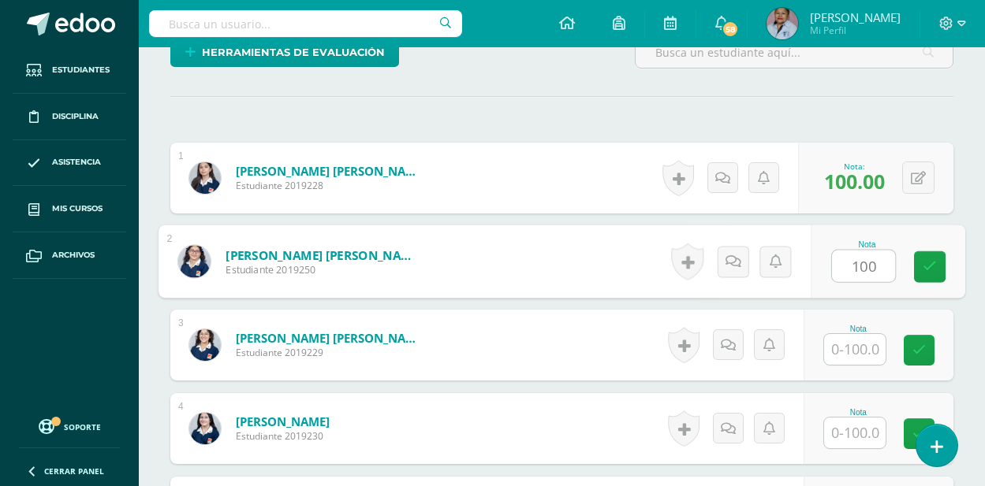
type input "100"
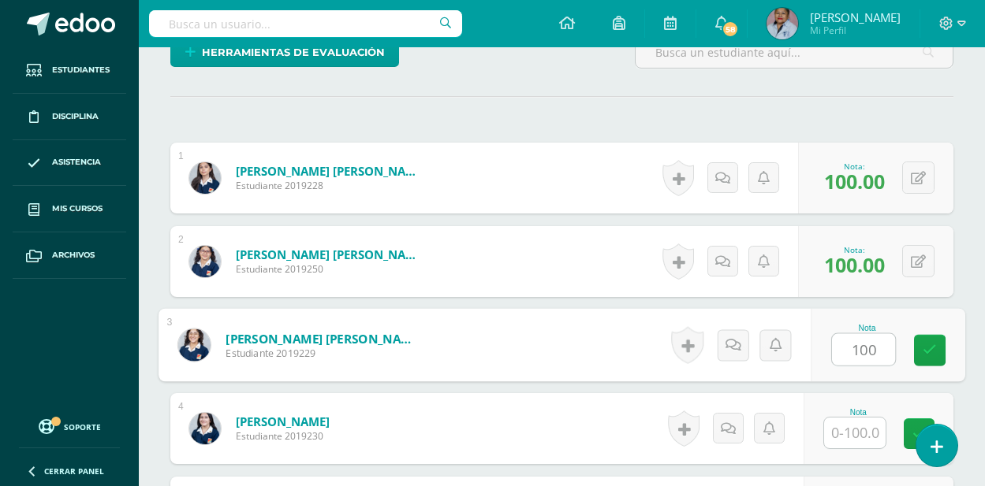
type input "100"
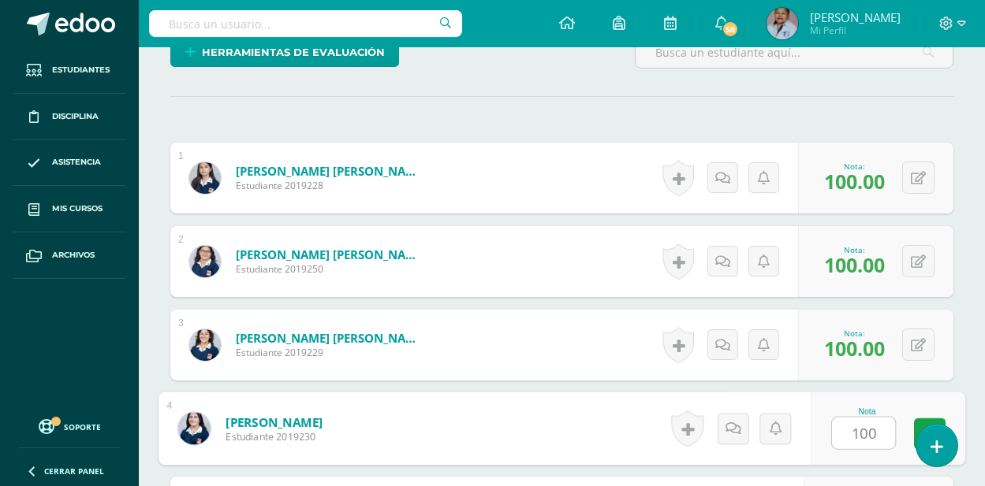
type input "100"
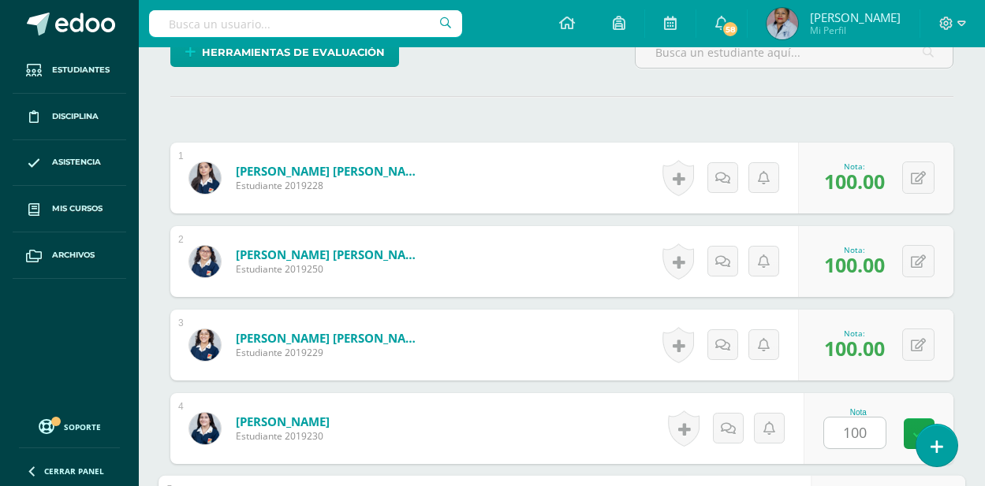
scroll to position [694, 0]
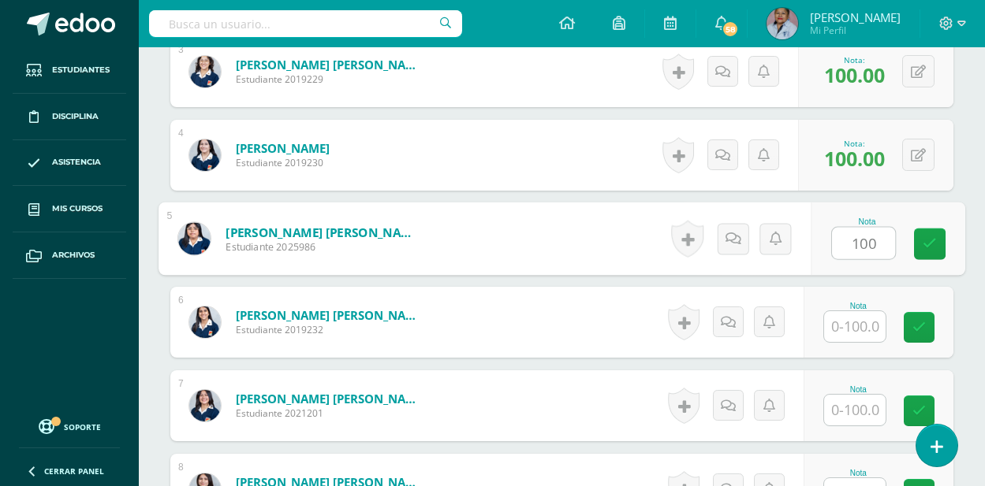
type input "100"
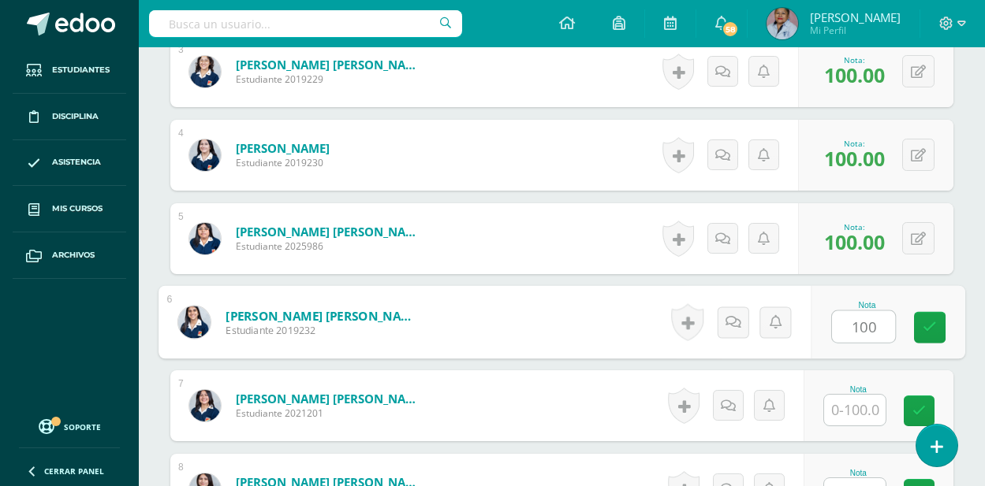
type input "100"
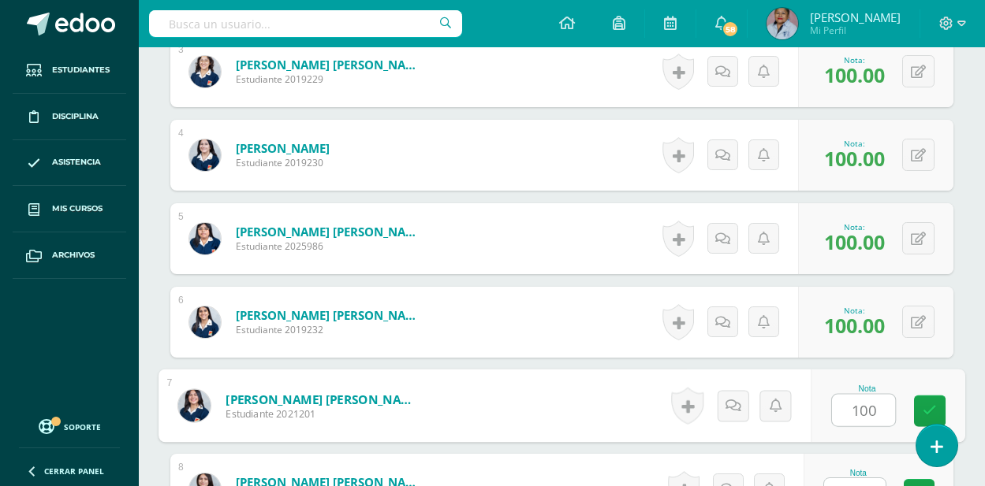
type input "100"
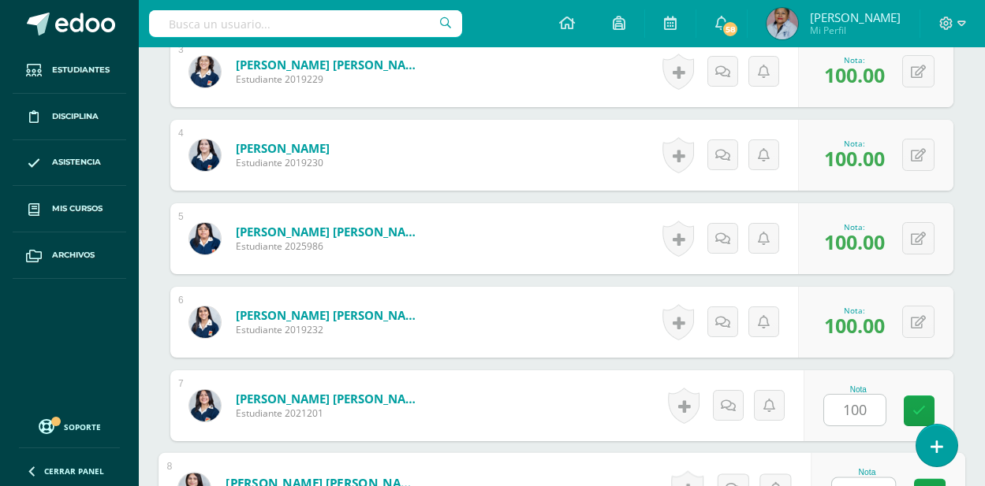
scroll to position [717, 0]
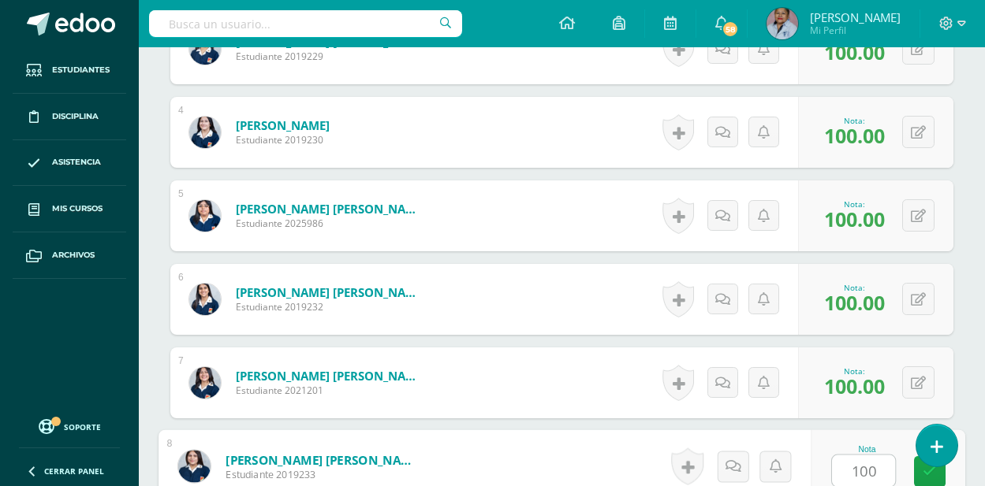
type input "100"
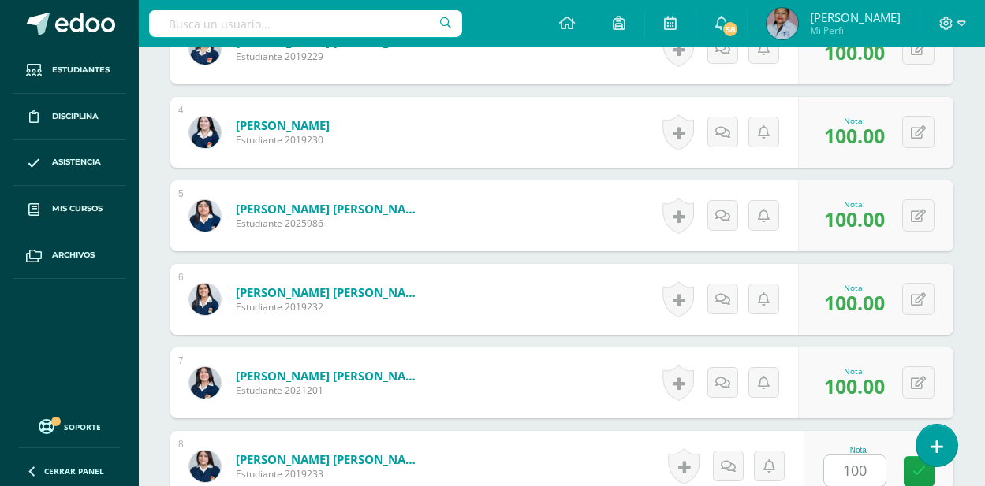
scroll to position [1028, 0]
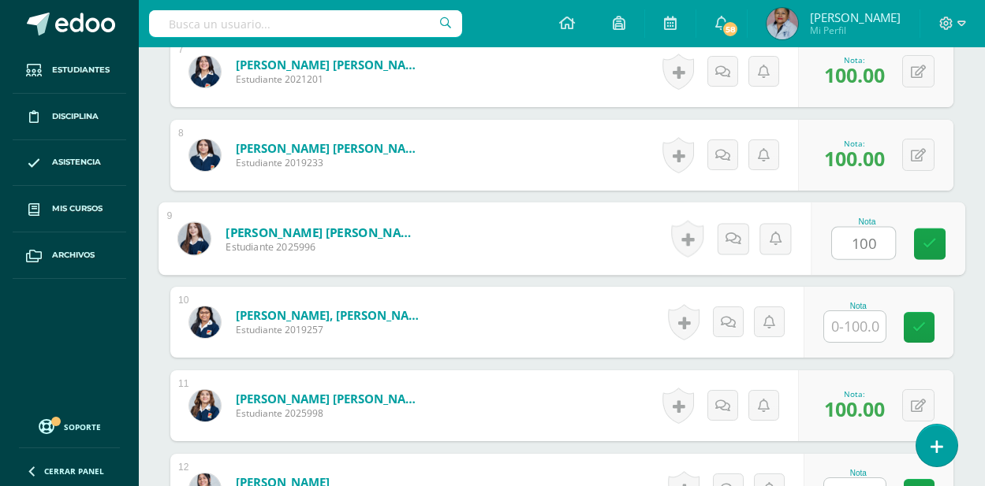
type input "100"
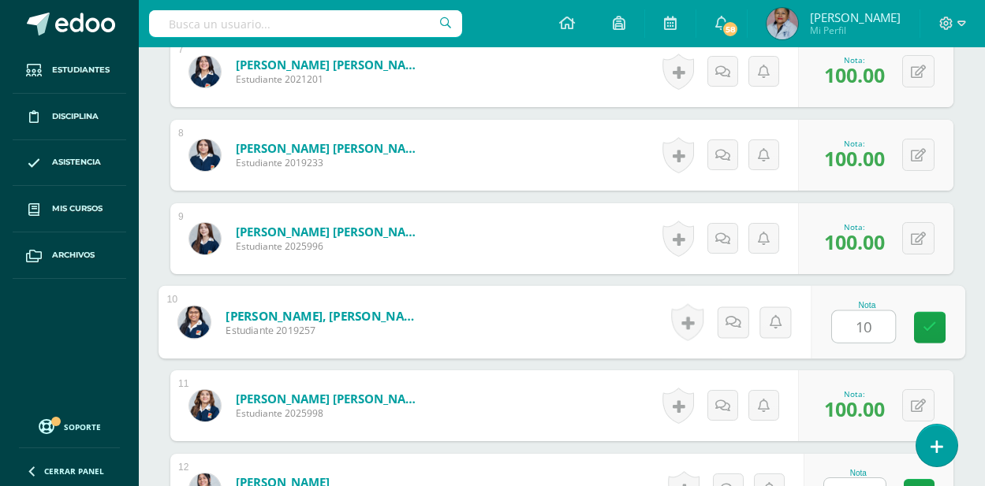
type input "100"
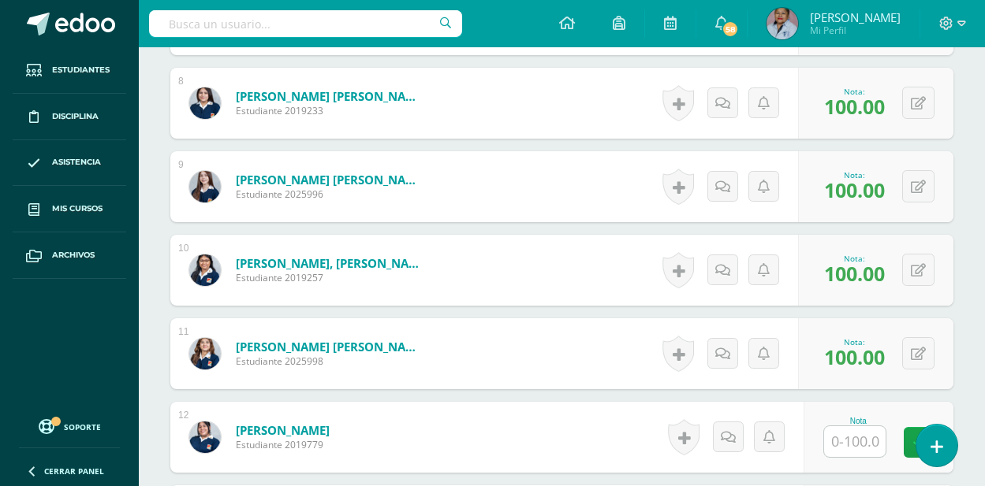
scroll to position [1186, 0]
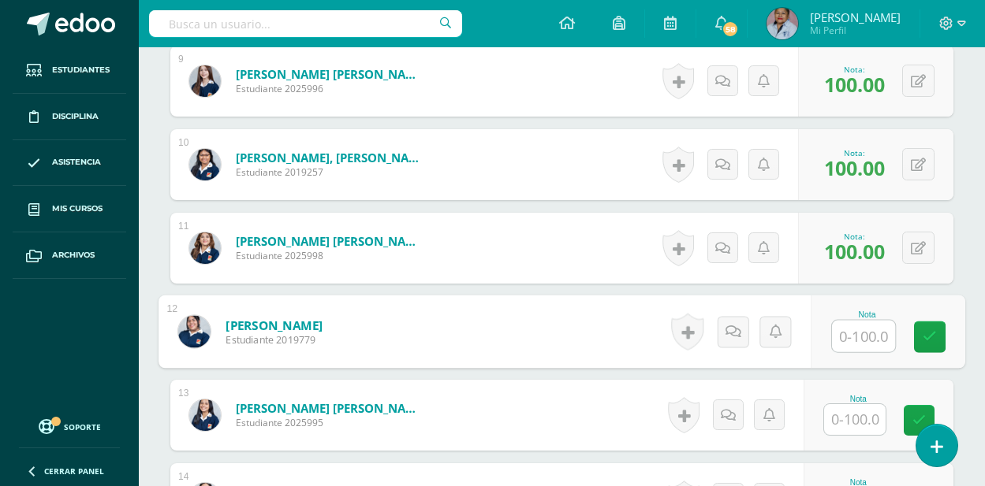
click at [846, 339] on input "text" at bounding box center [863, 337] width 63 height 32
type input "65"
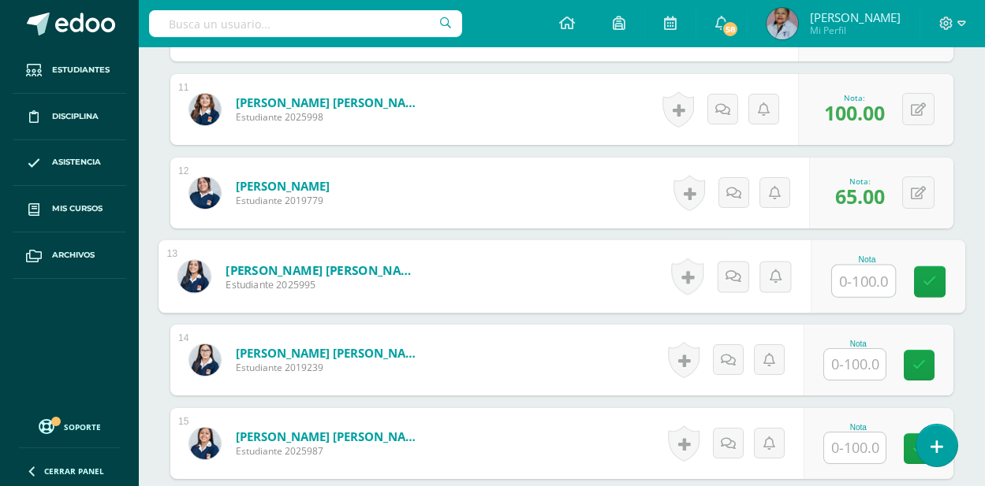
scroll to position [1343, 0]
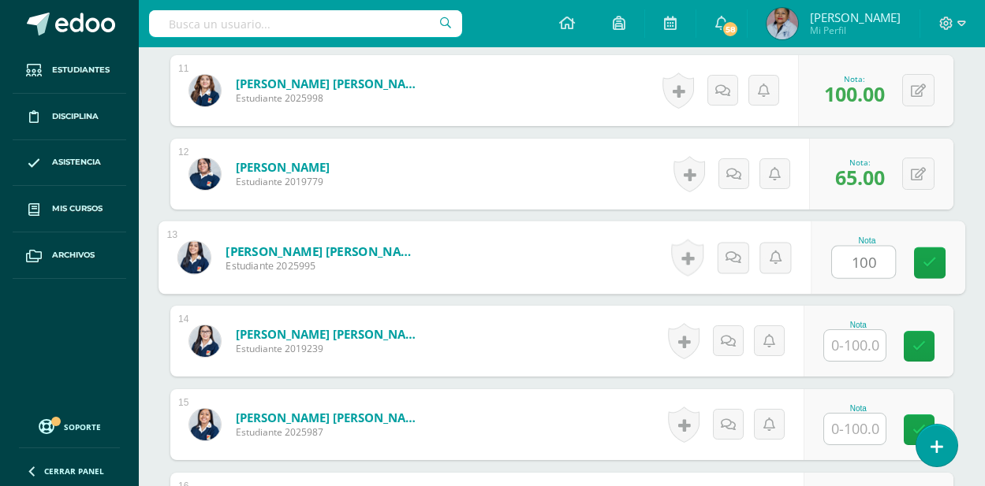
type input "100"
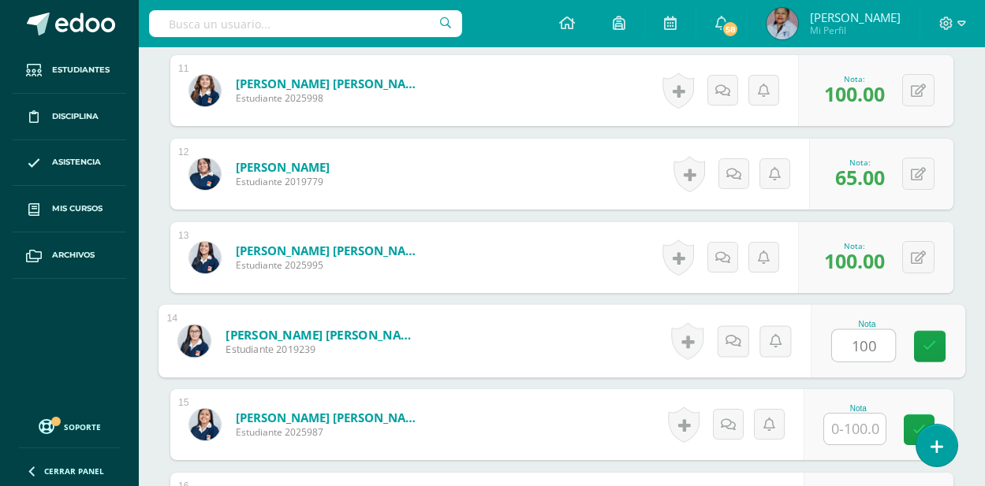
type input "100"
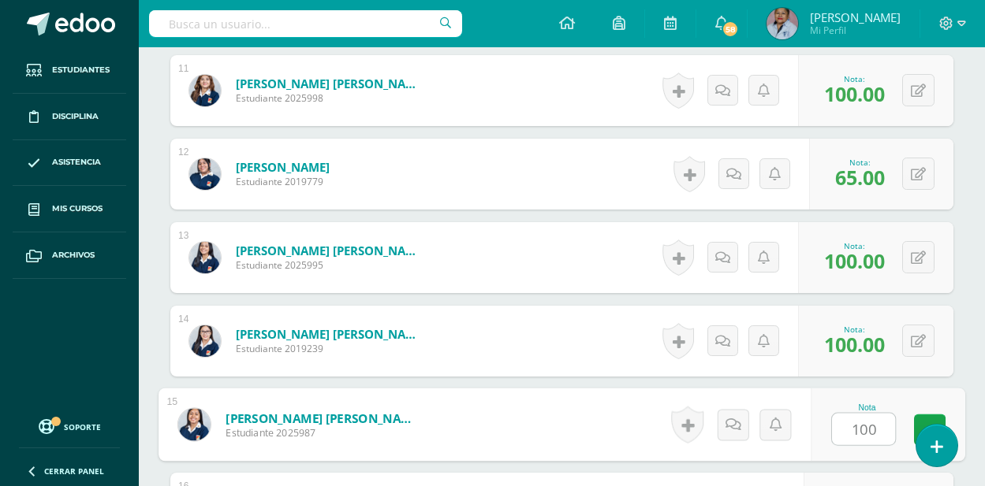
type input "100"
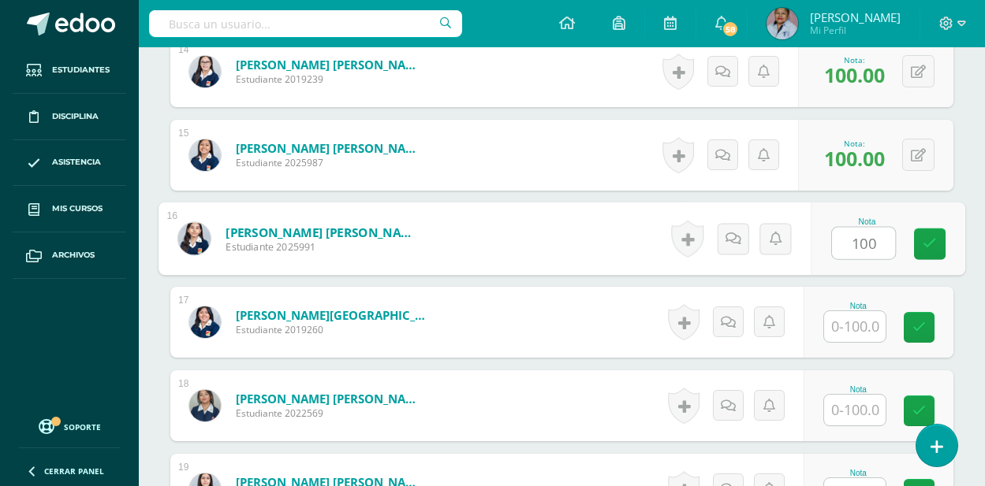
type input "100"
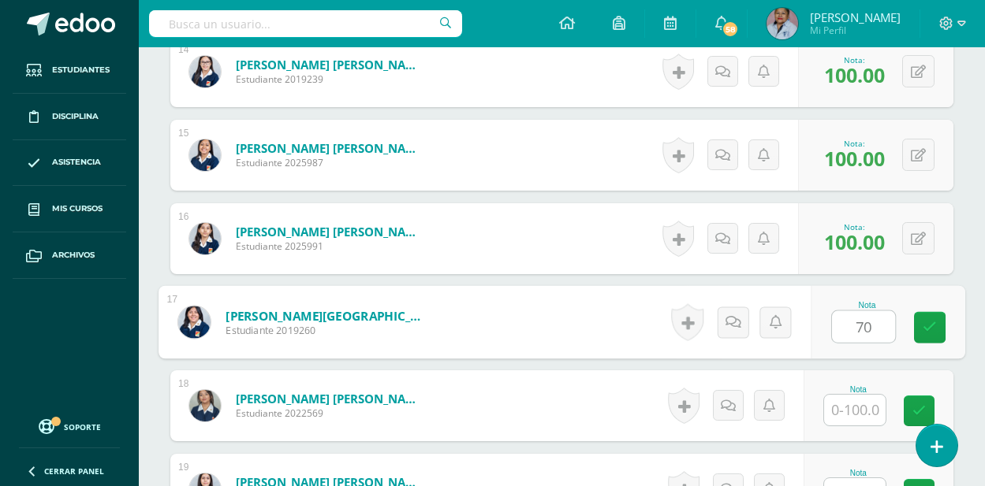
type input "70"
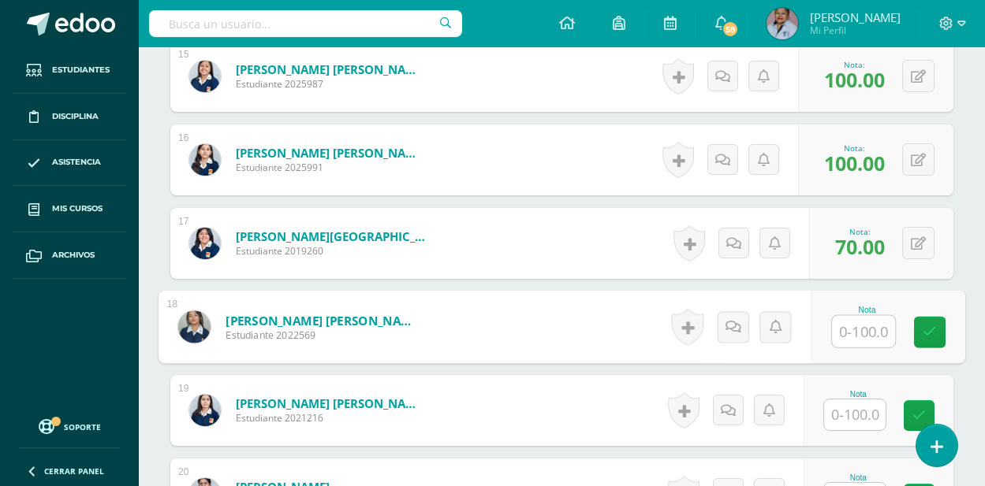
scroll to position [1771, 0]
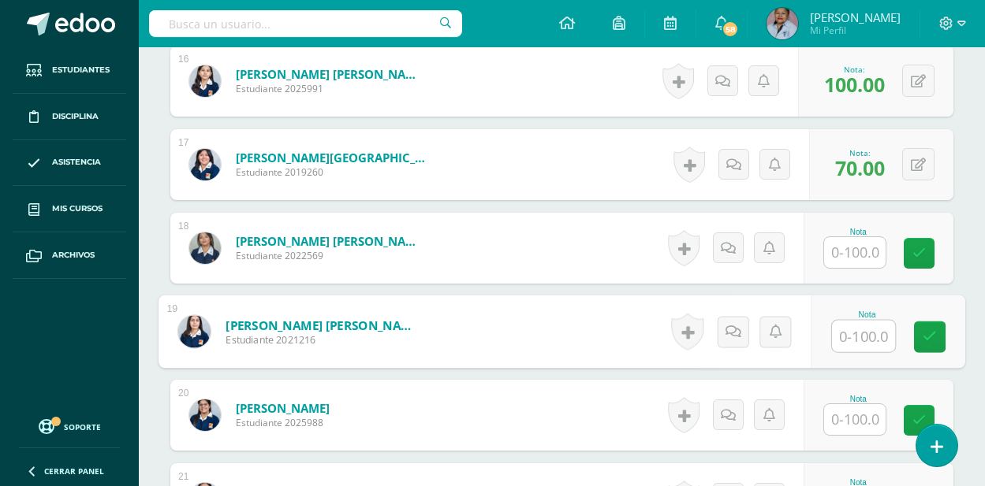
click at [846, 340] on input "text" at bounding box center [863, 337] width 63 height 32
type input "100"
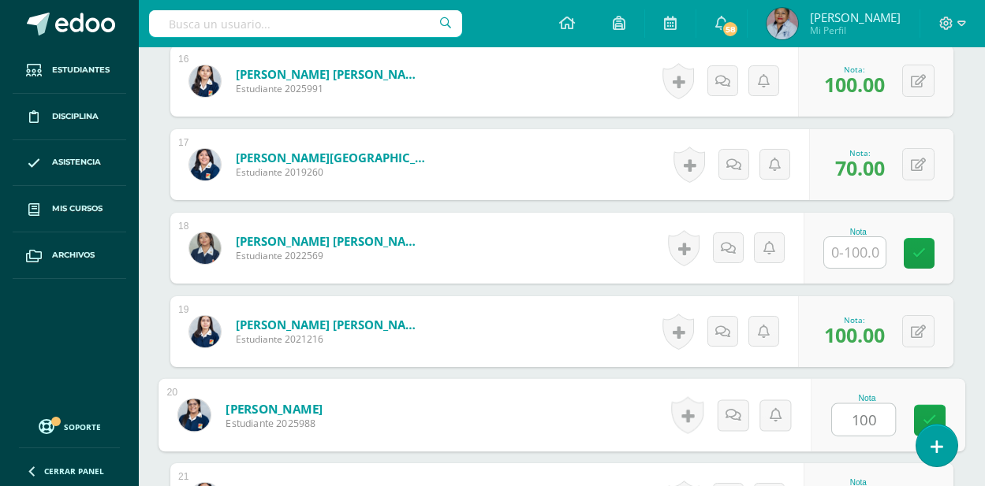
type input "100"
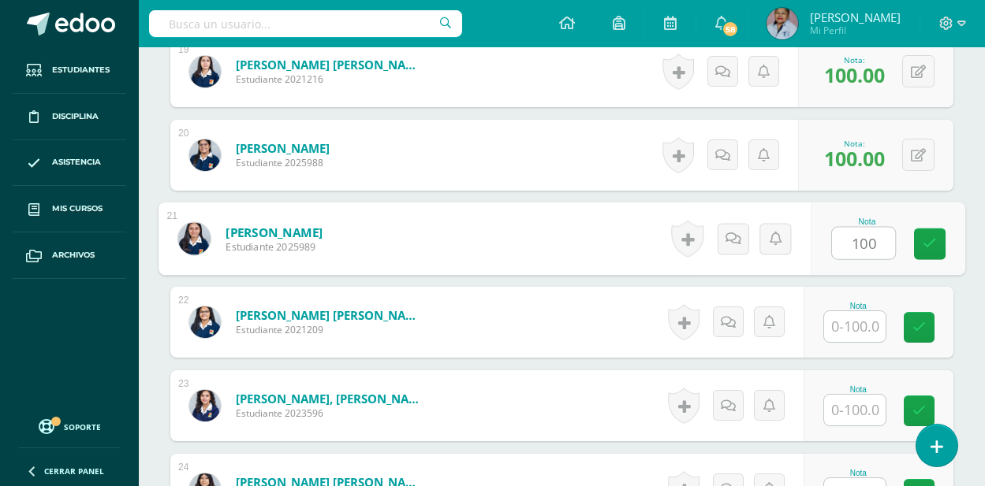
type input "100"
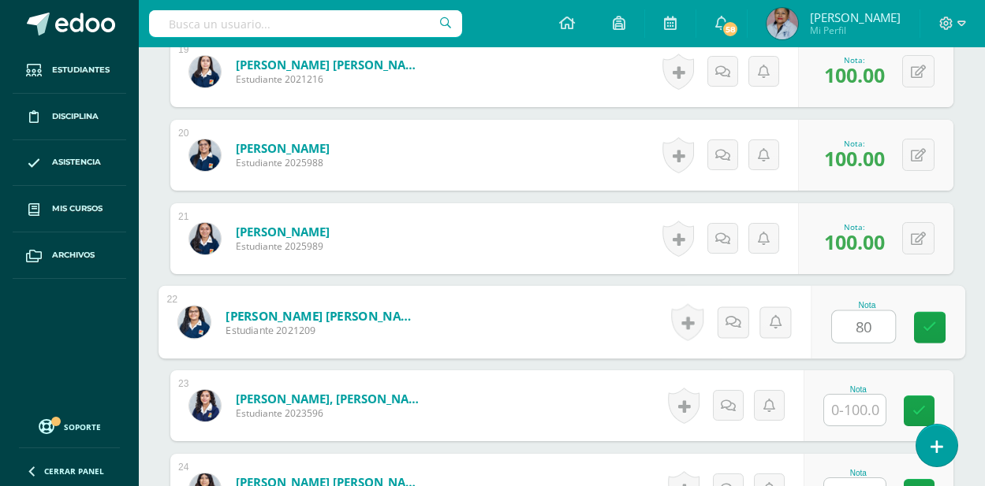
type input "80"
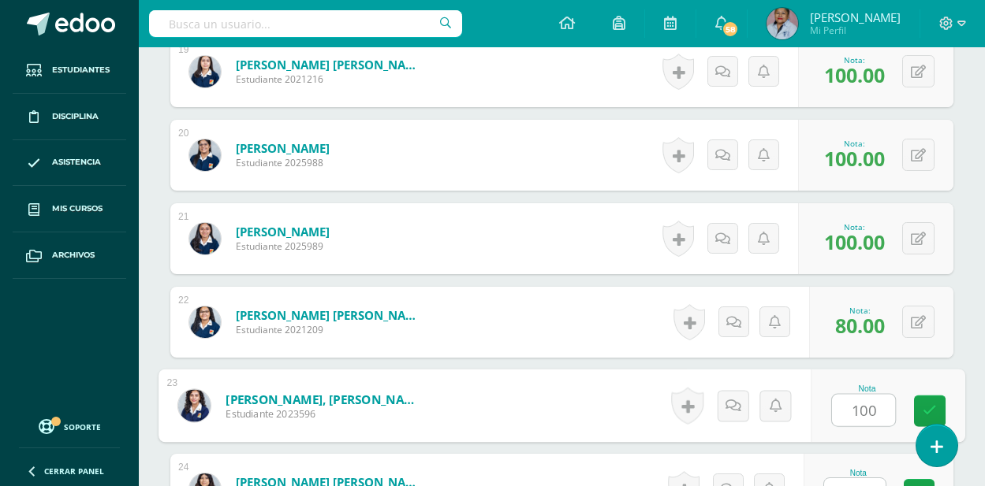
type input "100"
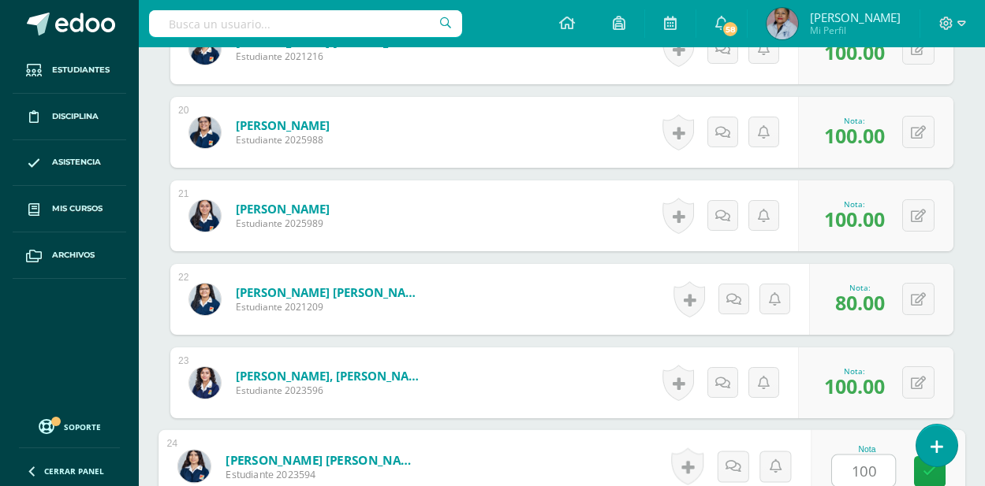
type input "100"
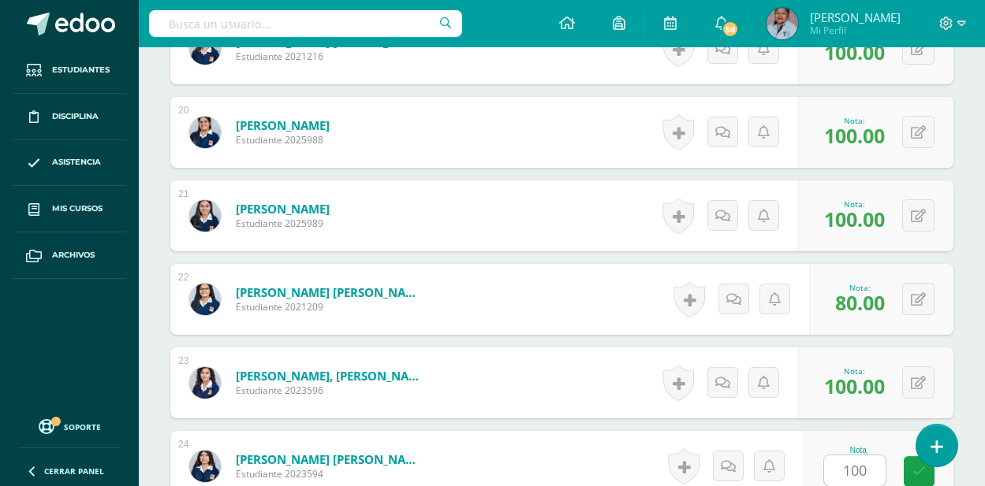
scroll to position [2365, 0]
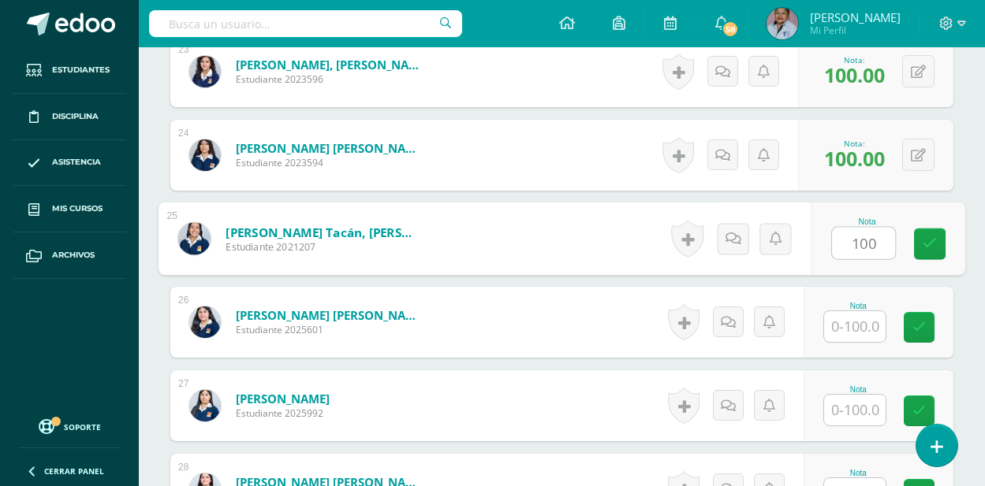
type input "100"
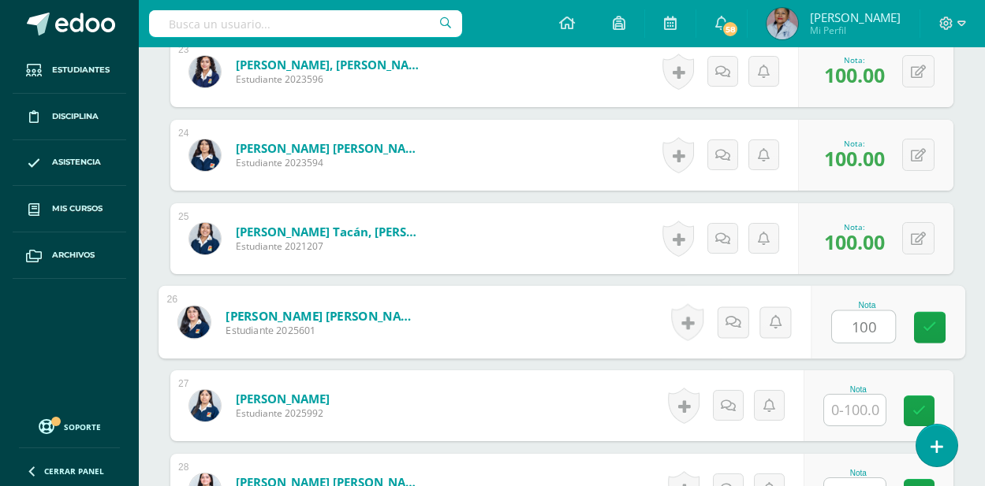
type input "100"
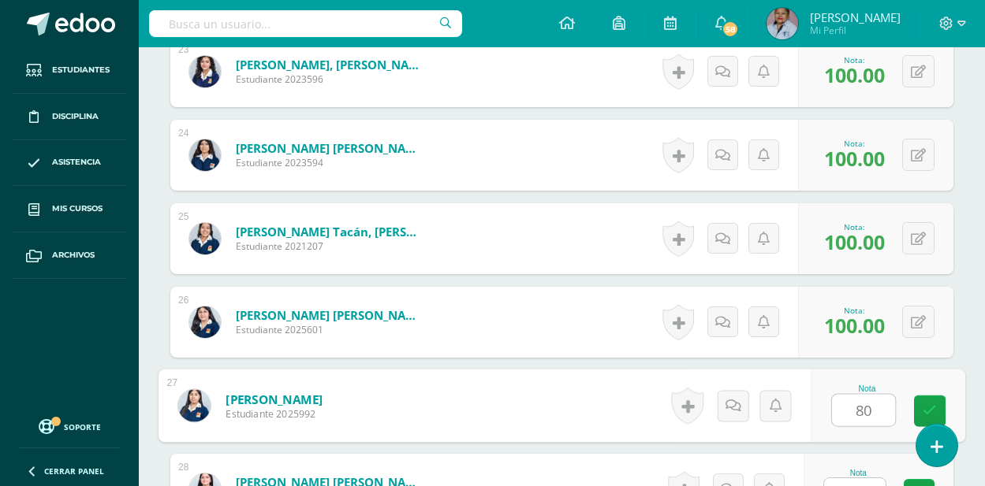
type input "80"
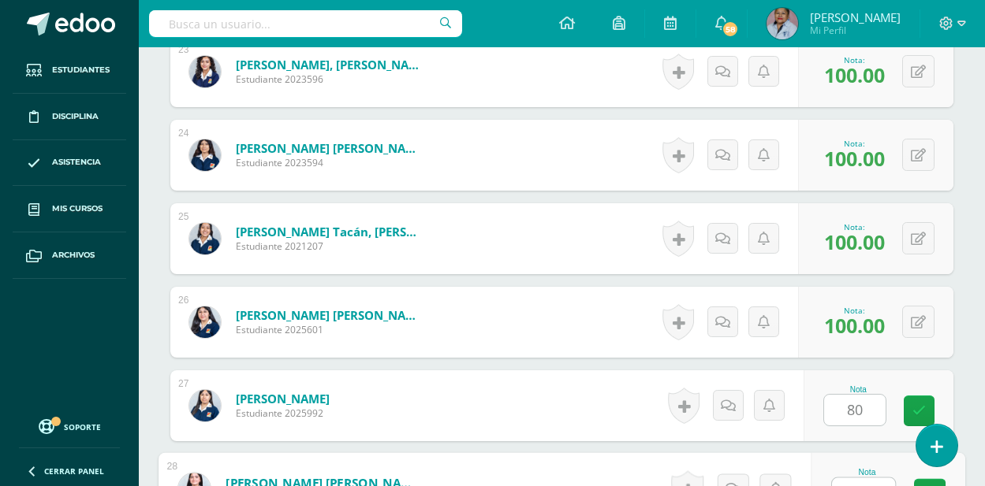
scroll to position [2388, 0]
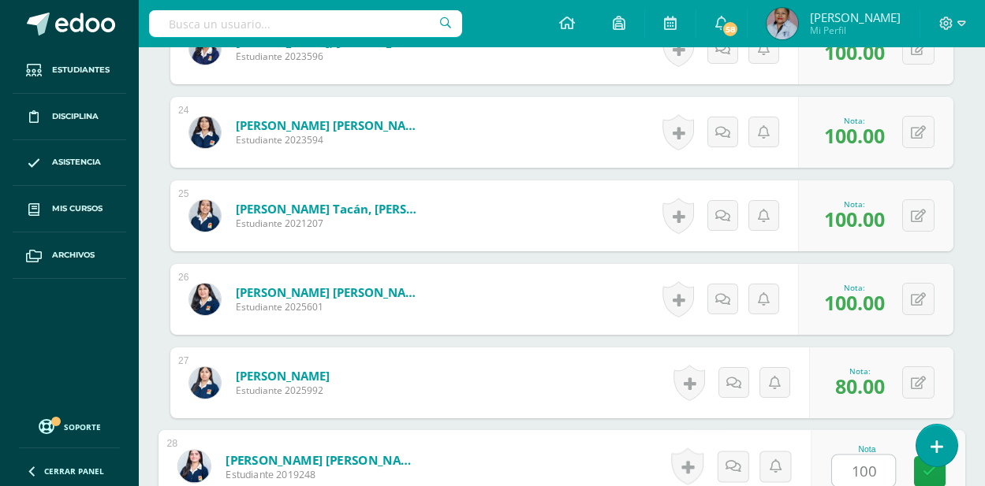
type input "100"
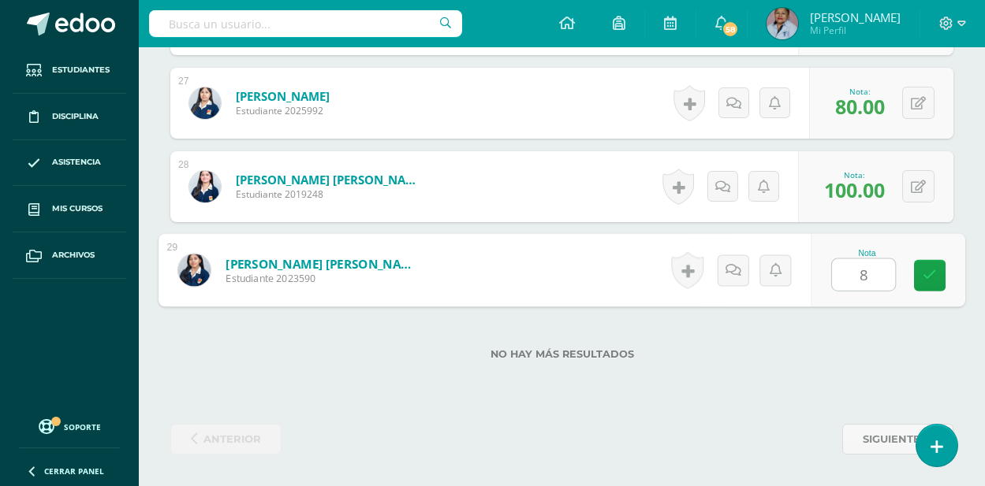
type input "80"
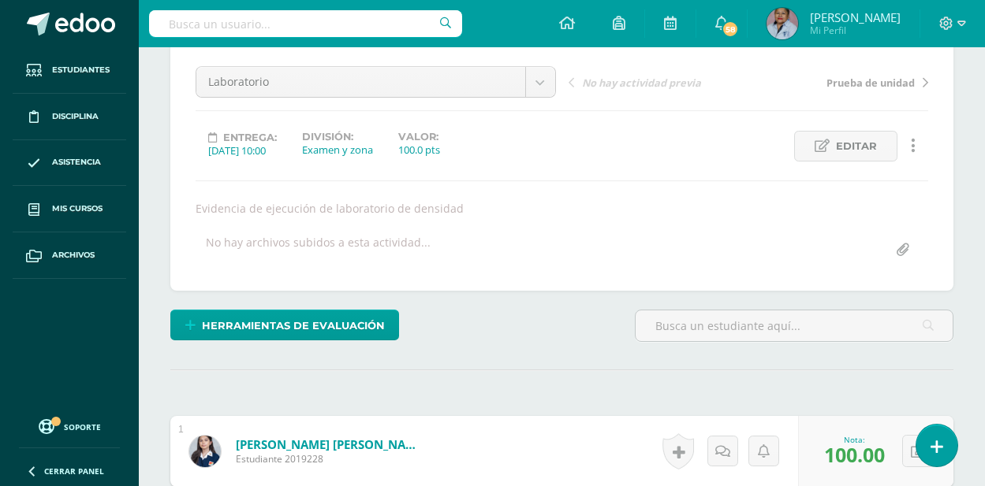
scroll to position [145, 0]
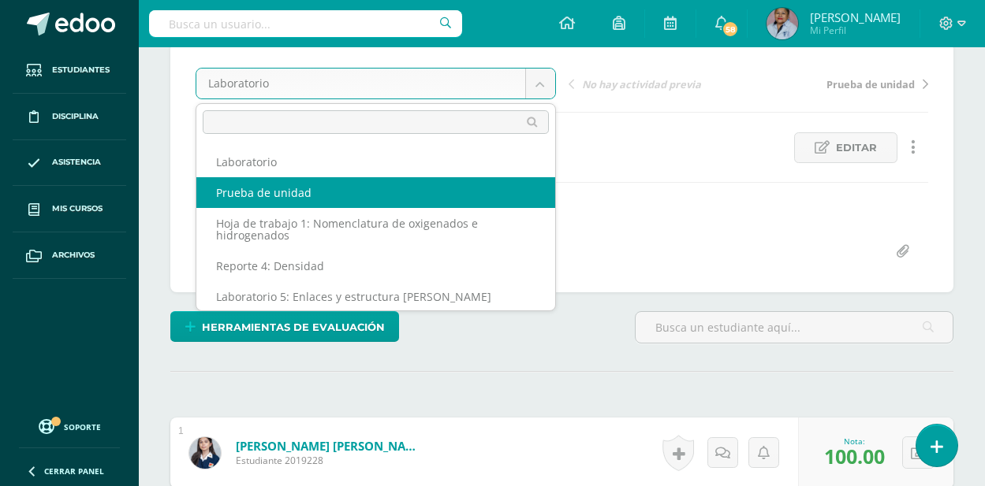
select select "/dashboard/teacher/grade-activity/128829/"
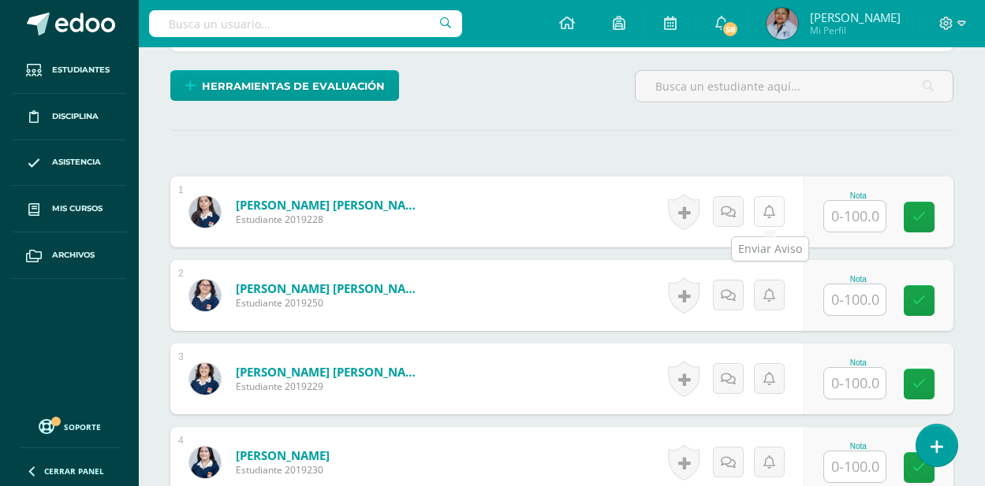
scroll to position [382, 0]
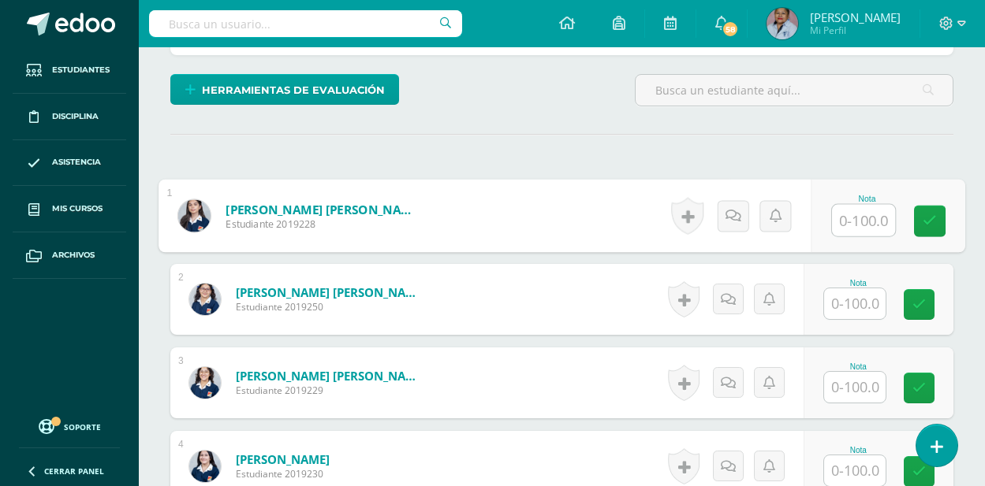
click at [861, 224] on input "text" at bounding box center [863, 221] width 63 height 32
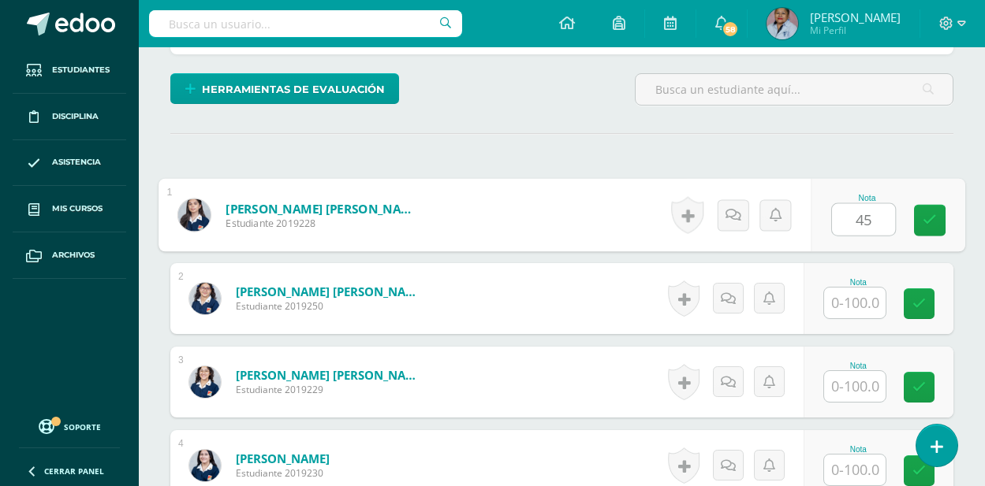
type input "45"
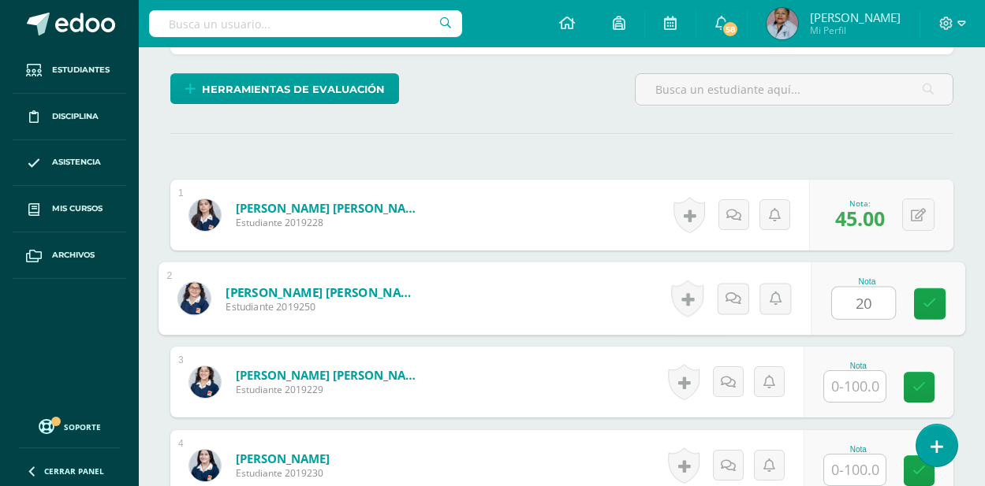
type input "20"
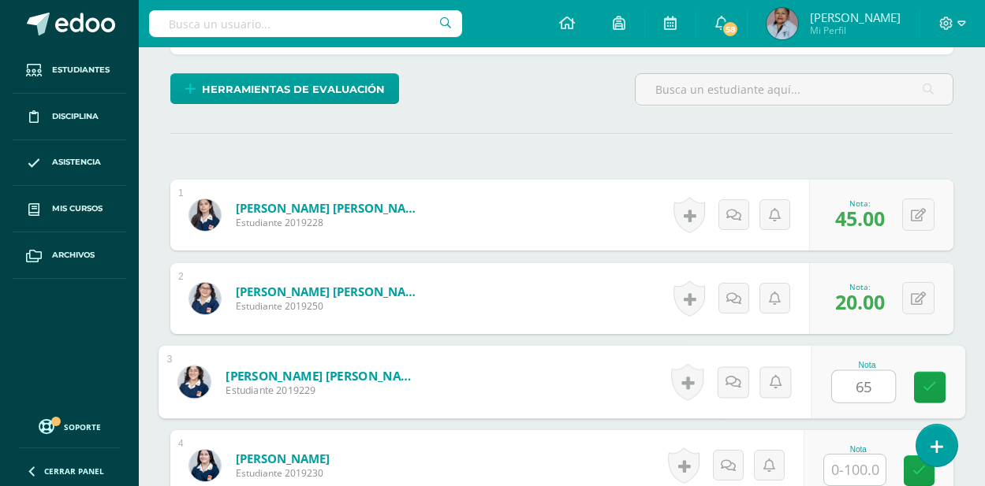
type input "65"
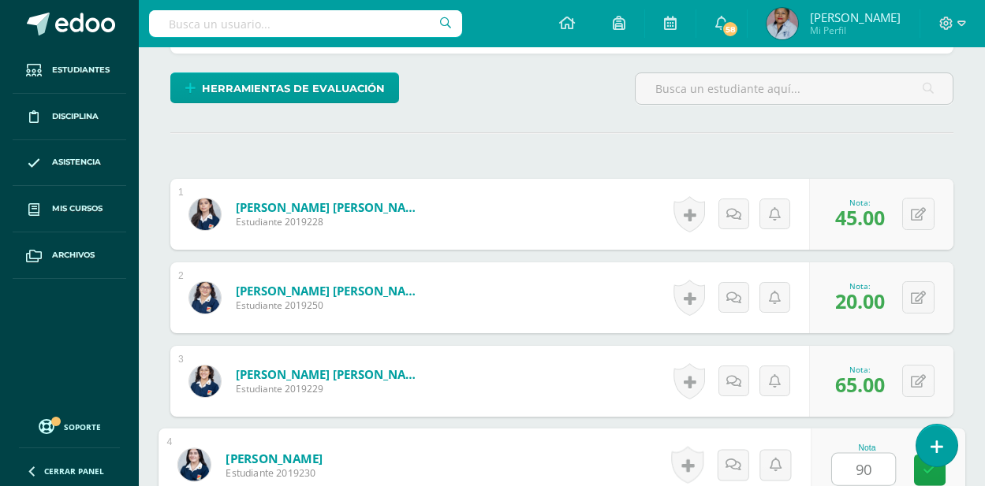
type input "90"
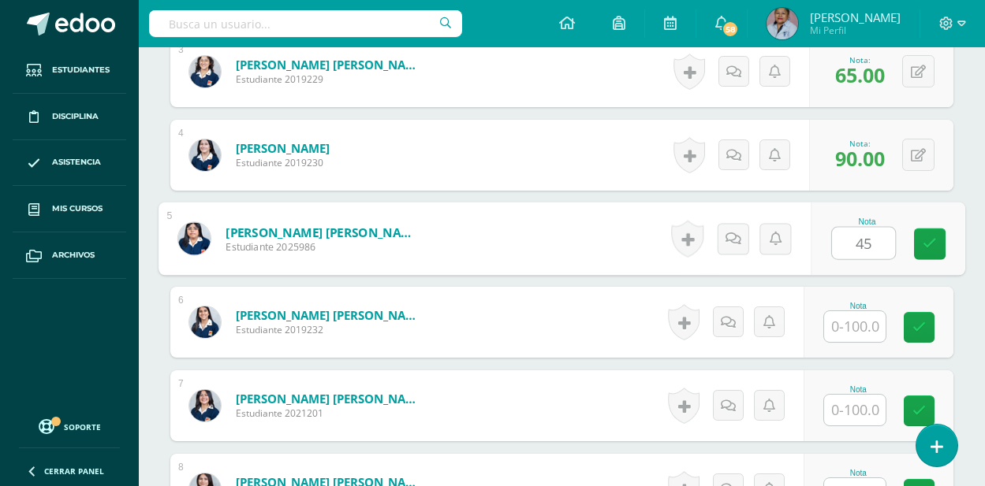
type input "45"
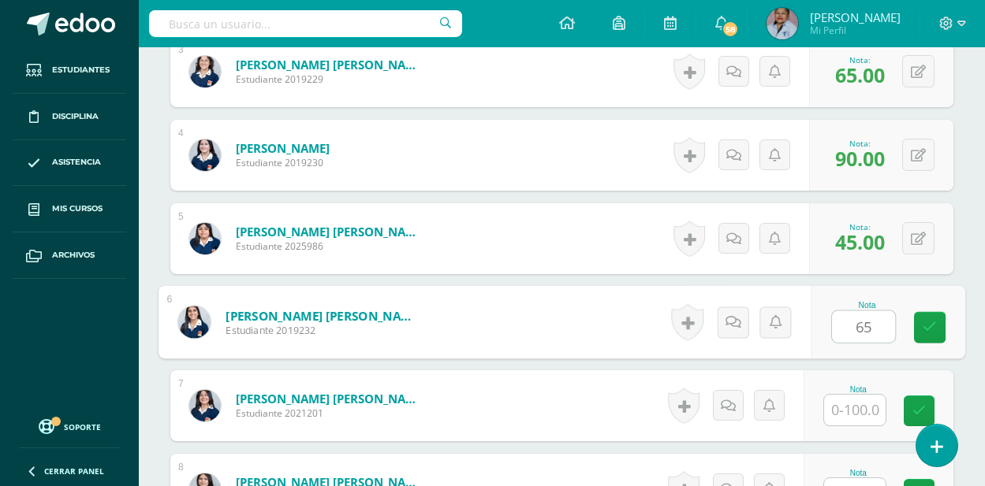
type input "65"
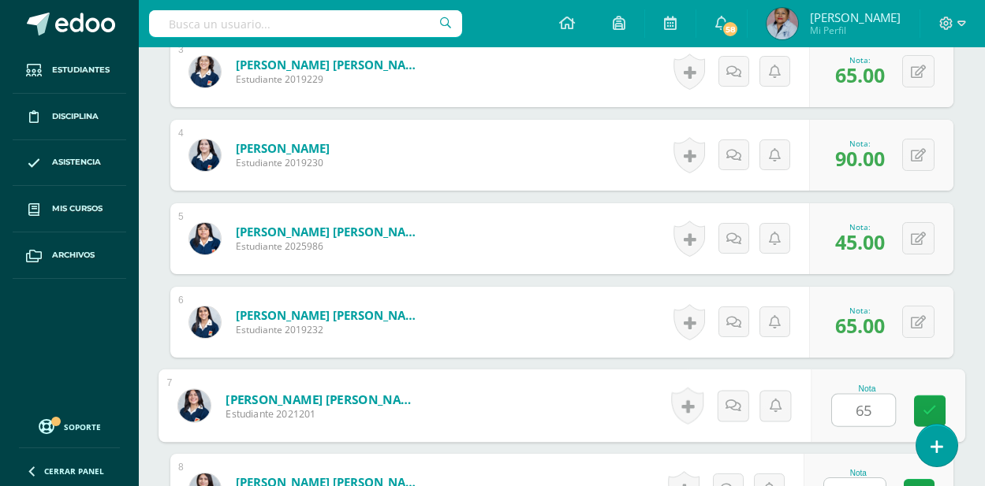
type input "65"
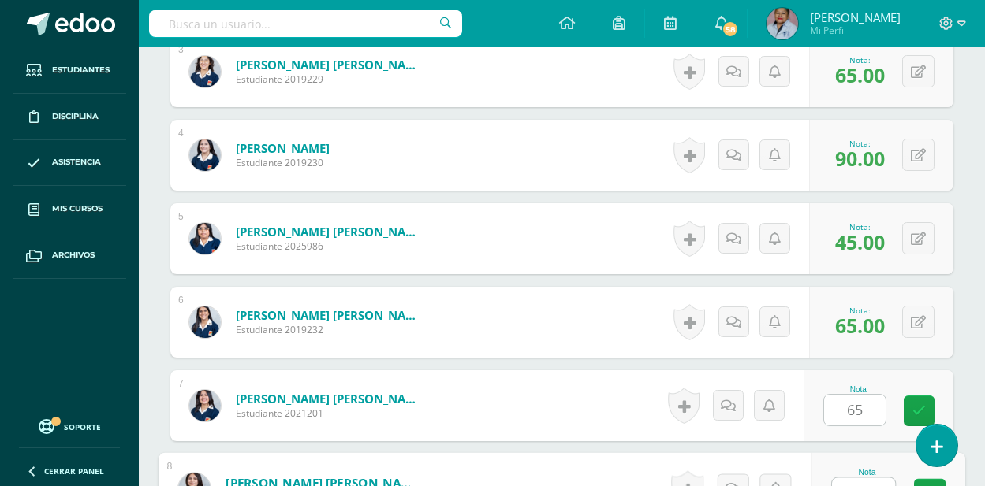
scroll to position [717, 0]
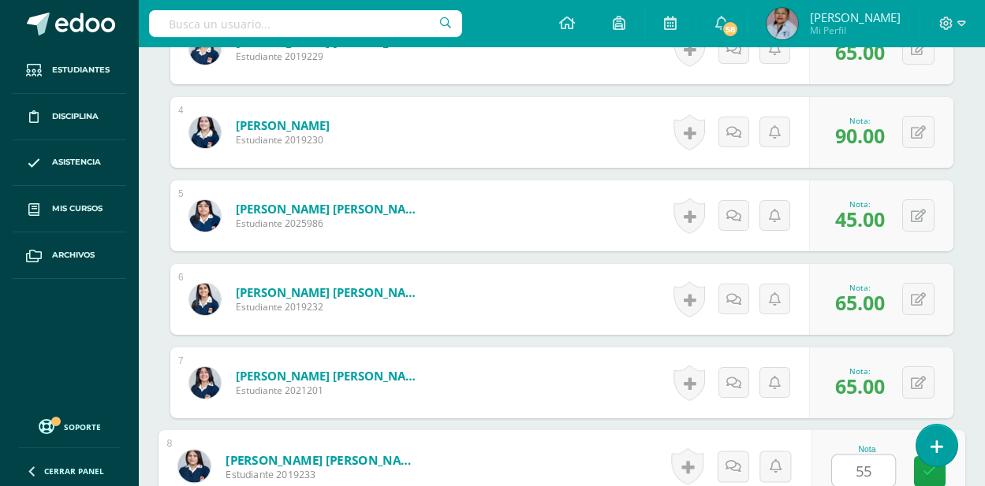
type input "55"
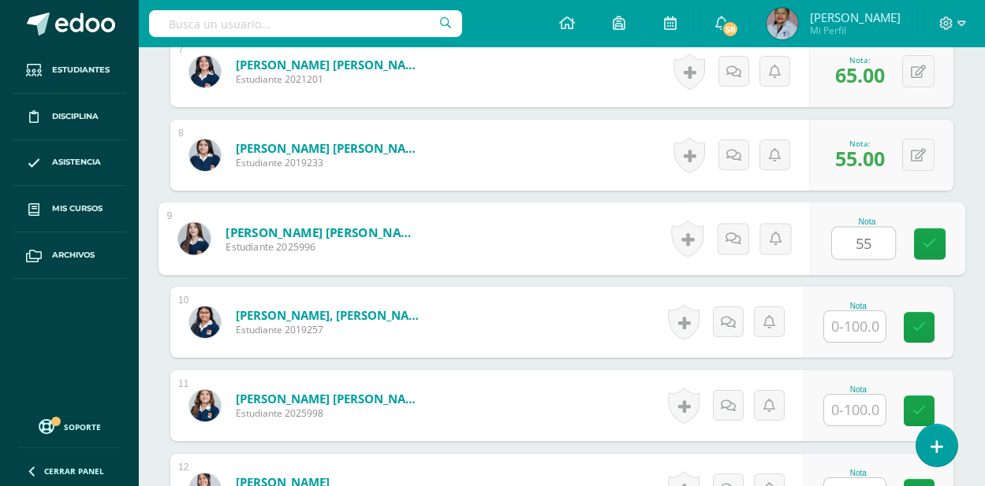
type input "55"
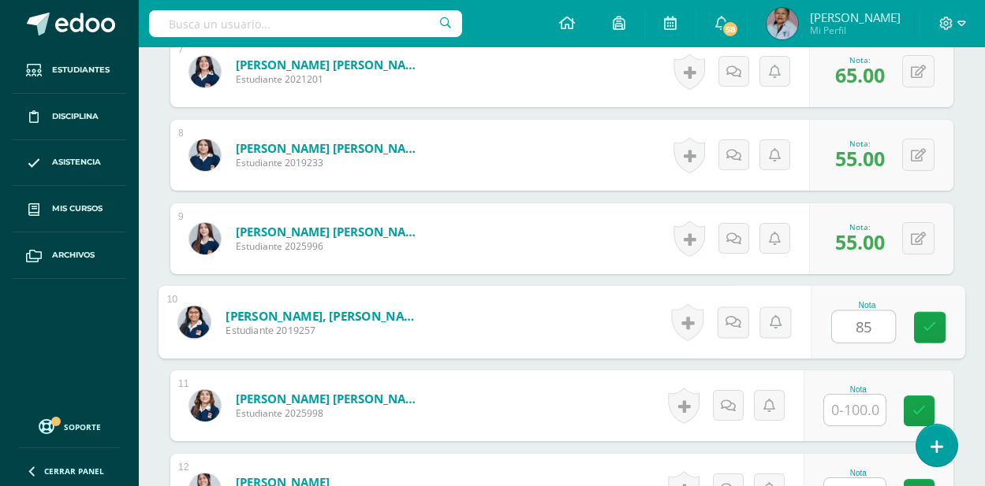
type input "85"
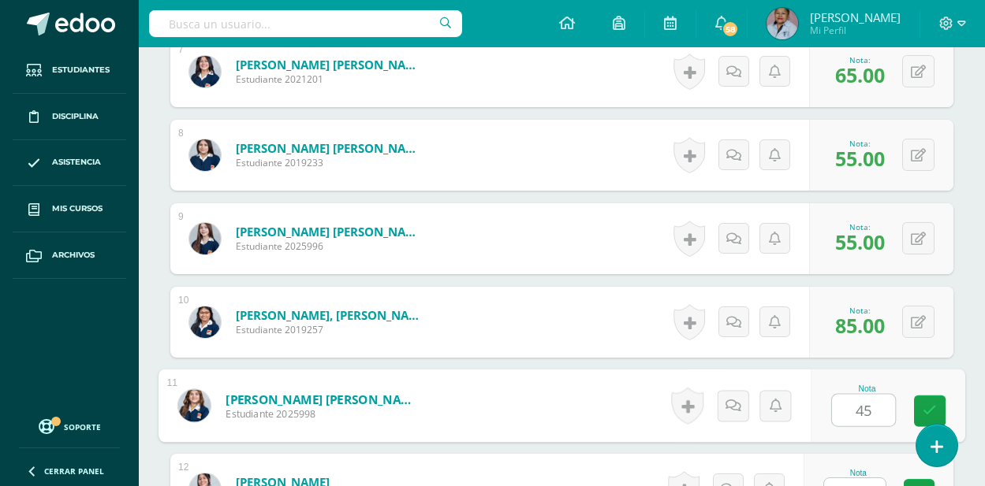
type input "45"
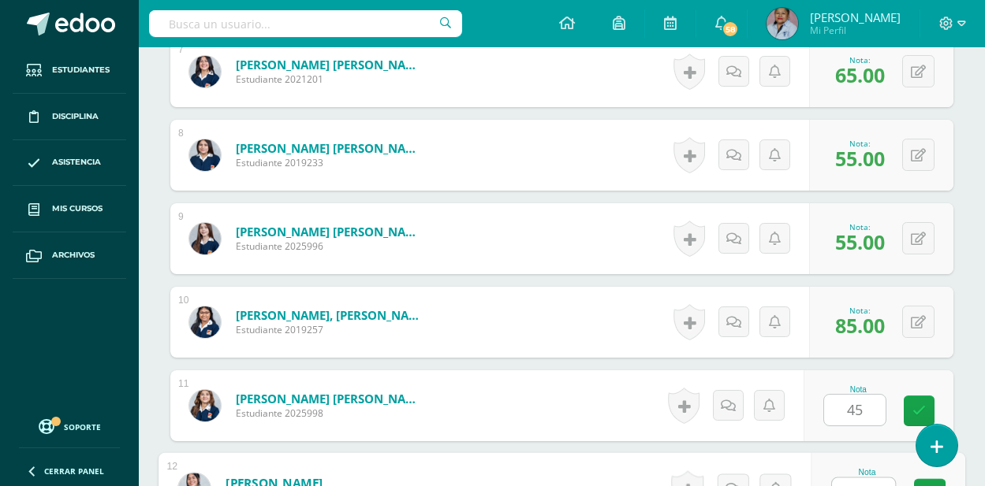
scroll to position [1051, 0]
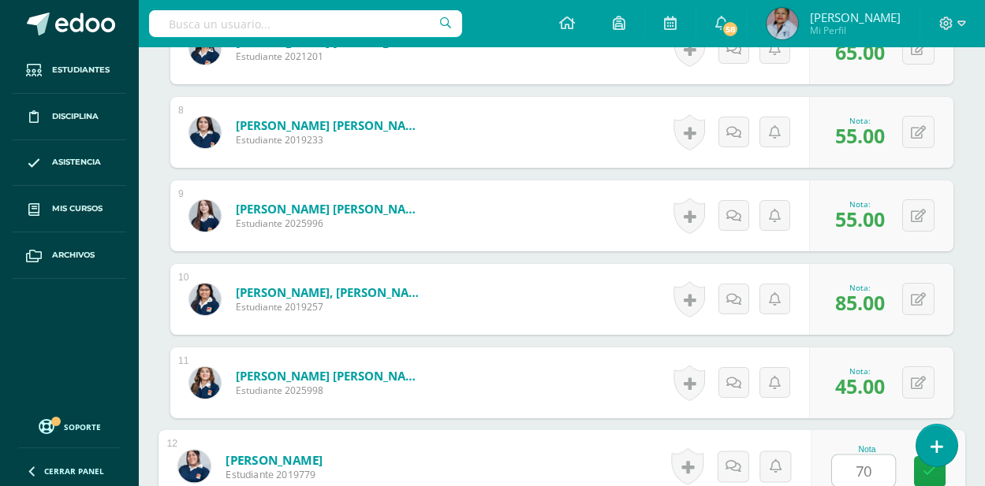
type input "70"
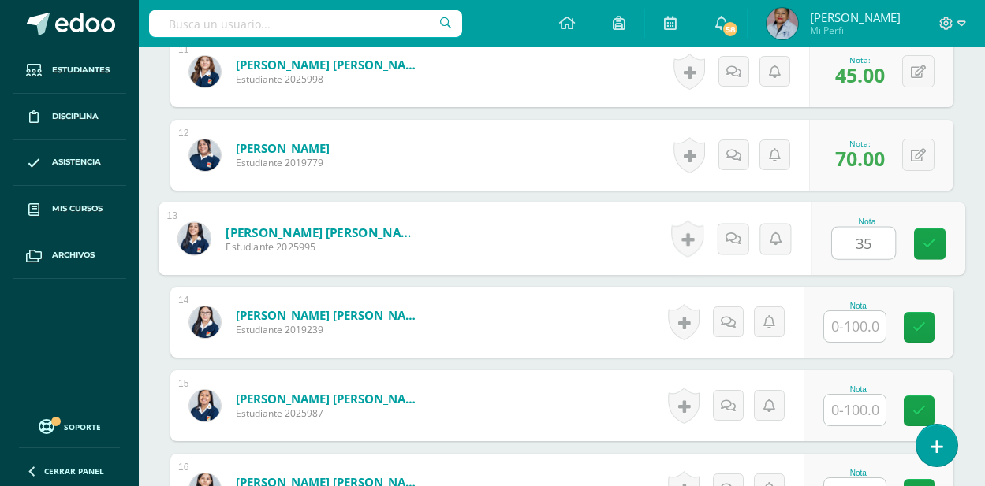
type input "35"
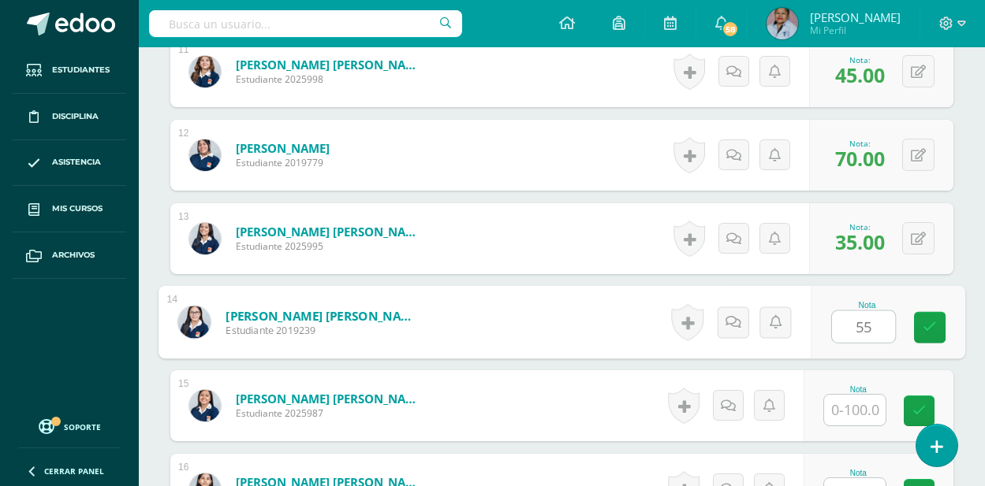
type input "55"
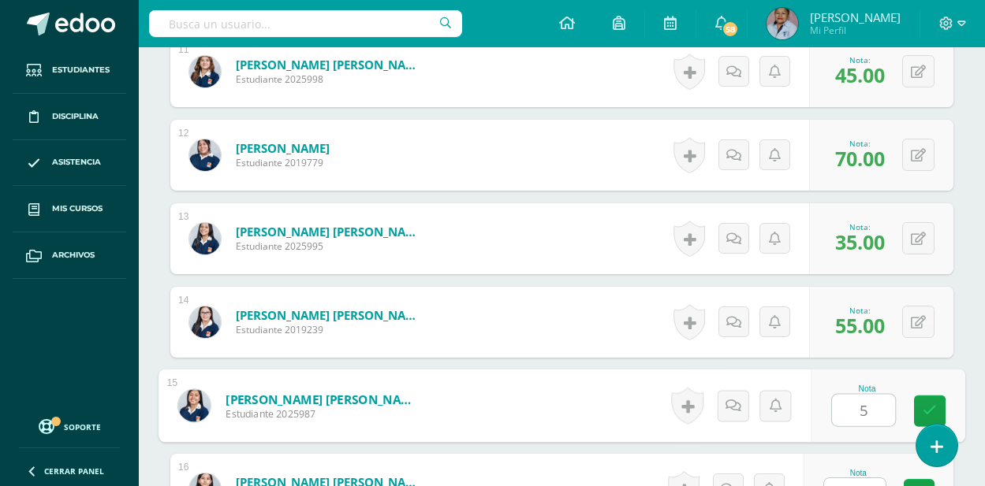
type input "5"
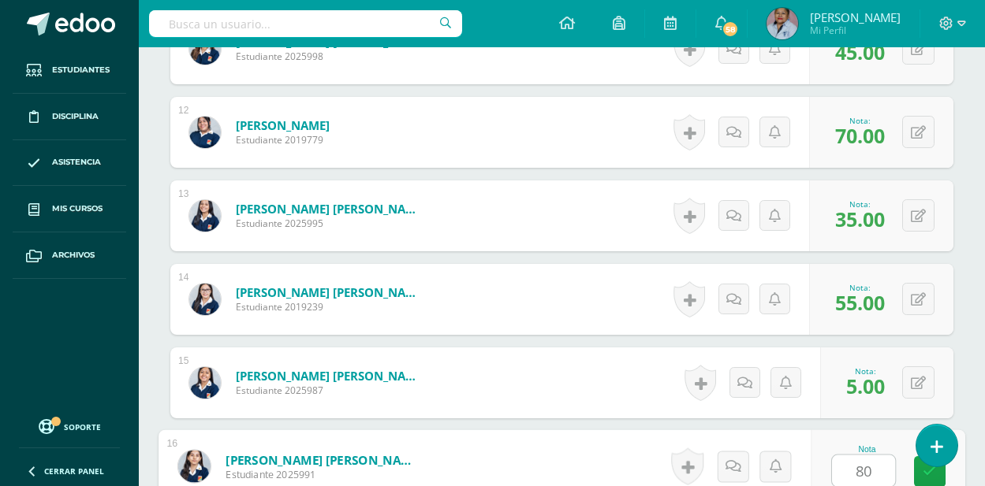
type input "80"
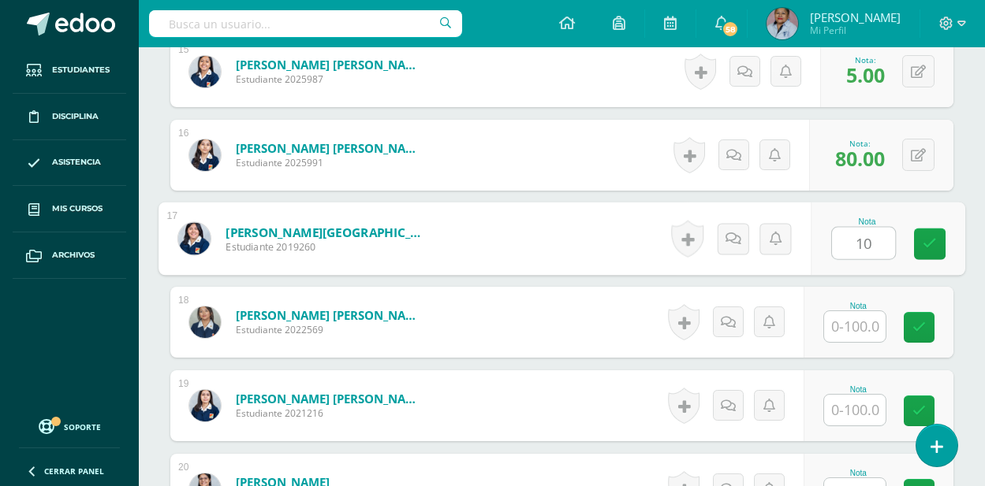
type input "10"
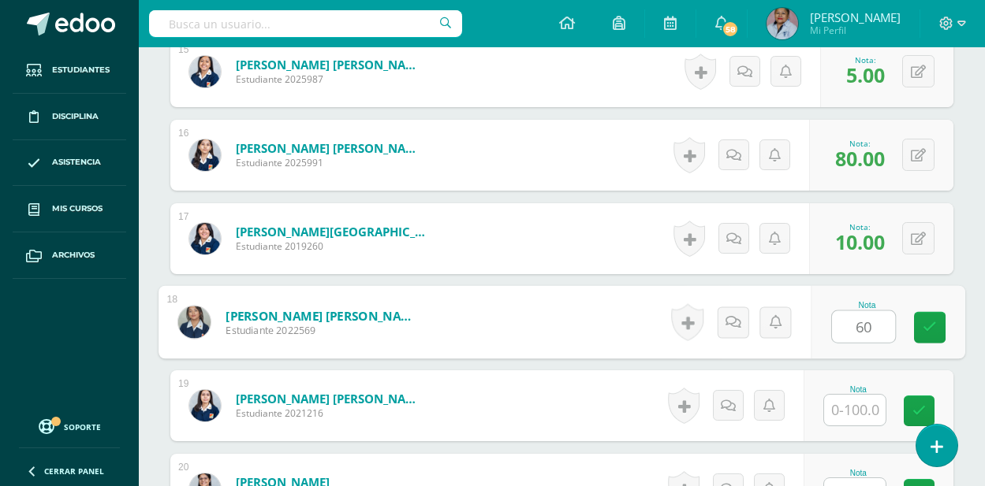
type input "60"
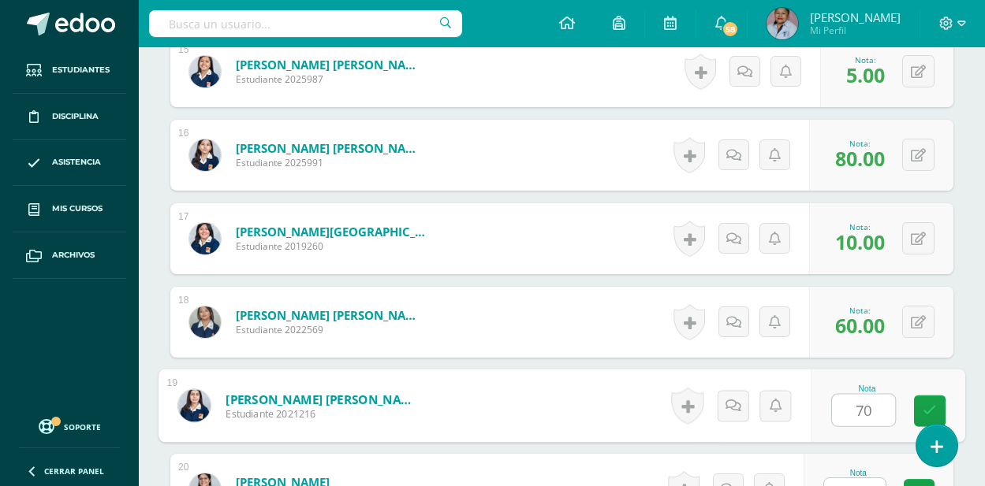
type input "70"
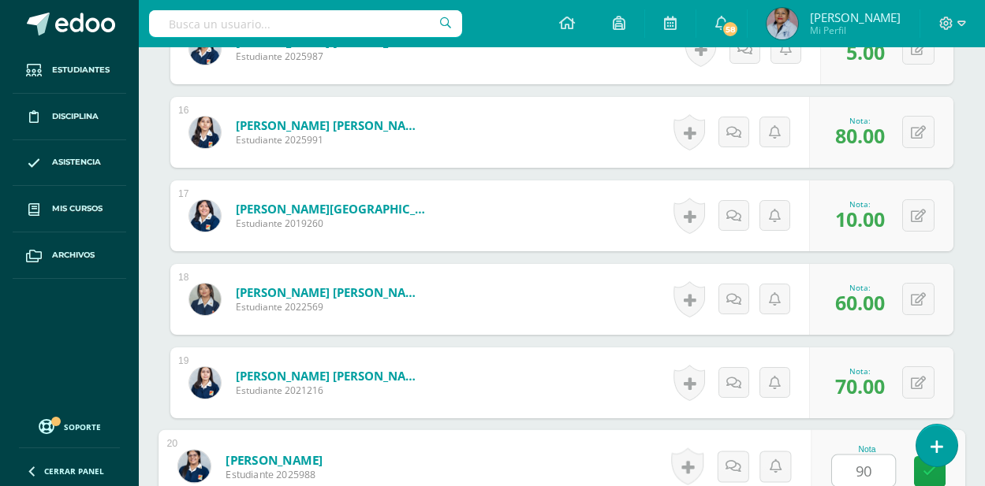
type input "90"
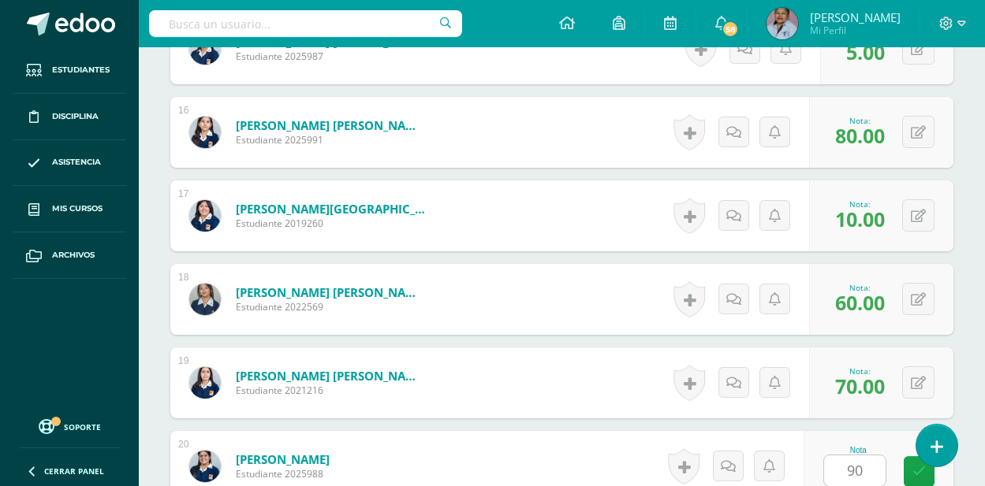
scroll to position [2031, 0]
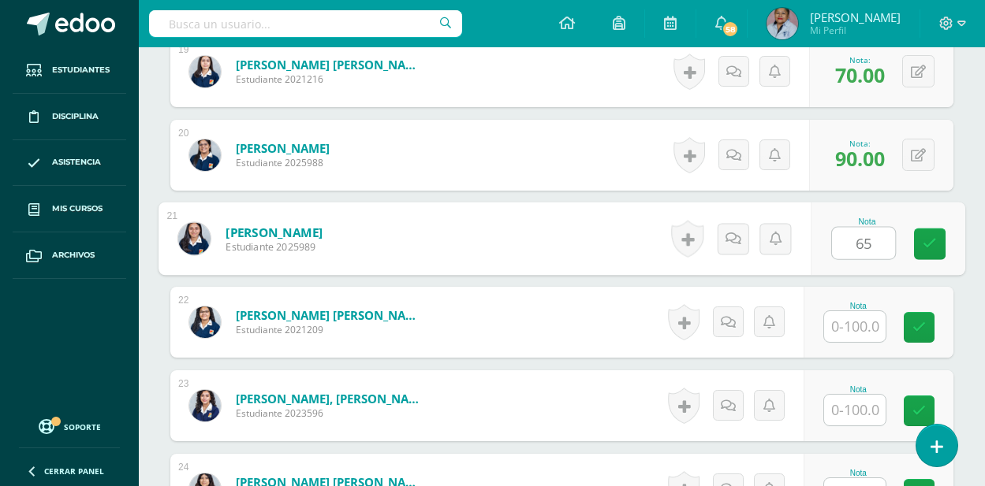
type input "65"
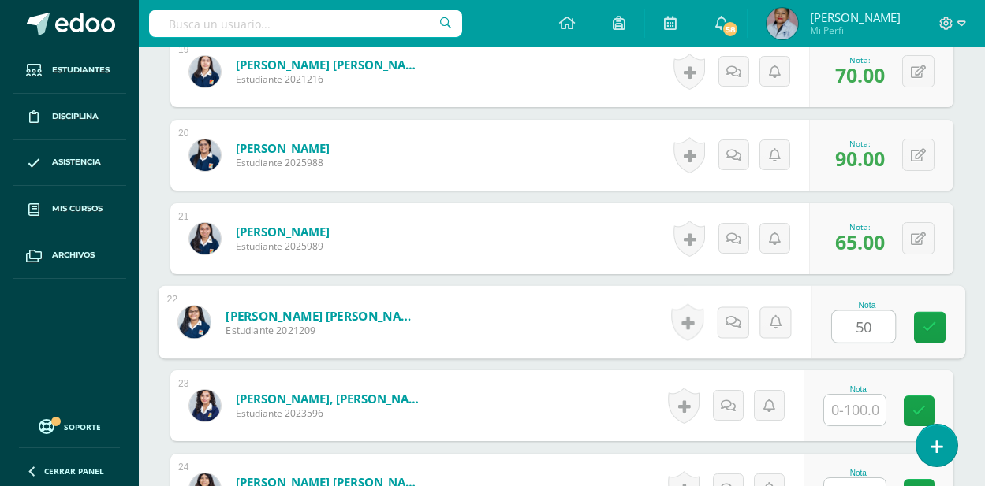
type input "50"
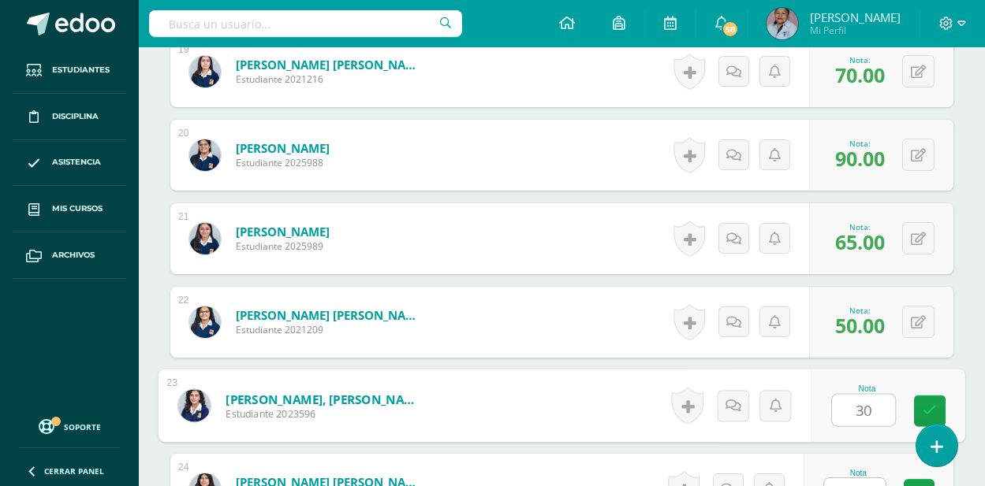
type input "30"
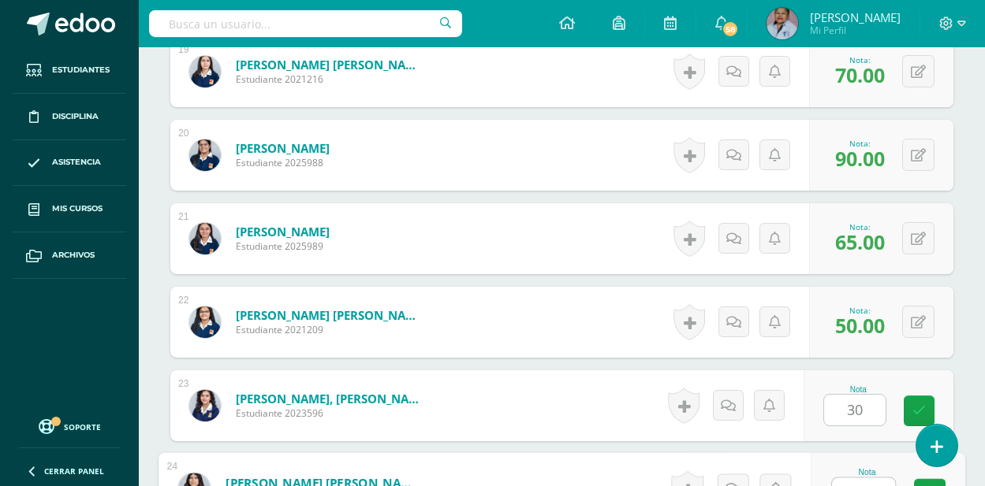
scroll to position [2054, 0]
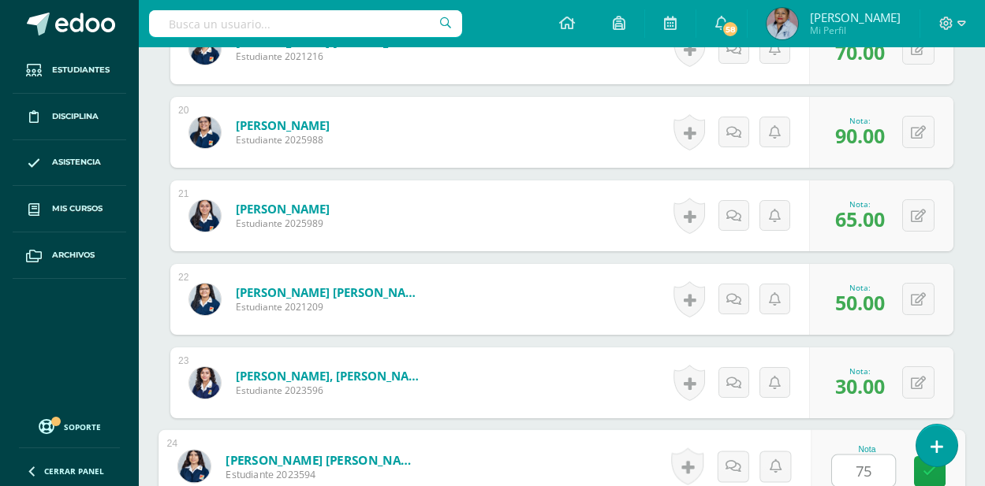
type input "75"
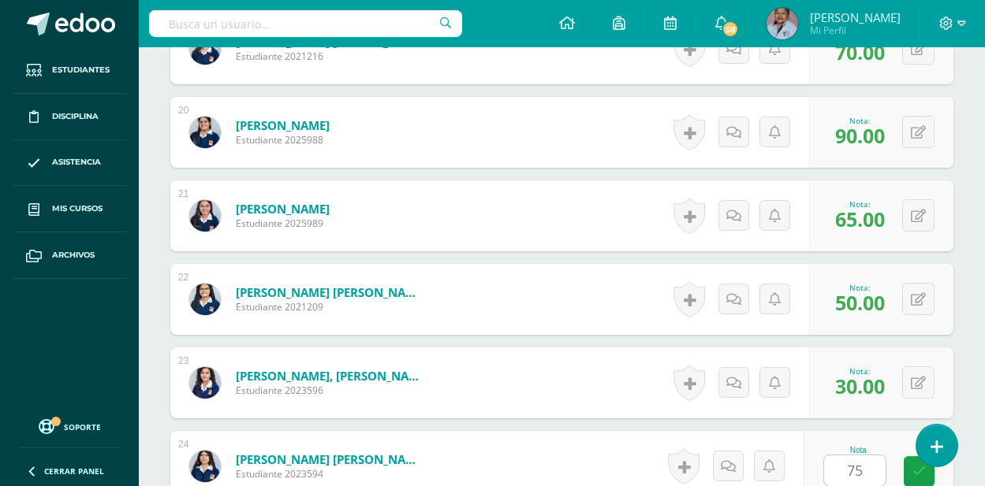
scroll to position [2365, 0]
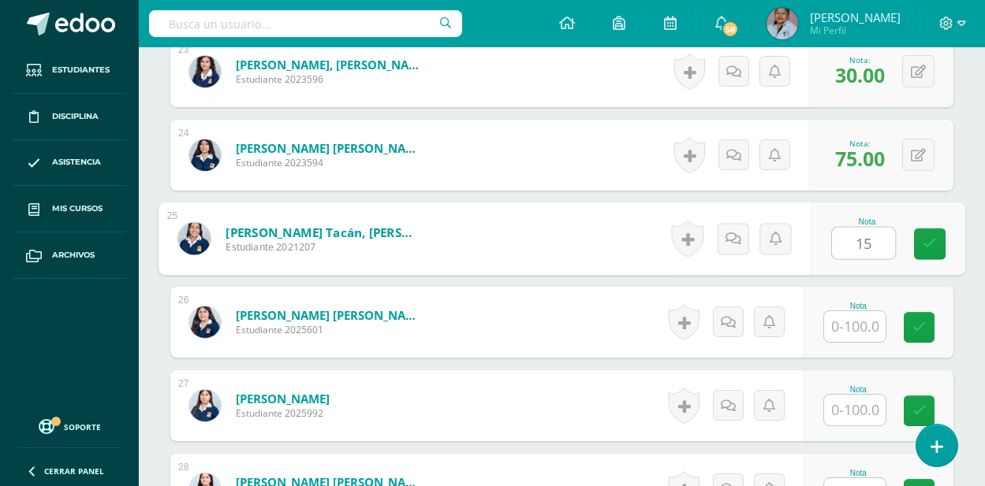
type input "15"
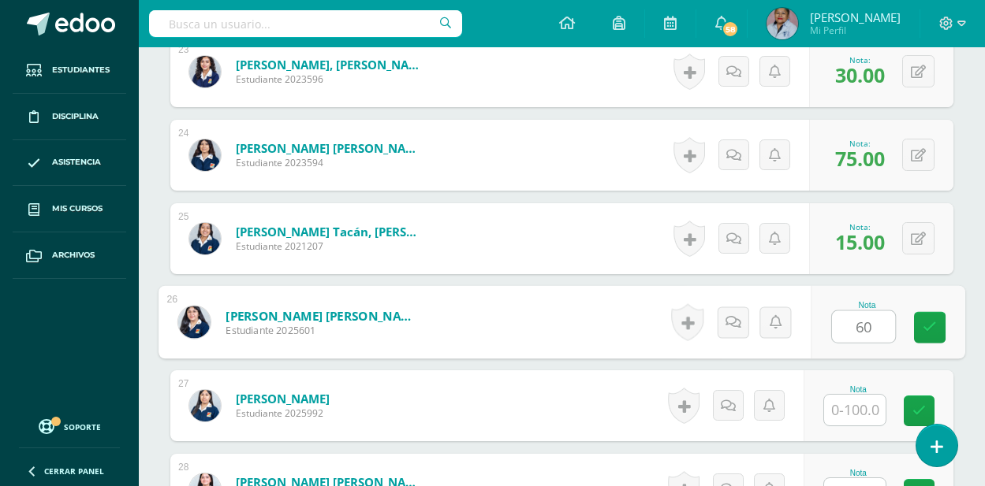
type input "60"
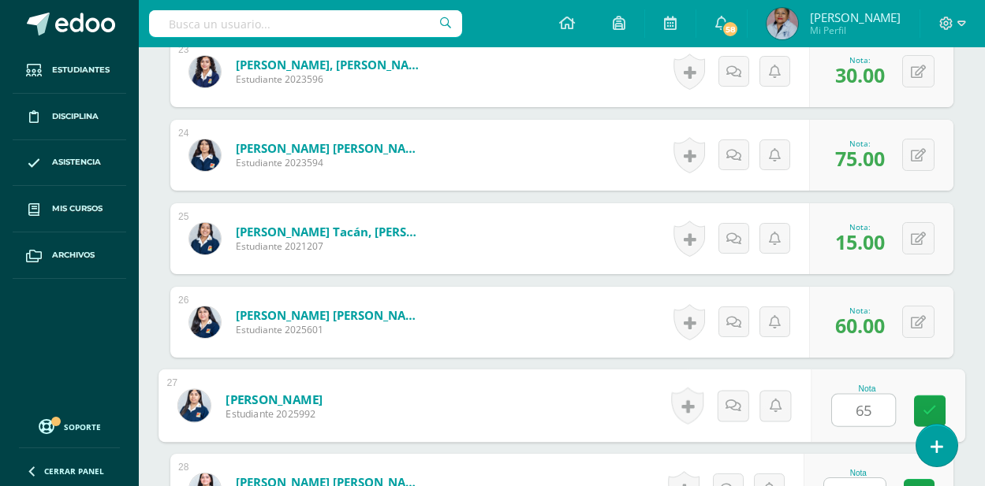
type input "65"
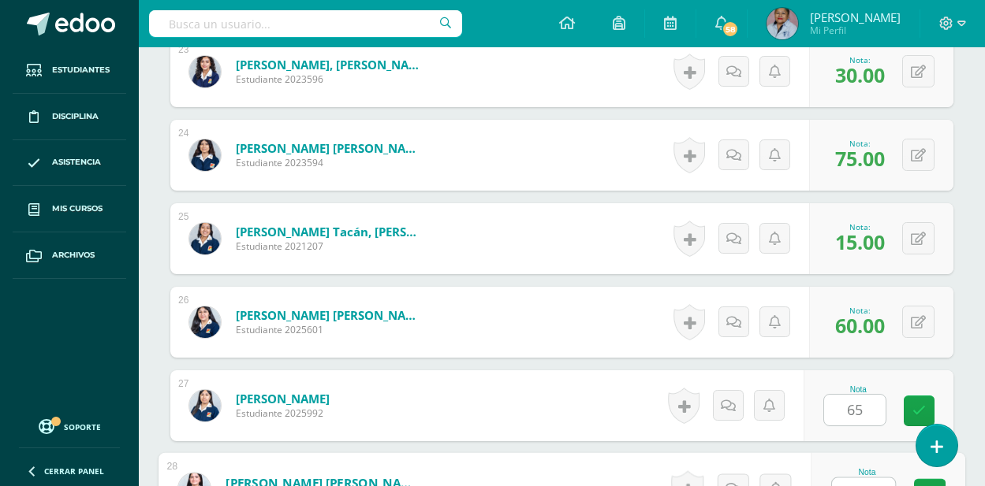
scroll to position [2388, 0]
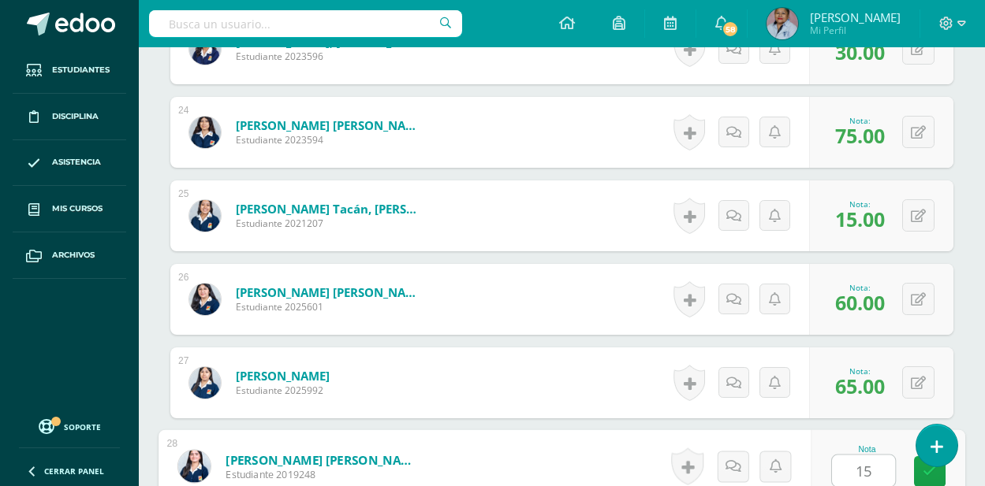
type input "15"
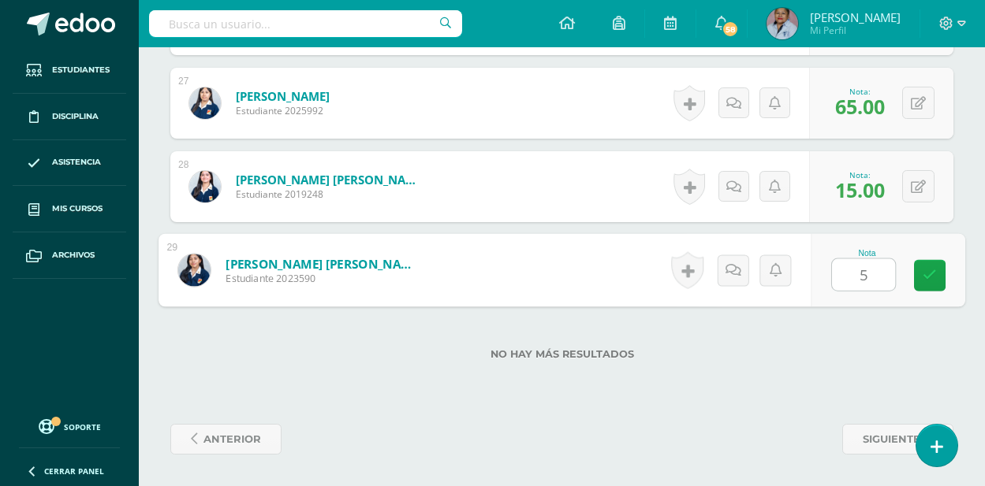
type input "50"
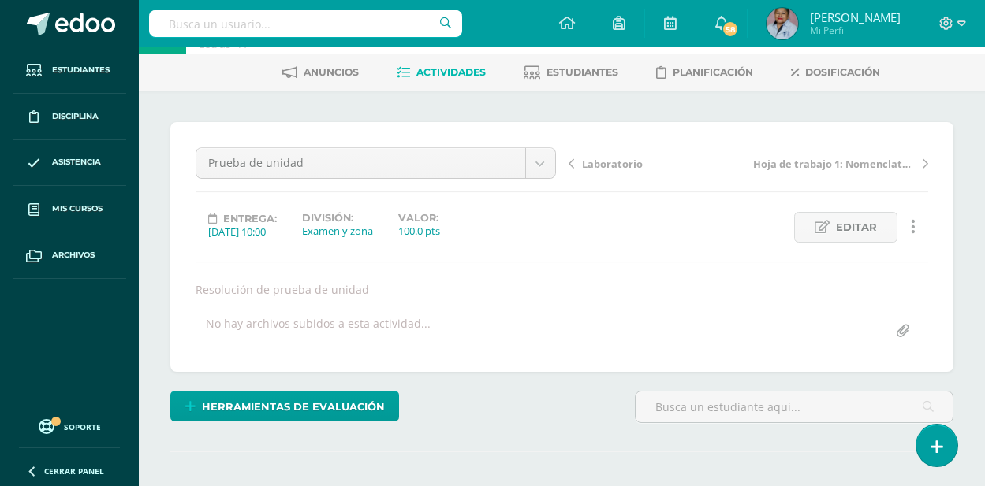
scroll to position [0, 0]
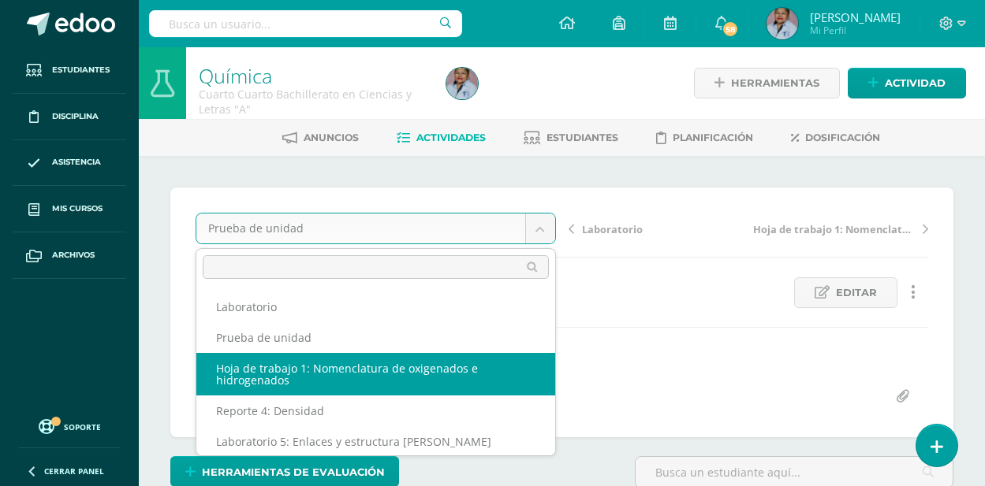
select select "/dashboard/teacher/grade-activity/128827/"
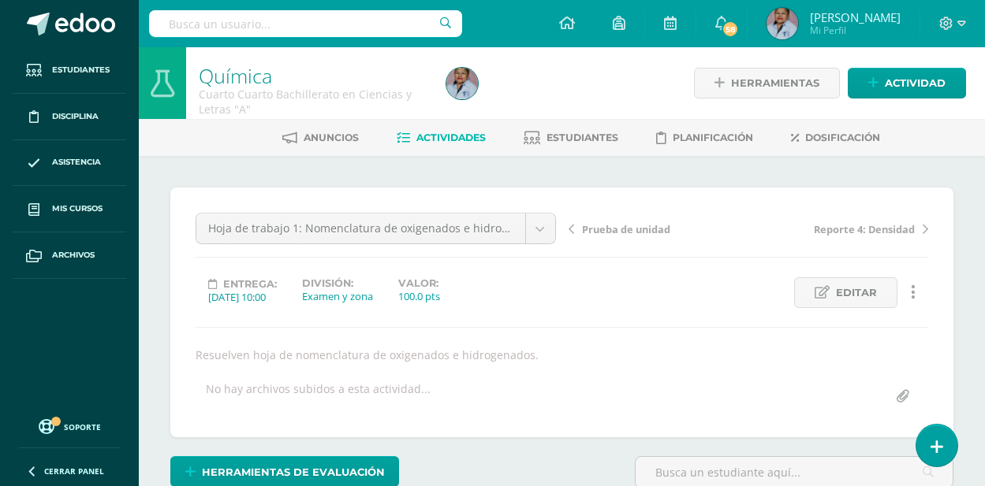
click at [453, 134] on span "Actividades" at bounding box center [450, 138] width 69 height 12
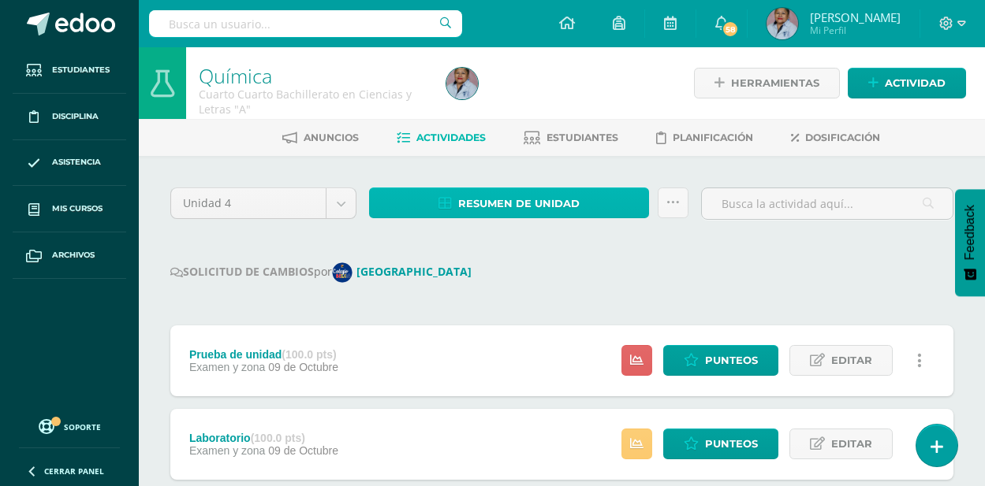
click at [525, 211] on span "Resumen de unidad" at bounding box center [518, 203] width 121 height 29
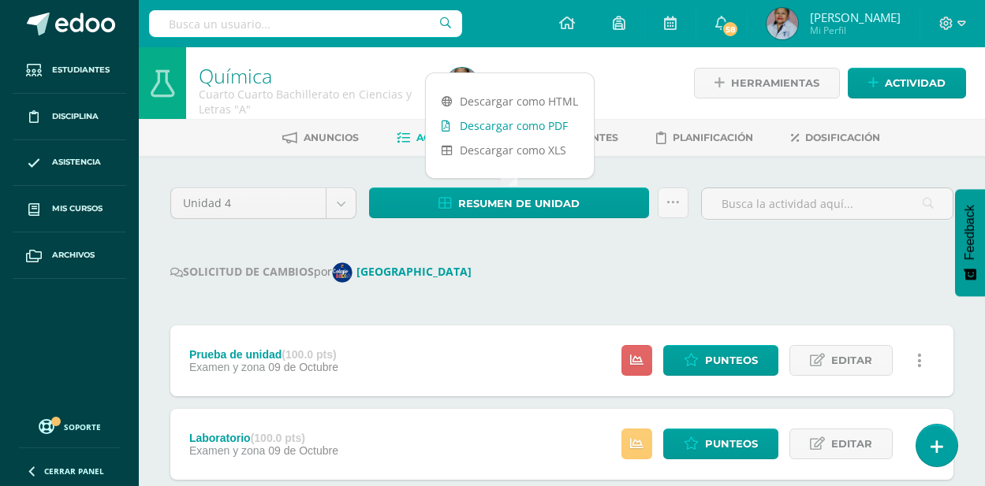
click at [530, 127] on link "Descargar como PDF" at bounding box center [510, 126] width 168 height 24
click at [499, 122] on link "Descargar como PDF" at bounding box center [510, 126] width 168 height 24
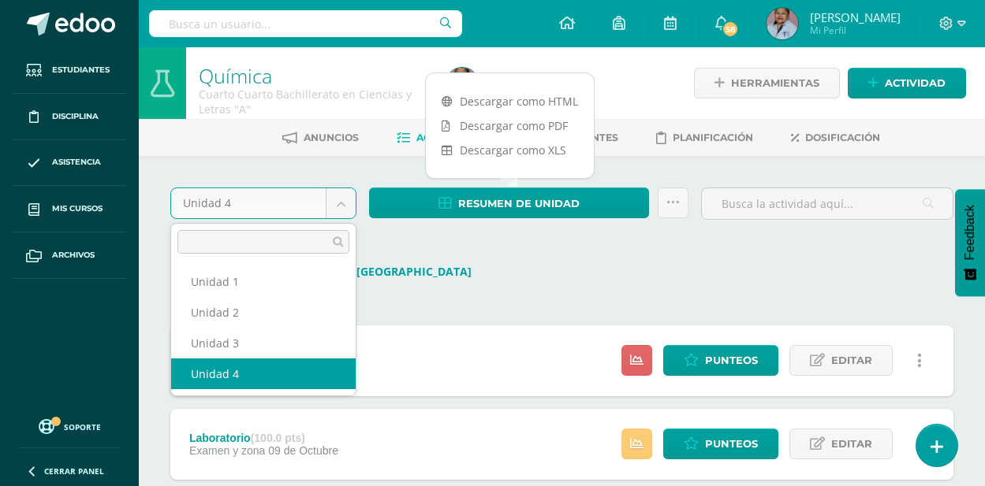
click at [346, 203] on body "Estudiantes Disciplina Asistencia Mis cursos Archivos Soporte Ayuda Reportar un…" at bounding box center [492, 418] width 985 height 836
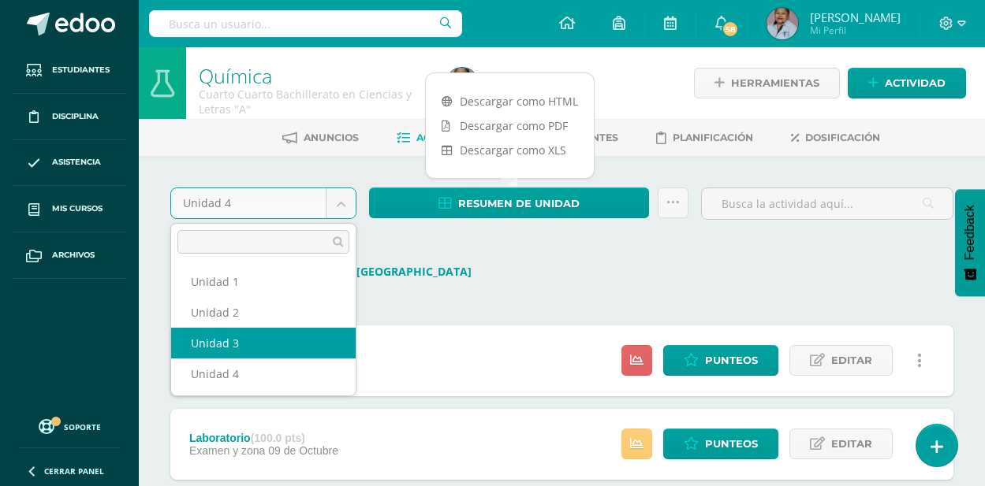
select select "Unidad 3"
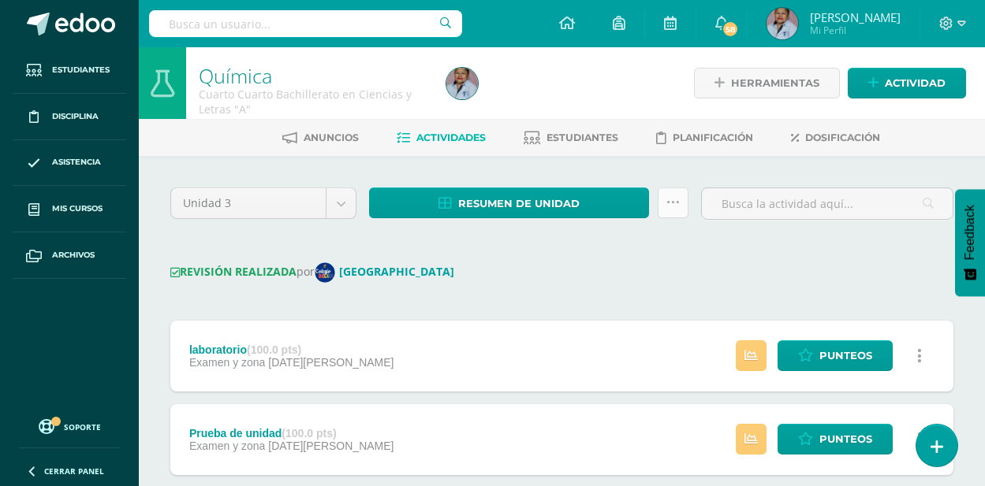
click at [675, 199] on icon at bounding box center [672, 202] width 13 height 13
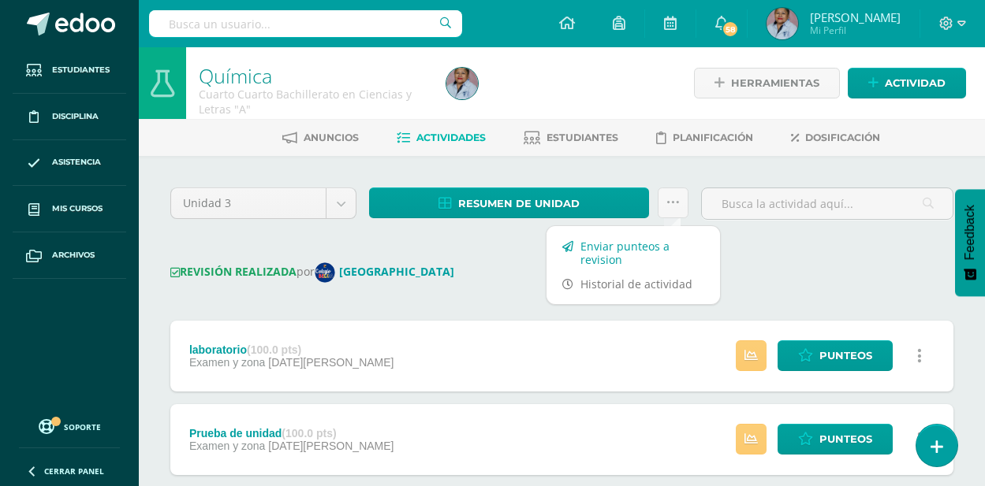
click at [613, 251] on link "Enviar punteos a revision" at bounding box center [632, 253] width 173 height 38
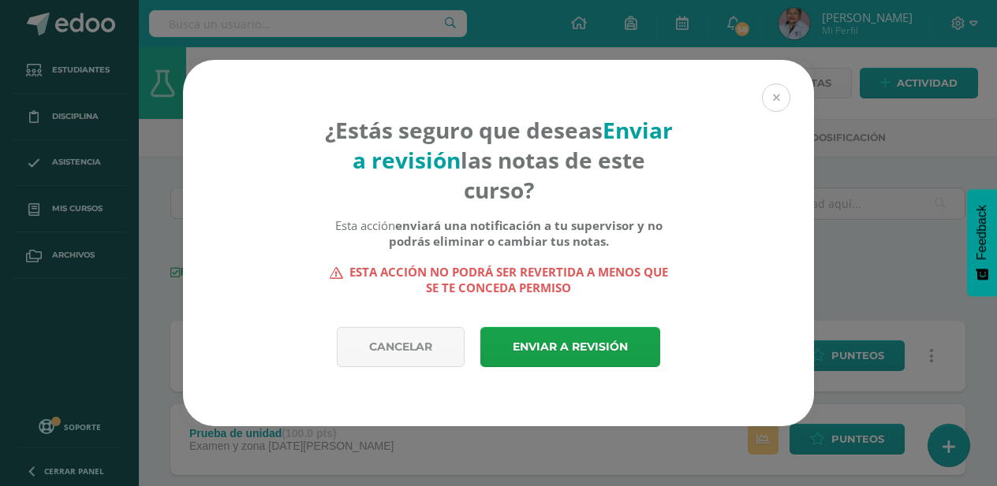
click at [776, 95] on button at bounding box center [776, 98] width 28 height 28
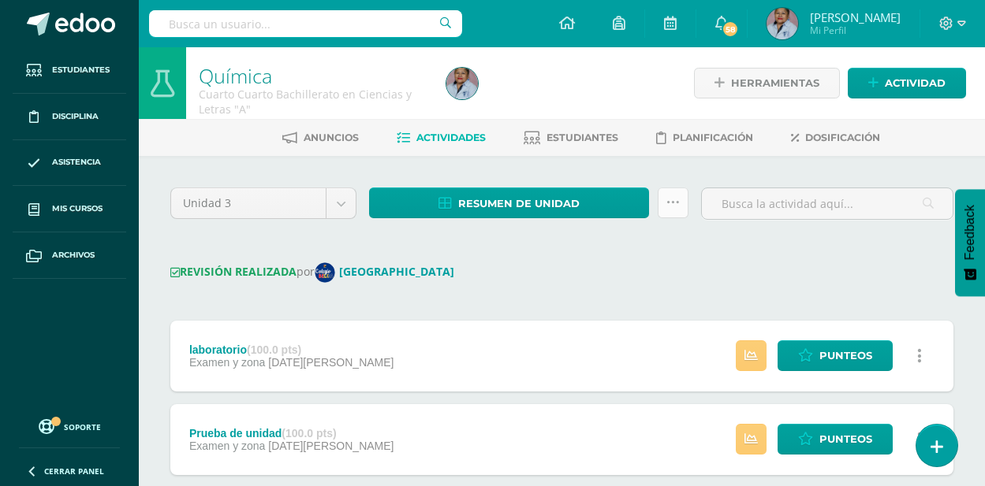
click at [666, 198] on icon at bounding box center [672, 202] width 13 height 13
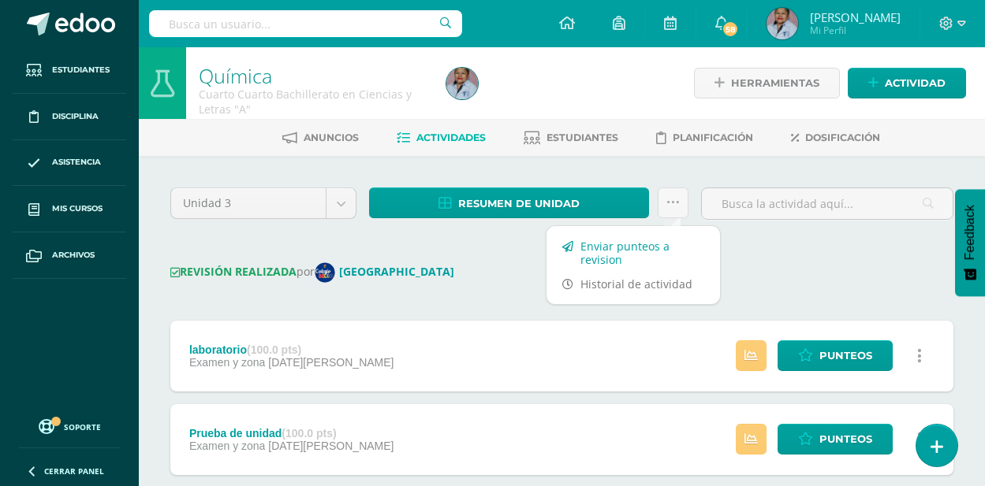
click at [624, 248] on link "Enviar punteos a revision" at bounding box center [632, 253] width 173 height 38
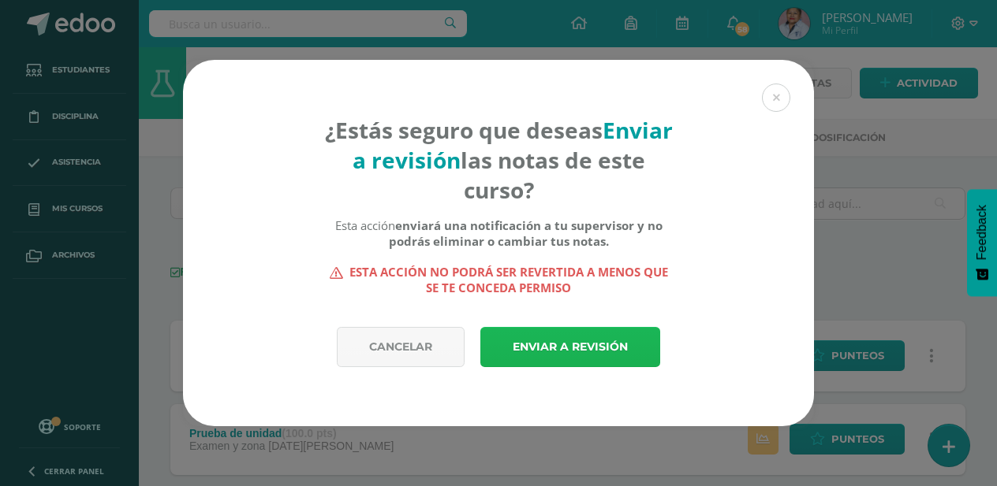
click at [534, 352] on link "Enviar a revisión" at bounding box center [570, 347] width 180 height 40
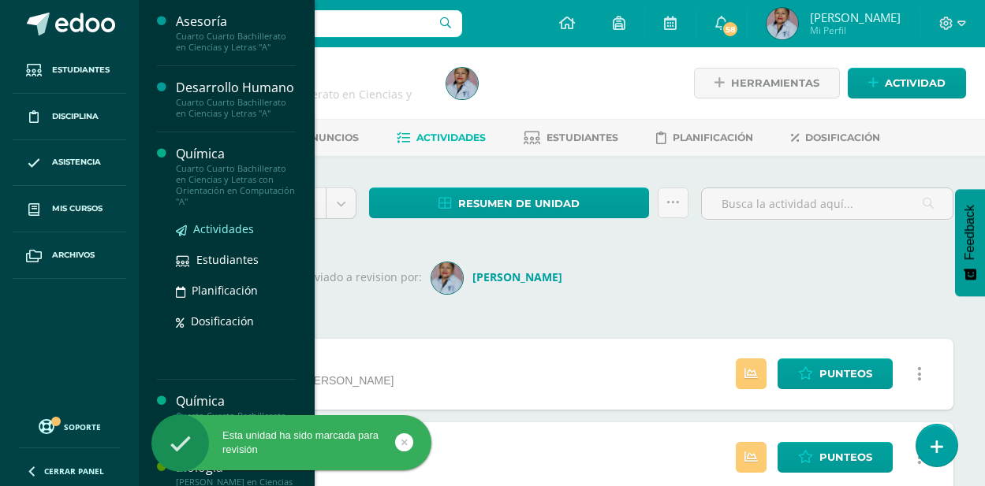
click at [218, 237] on span "Actividades" at bounding box center [223, 229] width 61 height 15
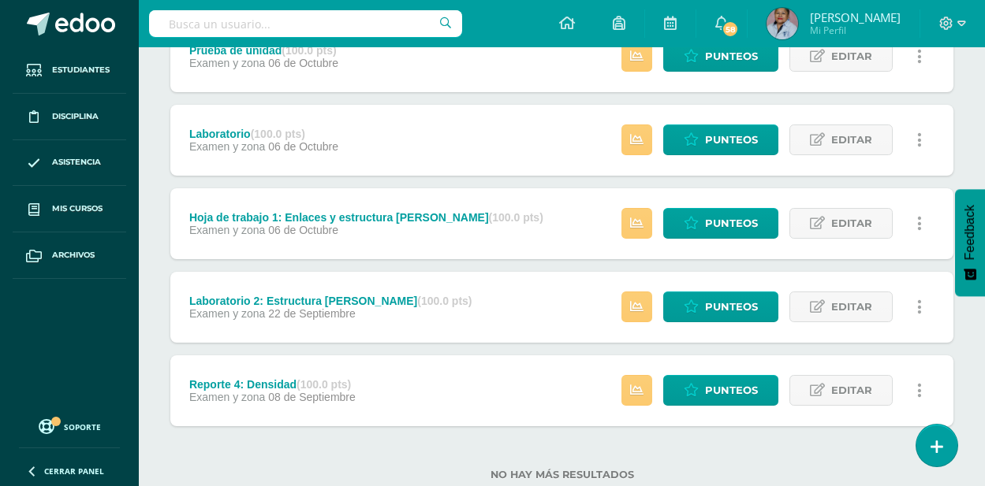
scroll to position [286, 0]
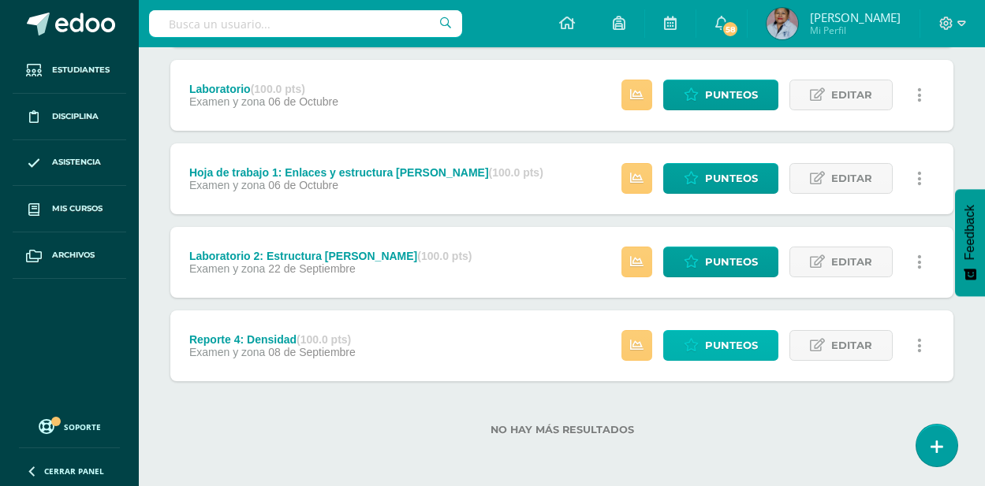
click at [722, 356] on span "Punteos" at bounding box center [731, 345] width 53 height 29
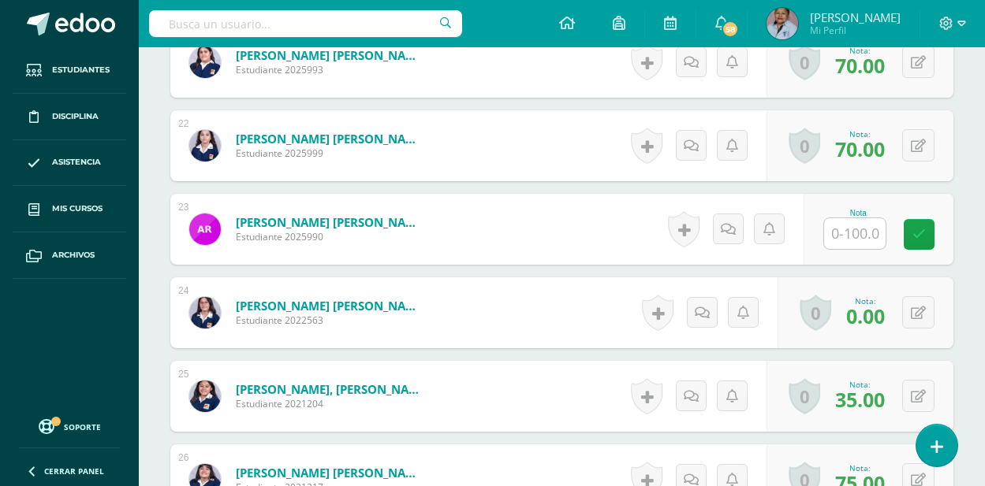
scroll to position [2286, 0]
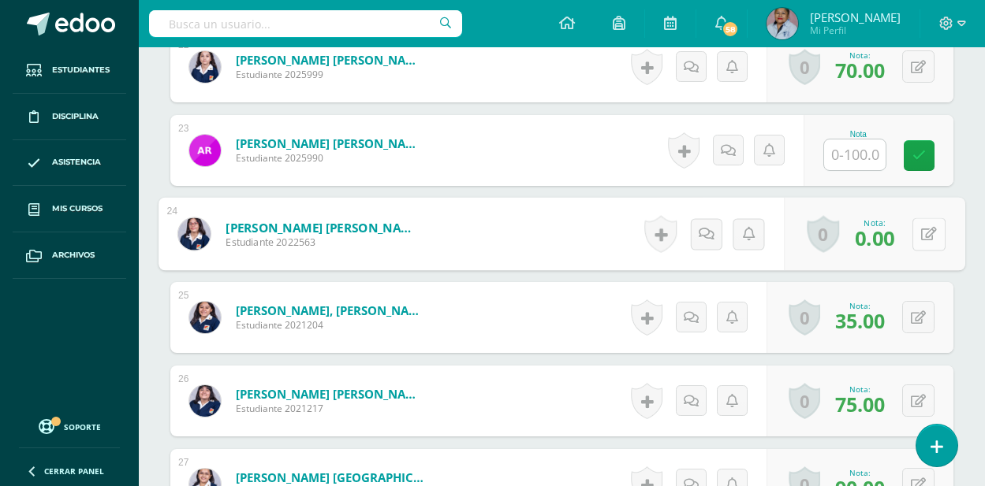
click at [927, 232] on button at bounding box center [928, 234] width 33 height 33
type input "70"
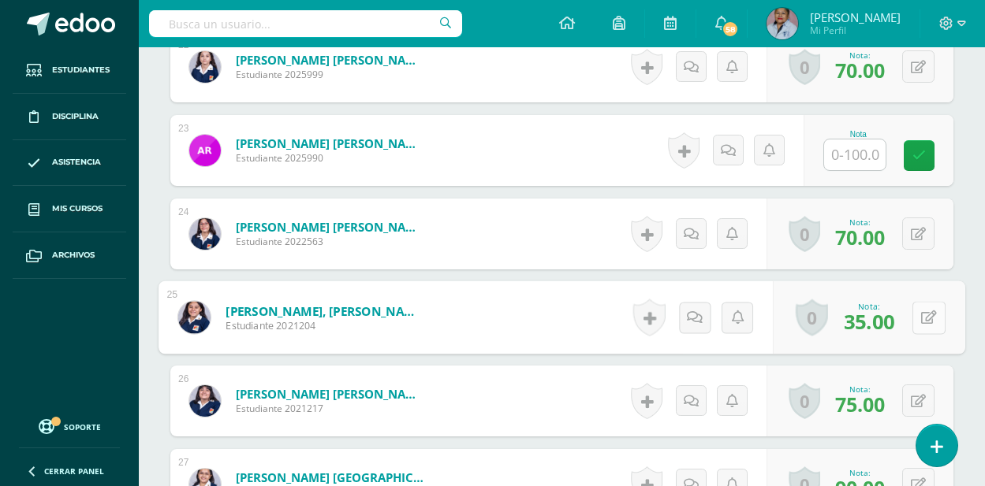
click at [919, 311] on button at bounding box center [928, 317] width 33 height 33
type input "60"
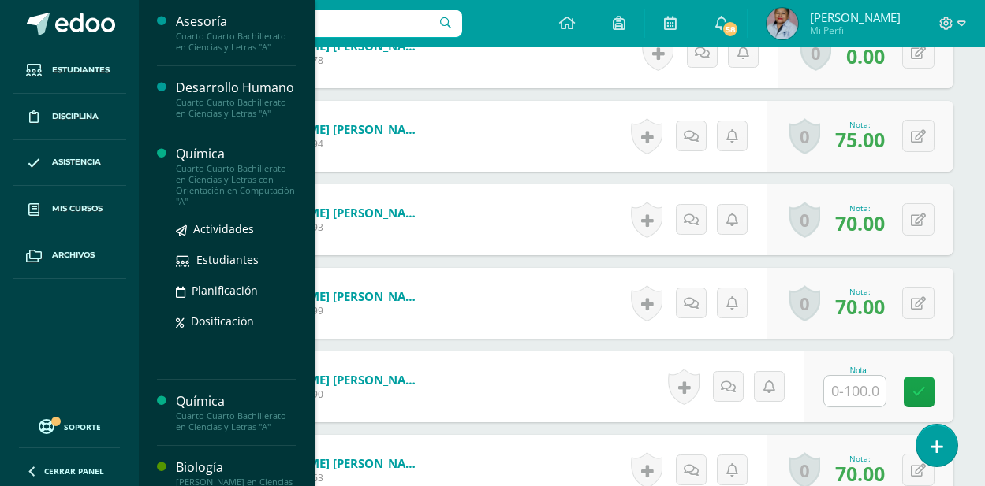
scroll to position [79, 0]
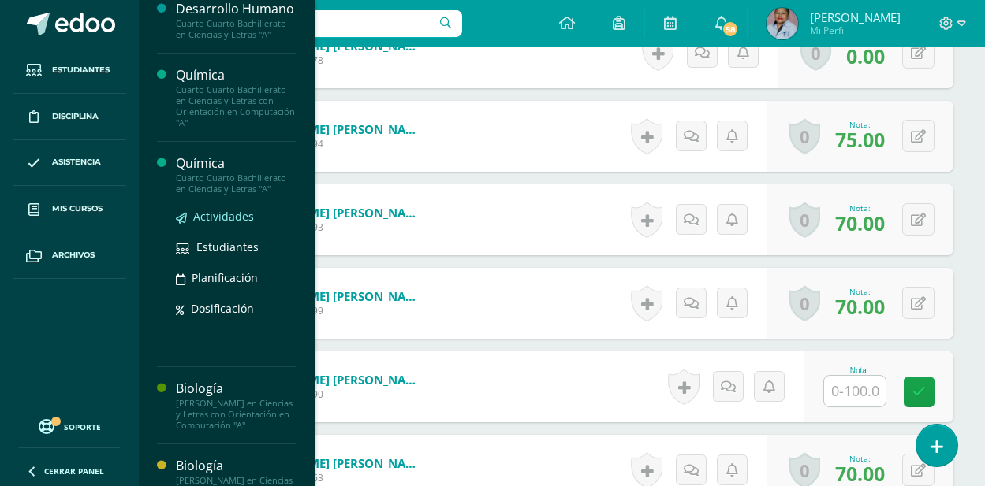
click at [218, 224] on span "Actividades" at bounding box center [223, 216] width 61 height 15
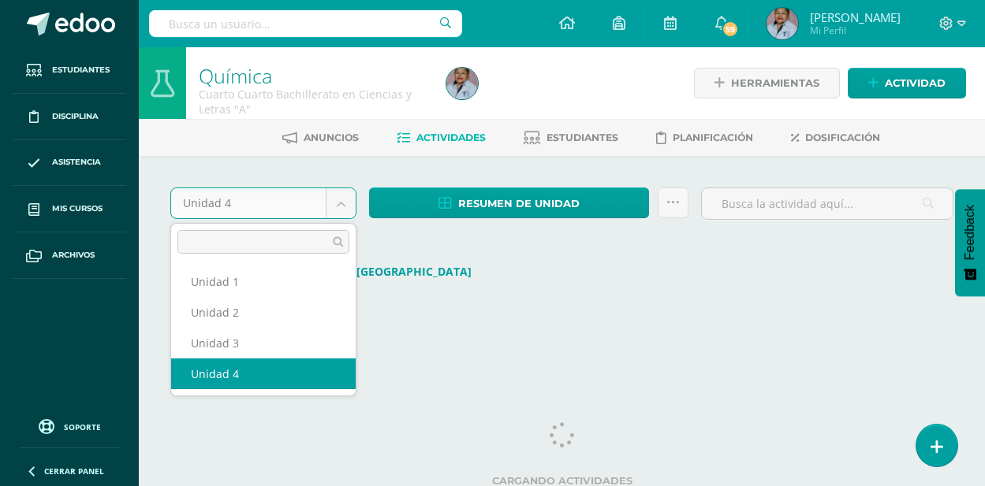
click at [345, 207] on body "Estudiantes Disciplina Asistencia Mis cursos Archivos Soporte Ayuda Reportar un…" at bounding box center [492, 178] width 985 height 357
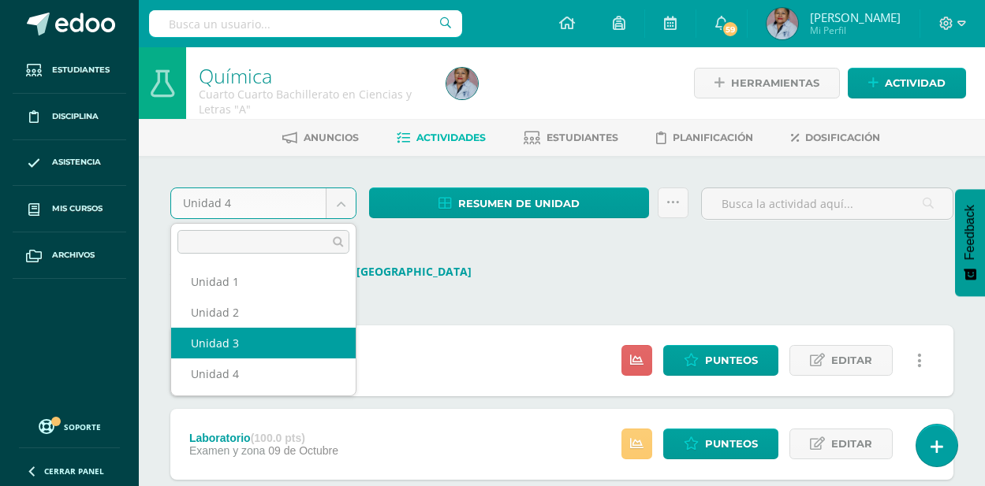
select select "Unidad 3"
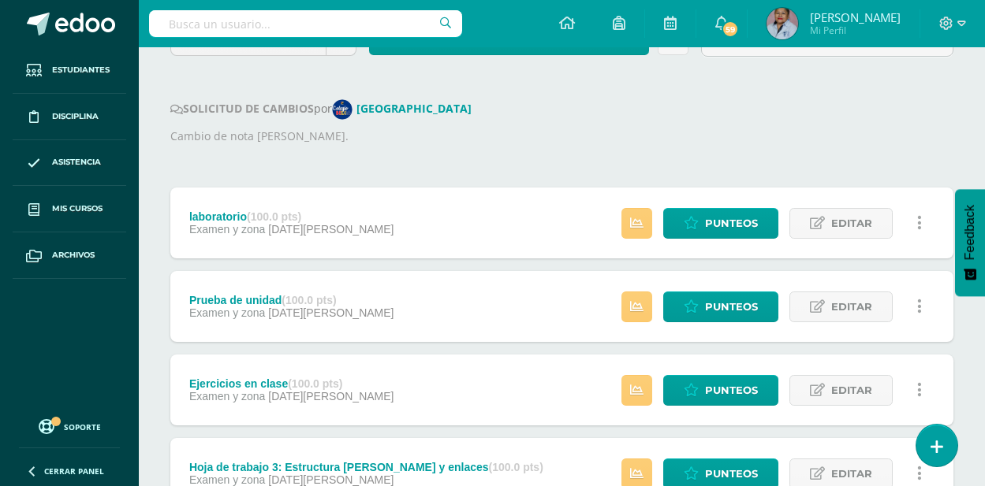
scroll to position [147, 0]
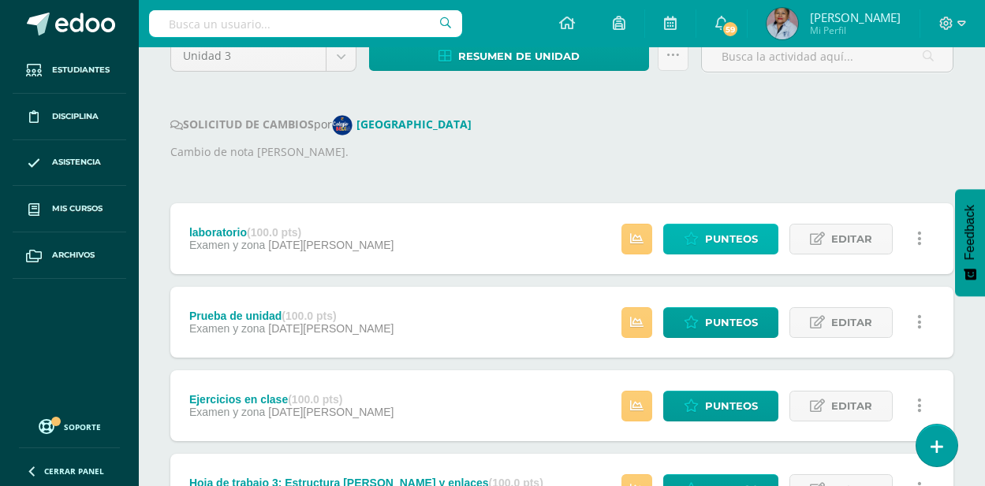
click at [728, 237] on span "Punteos" at bounding box center [731, 239] width 53 height 29
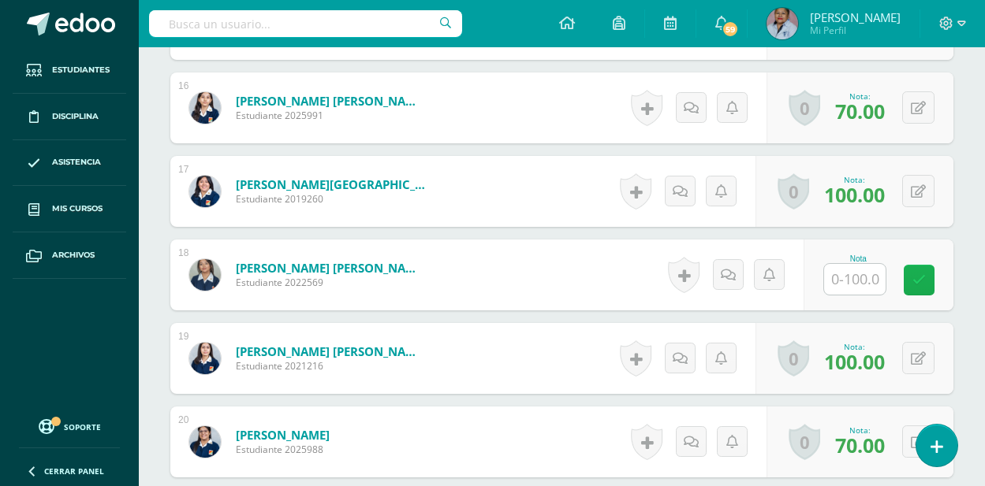
scroll to position [1745, 0]
click at [913, 280] on icon at bounding box center [918, 279] width 13 height 13
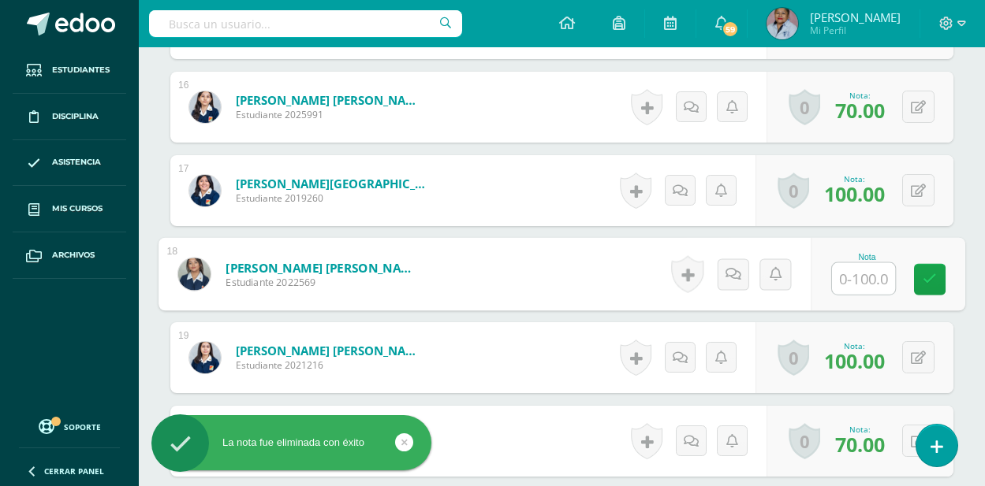
click at [861, 276] on input "text" at bounding box center [863, 279] width 63 height 32
type input "85"
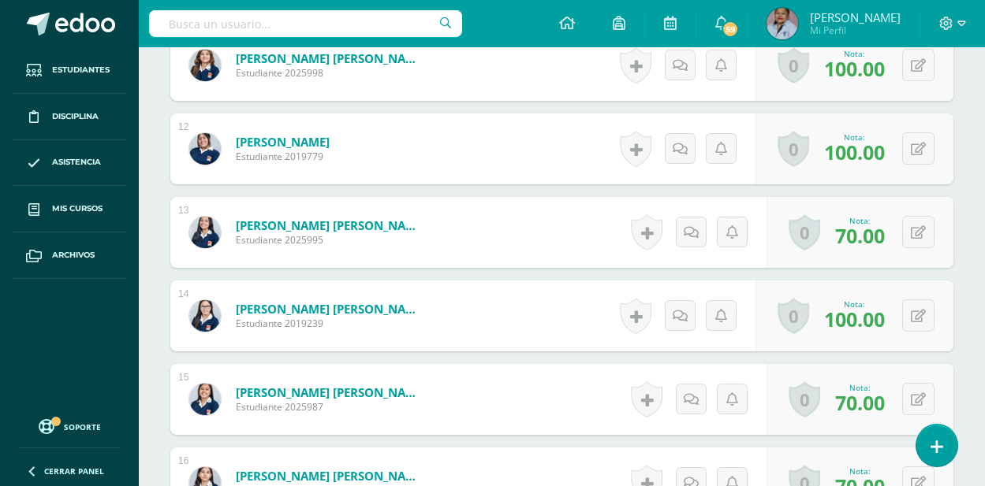
scroll to position [1170, 0]
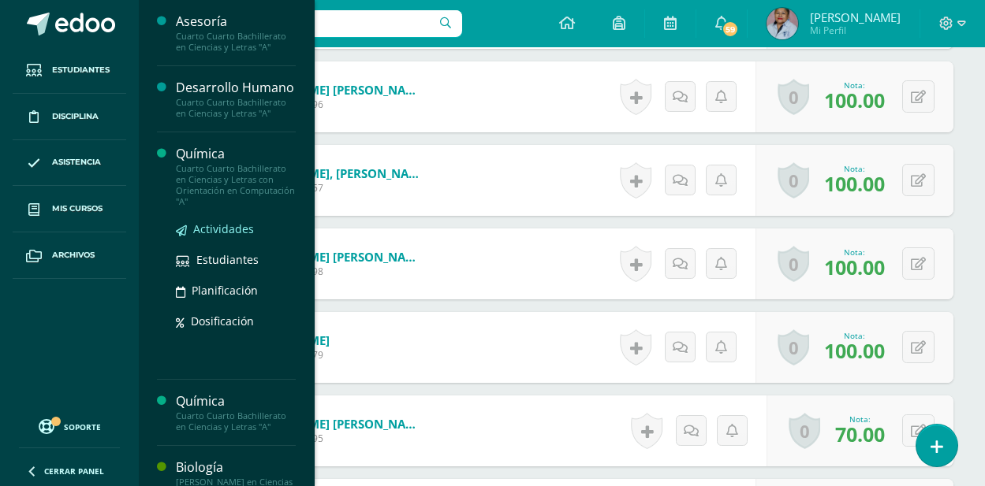
click at [222, 237] on span "Actividades" at bounding box center [223, 229] width 61 height 15
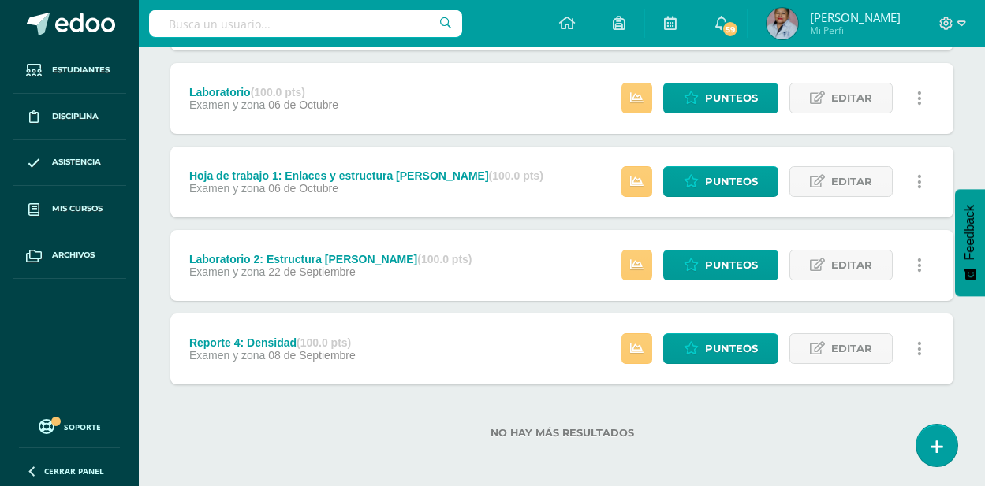
scroll to position [286, 0]
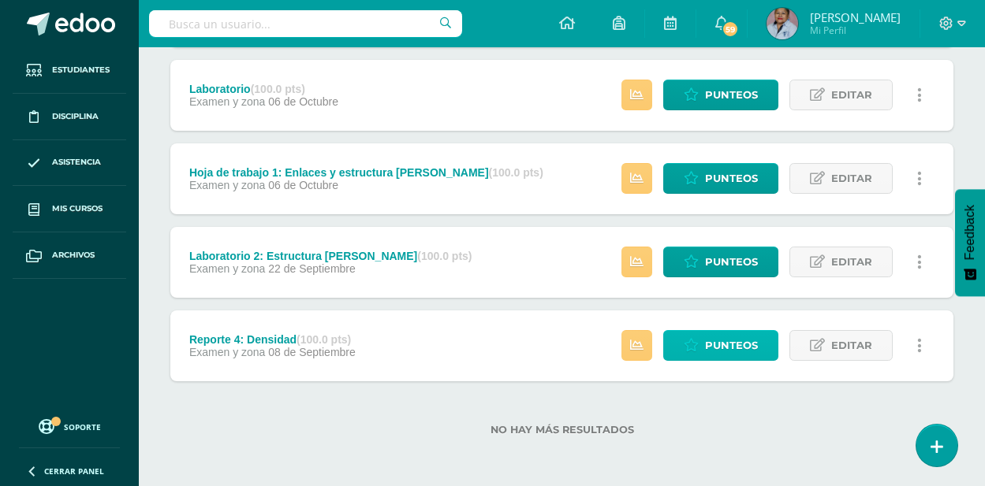
click at [732, 342] on span "Punteos" at bounding box center [731, 345] width 53 height 29
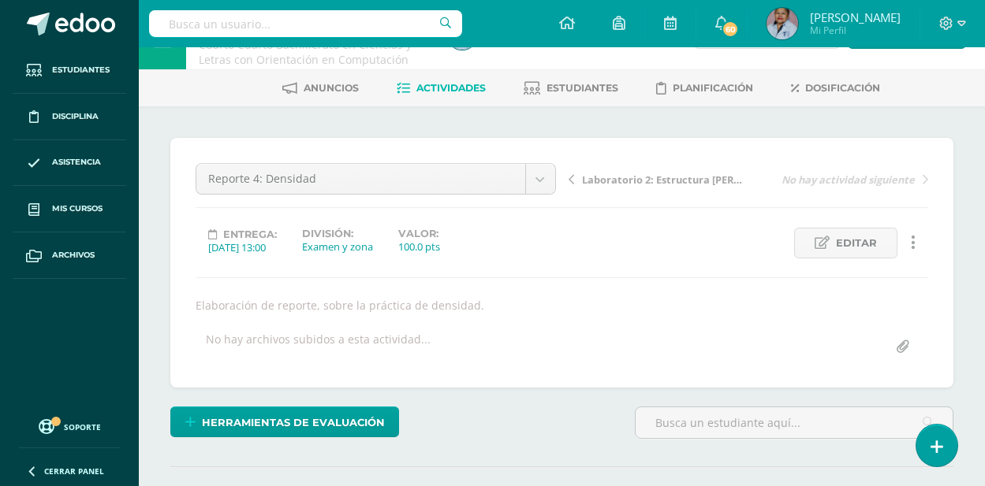
scroll to position [10, 0]
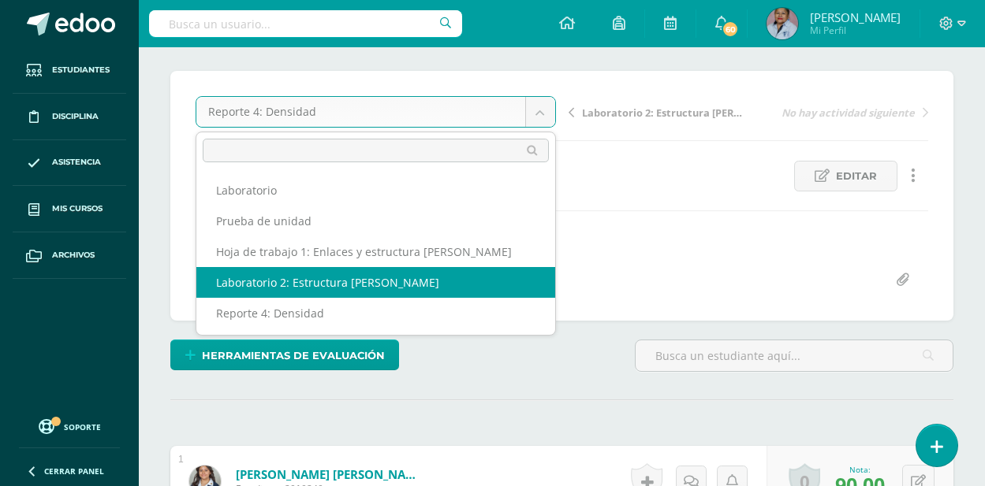
scroll to position [168, 0]
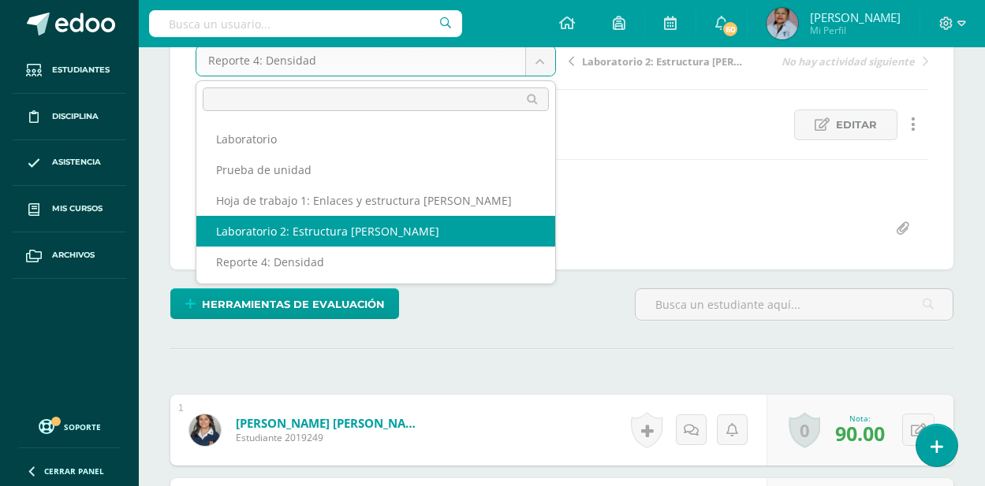
select select "/dashboard/teacher/grade-activity/128798/"
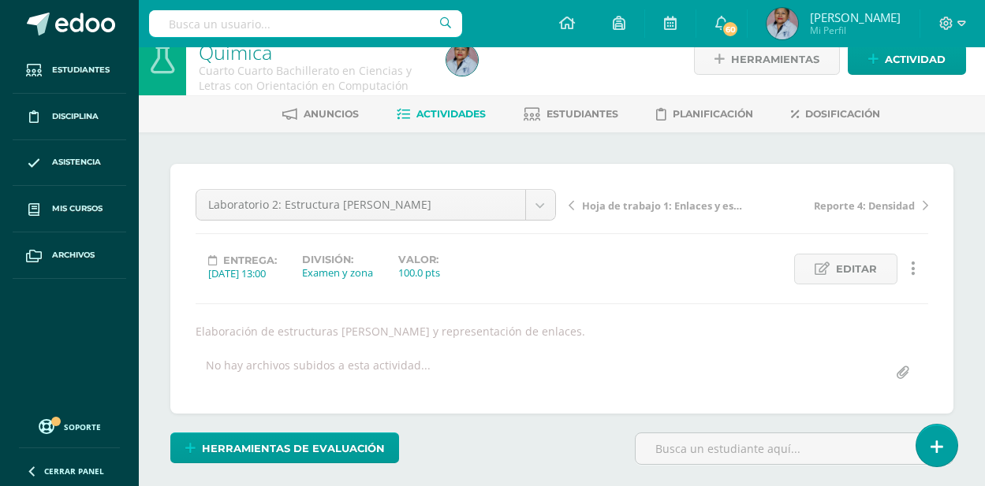
scroll to position [10, 0]
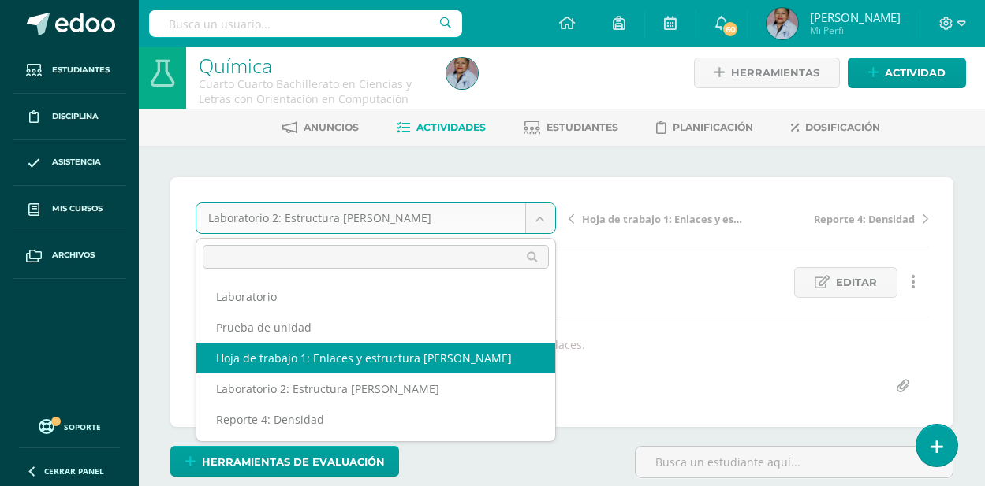
select select "/dashboard/teacher/grade-activity/128801/"
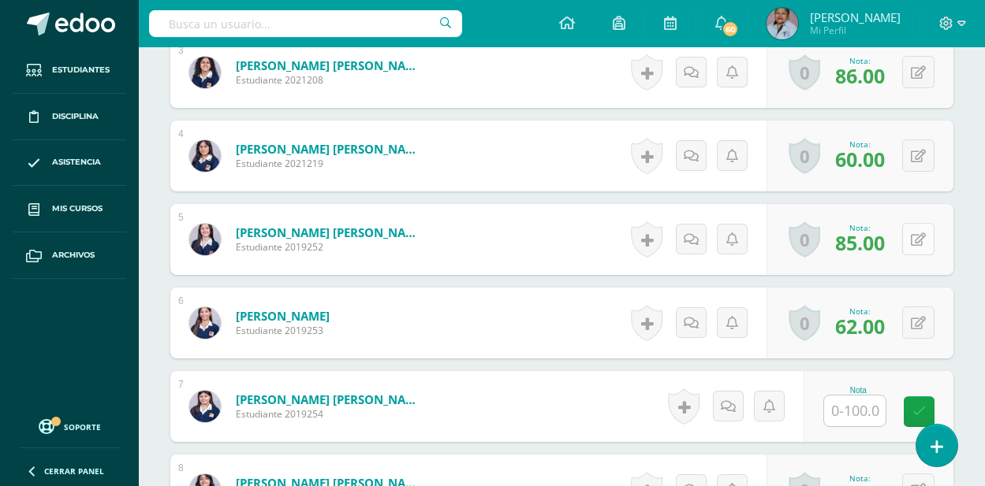
scroll to position [721, 0]
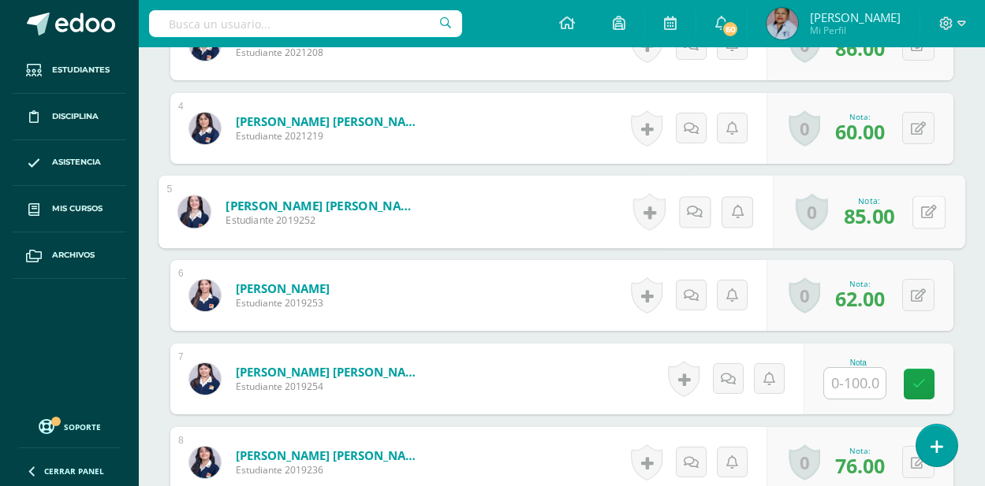
click at [919, 214] on button at bounding box center [928, 212] width 33 height 33
type input "60"
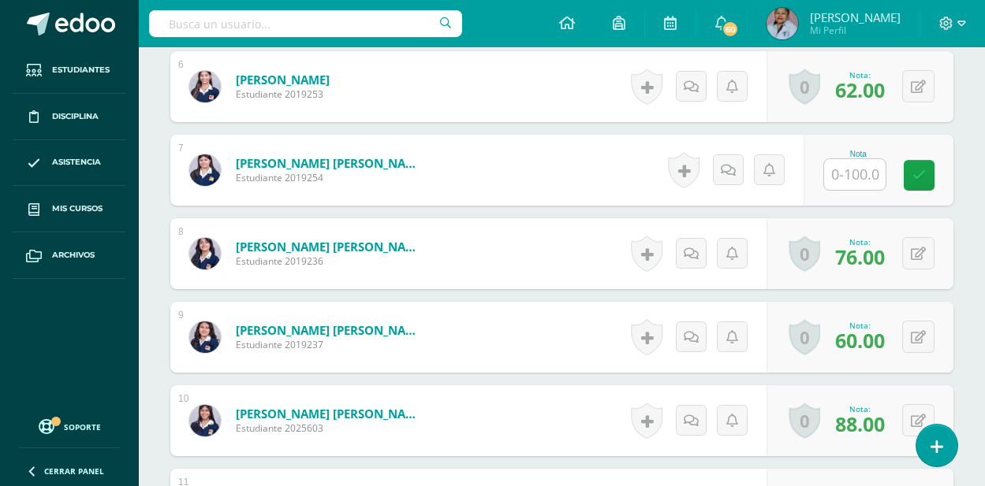
scroll to position [924, 0]
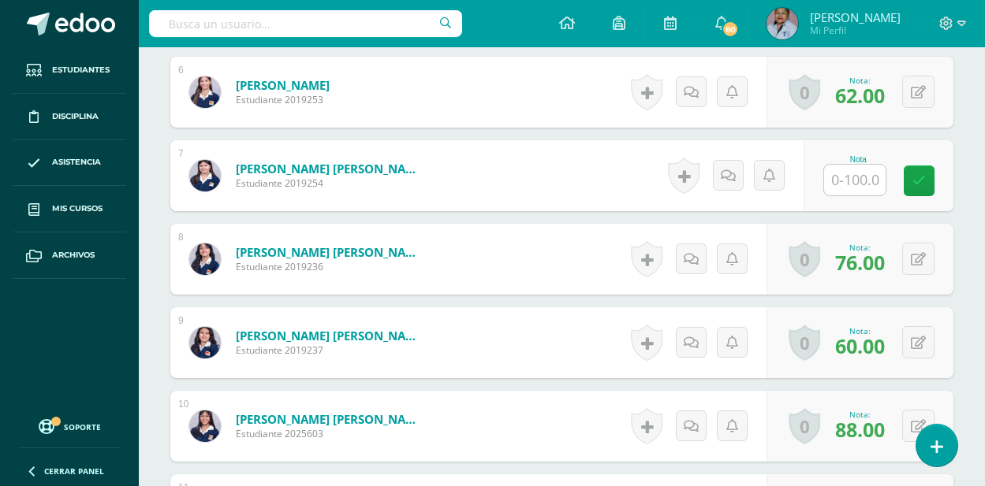
click at [859, 184] on input "text" at bounding box center [854, 180] width 61 height 31
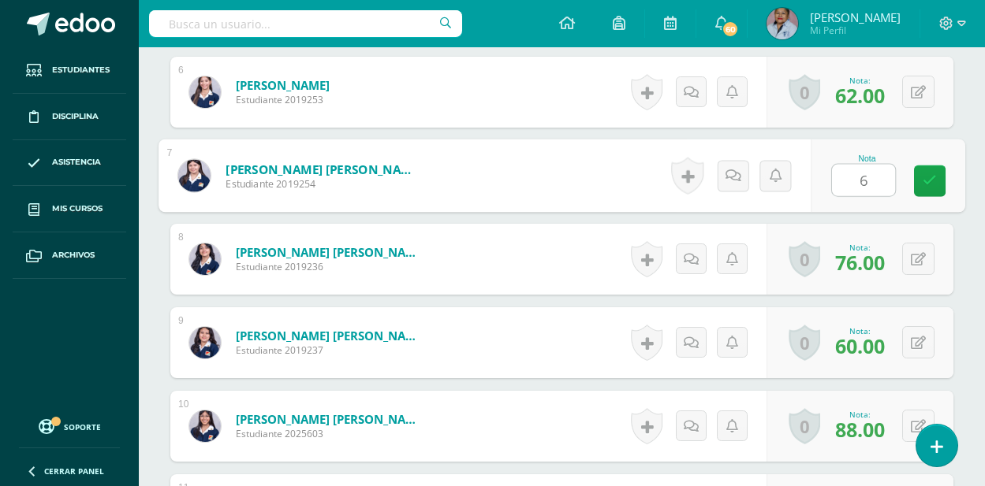
type input "60"
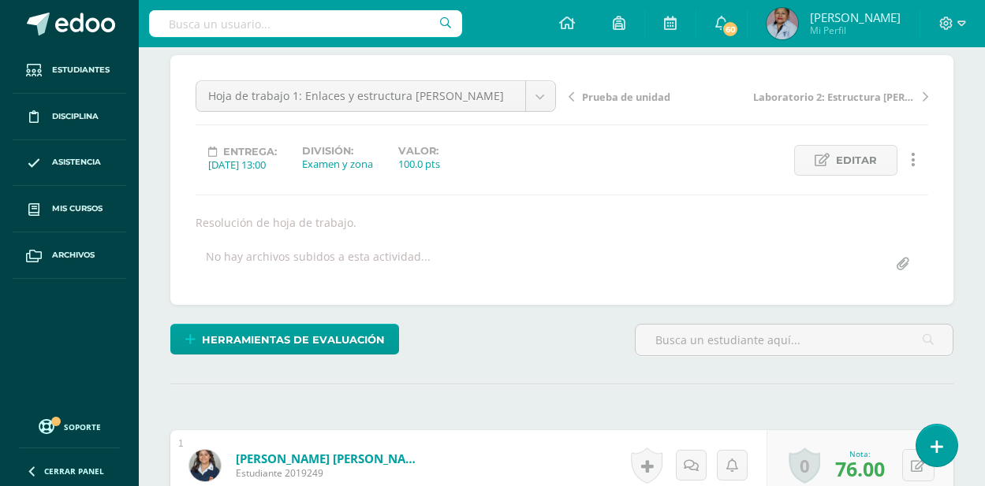
scroll to position [0, 0]
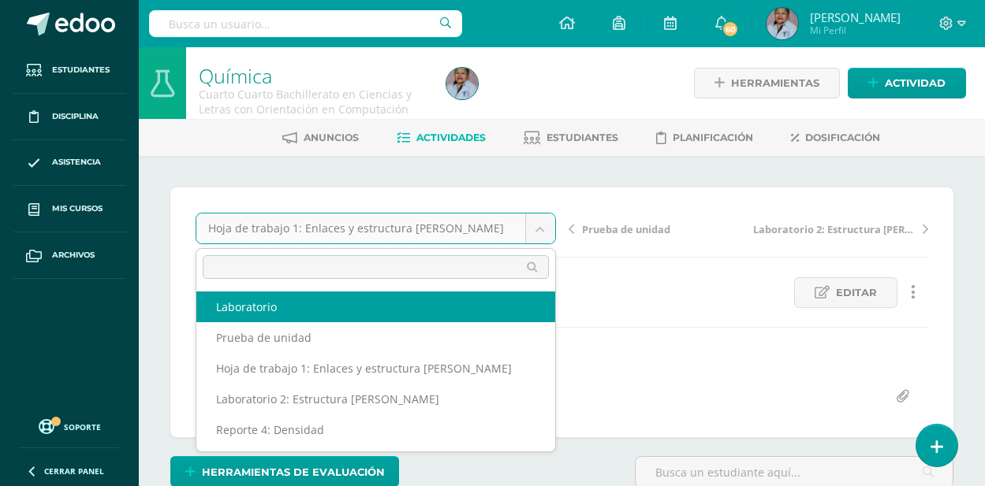
select select "/dashboard/teacher/grade-activity/128805/"
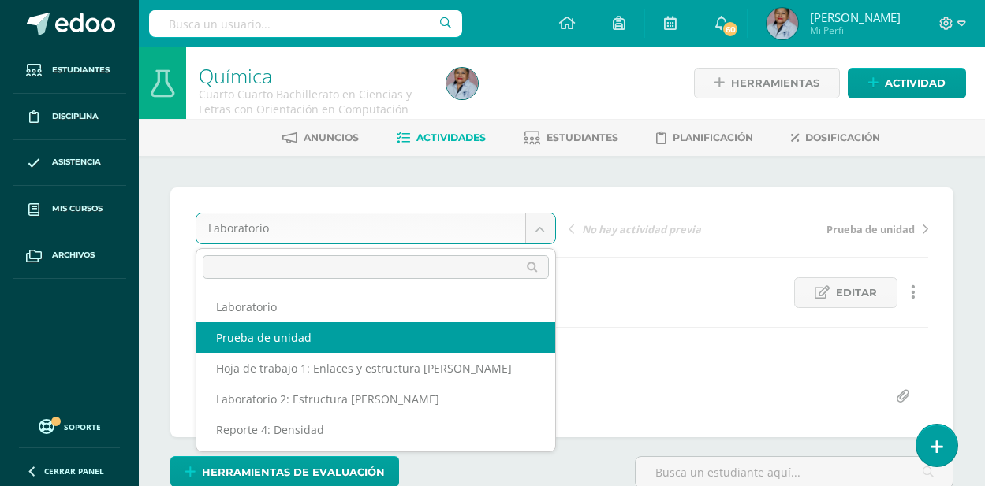
select select "/dashboard/teacher/grade-activity/128802/"
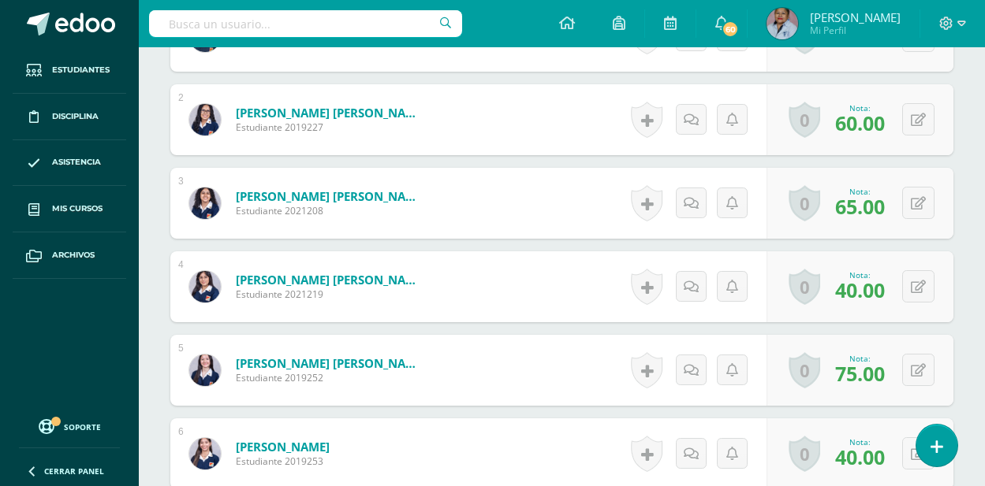
scroll to position [641, 0]
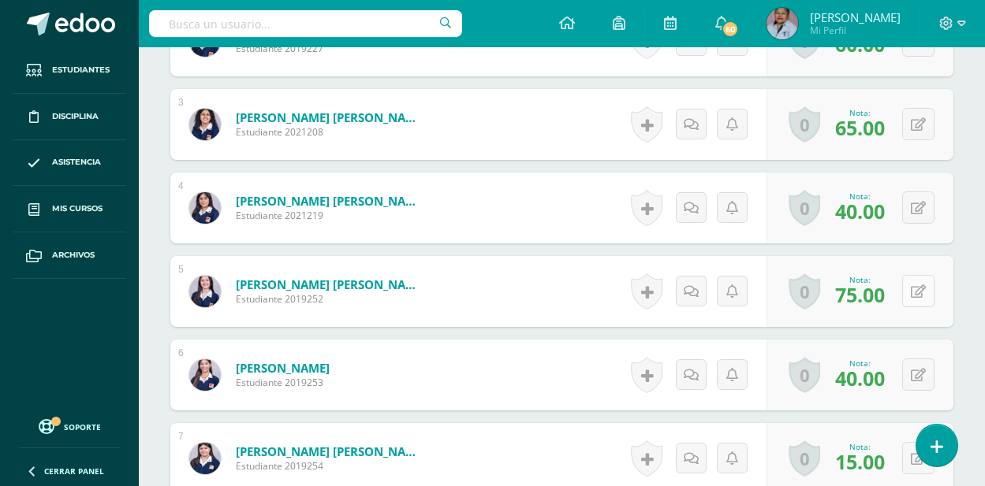
click at [916, 293] on button at bounding box center [918, 291] width 32 height 32
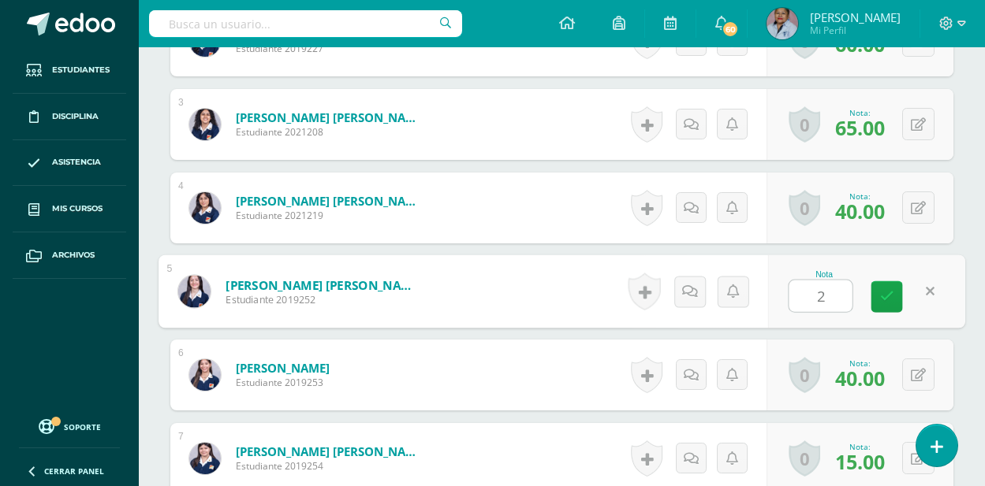
type input "20"
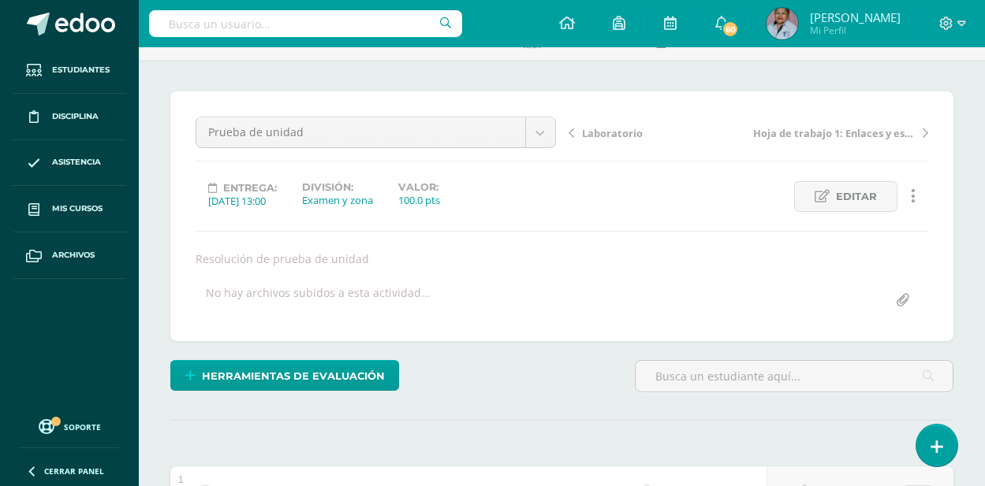
scroll to position [0, 0]
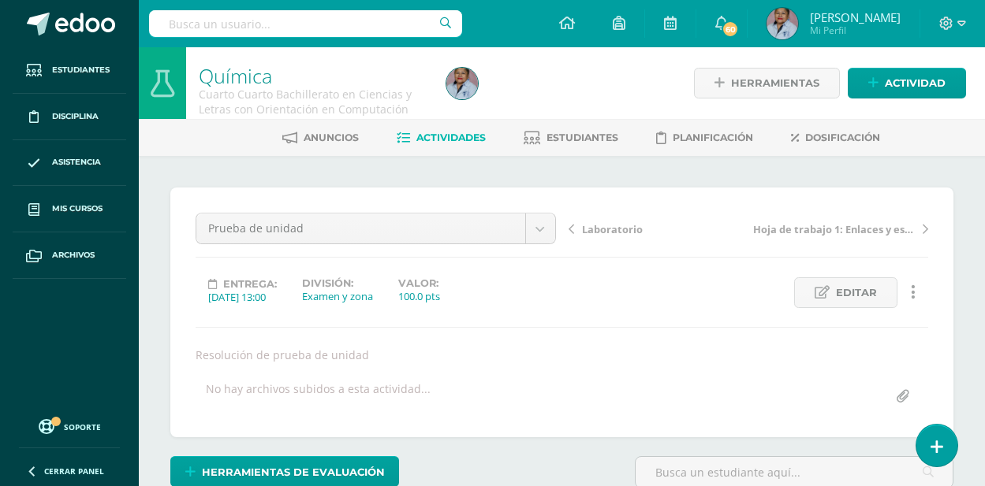
click at [452, 140] on span "Actividades" at bounding box center [450, 138] width 69 height 12
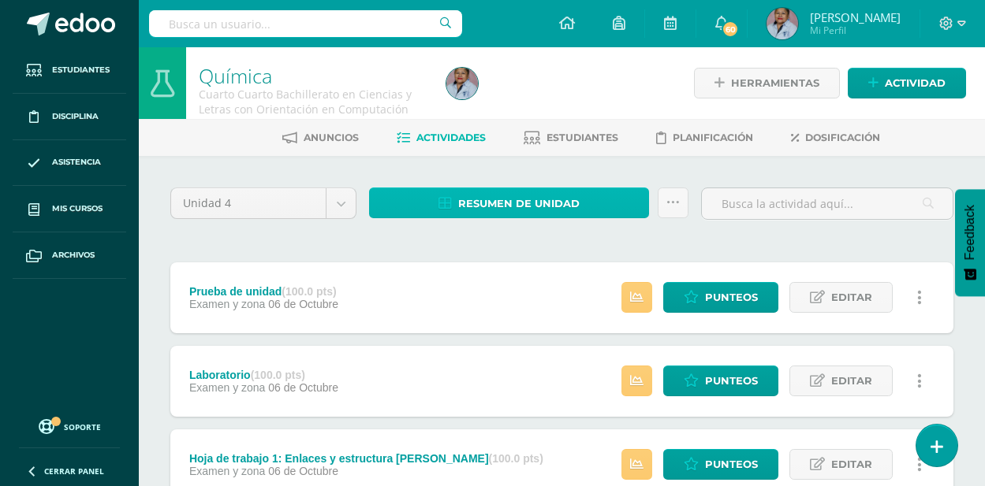
click at [559, 206] on span "Resumen de unidad" at bounding box center [518, 203] width 121 height 29
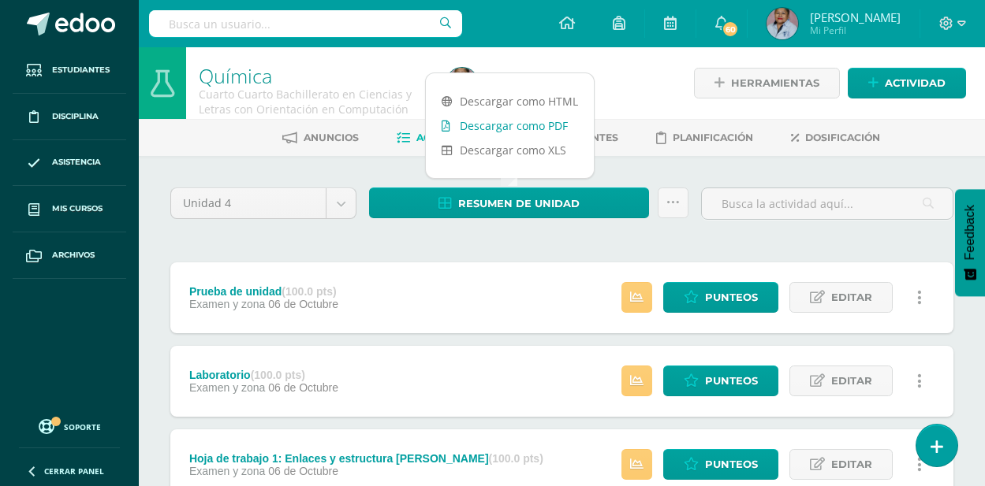
click at [507, 129] on link "Descargar como PDF" at bounding box center [510, 126] width 168 height 24
